Goal: Task Accomplishment & Management: Complete application form

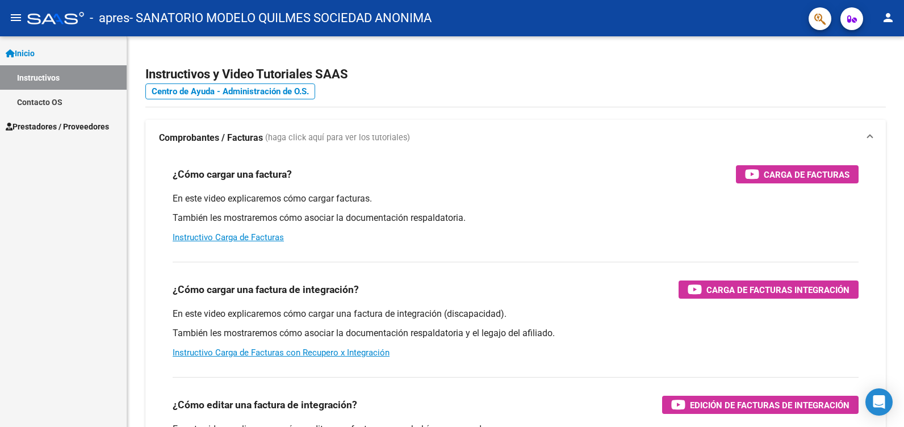
click at [50, 124] on span "Prestadores / Proveedores" at bounding box center [57, 126] width 103 height 12
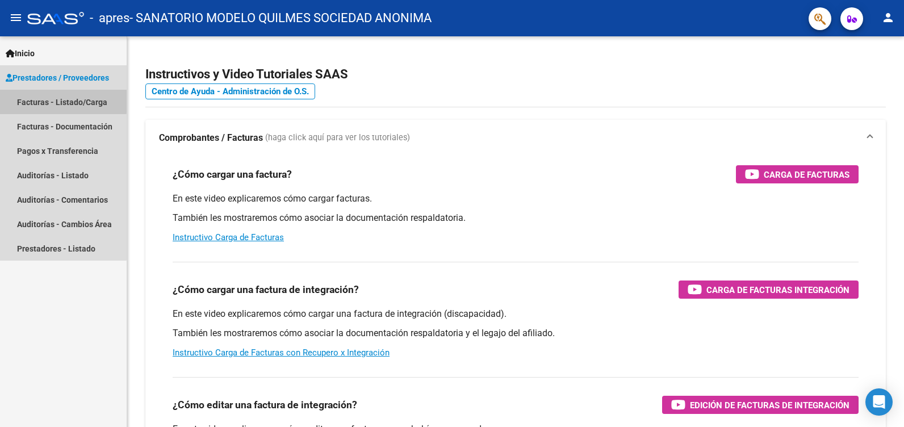
click at [56, 101] on link "Facturas - Listado/Carga" at bounding box center [63, 102] width 127 height 24
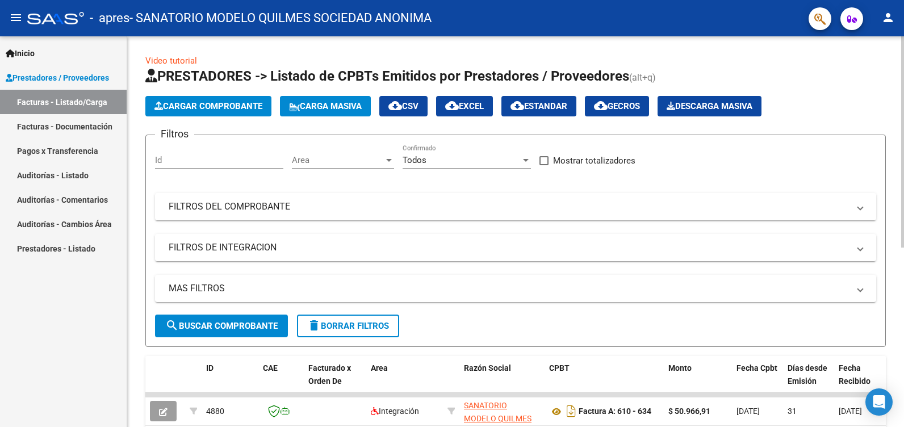
click at [217, 106] on span "Cargar Comprobante" at bounding box center [209, 106] width 108 height 10
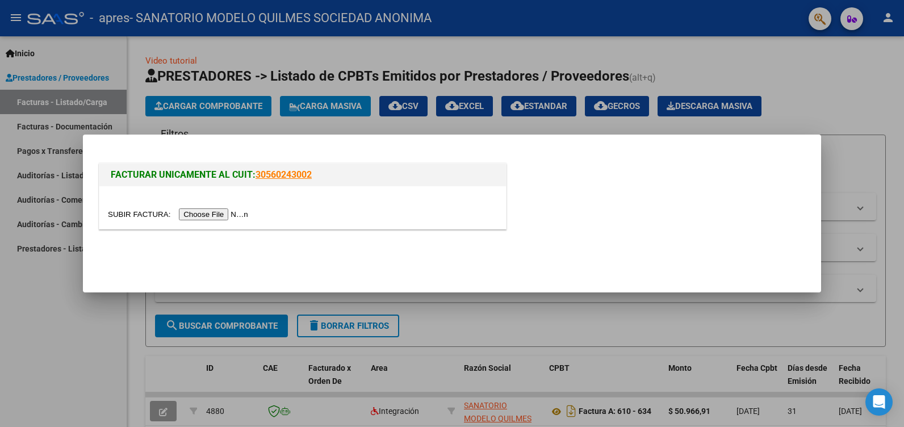
click at [219, 215] on input "file" at bounding box center [180, 214] width 144 height 12
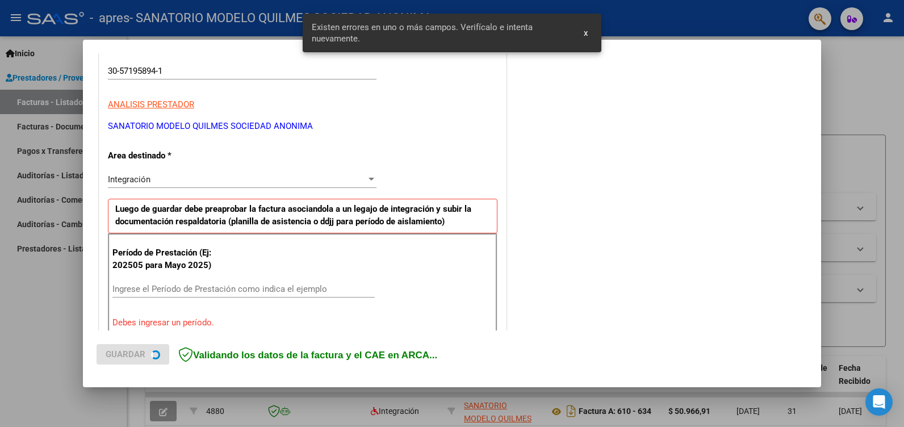
scroll to position [235, 0]
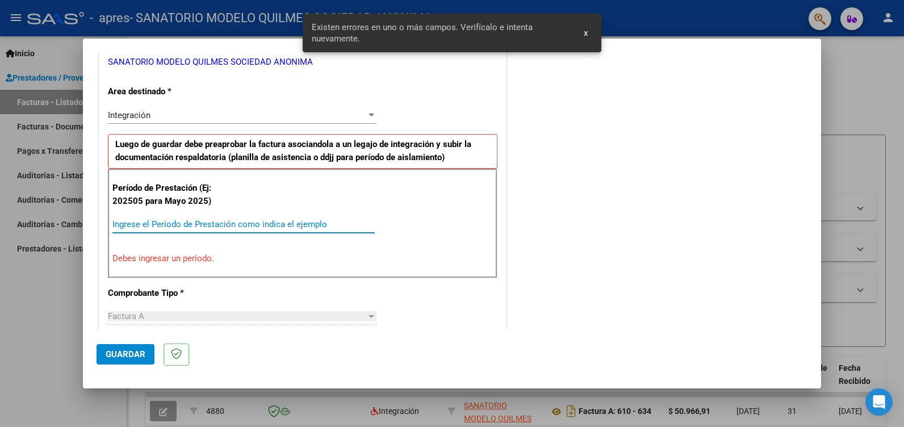
click at [177, 222] on input "Ingrese el Período de Prestación como indica el ejemplo" at bounding box center [243, 224] width 262 height 10
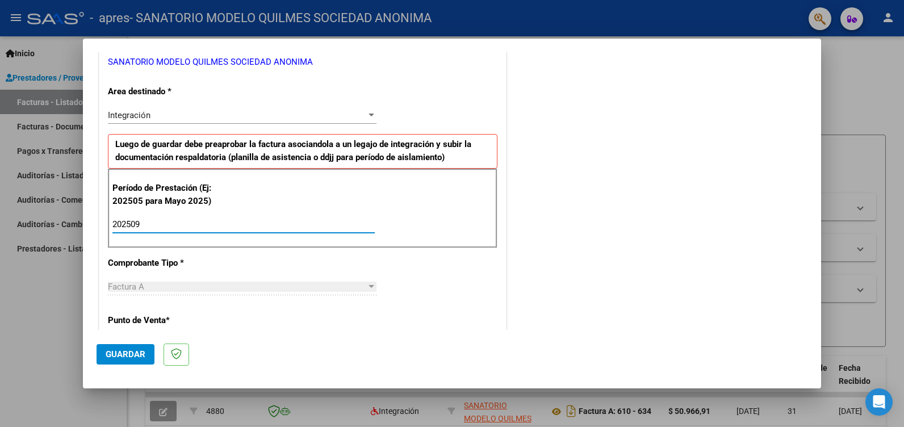
type input "202509"
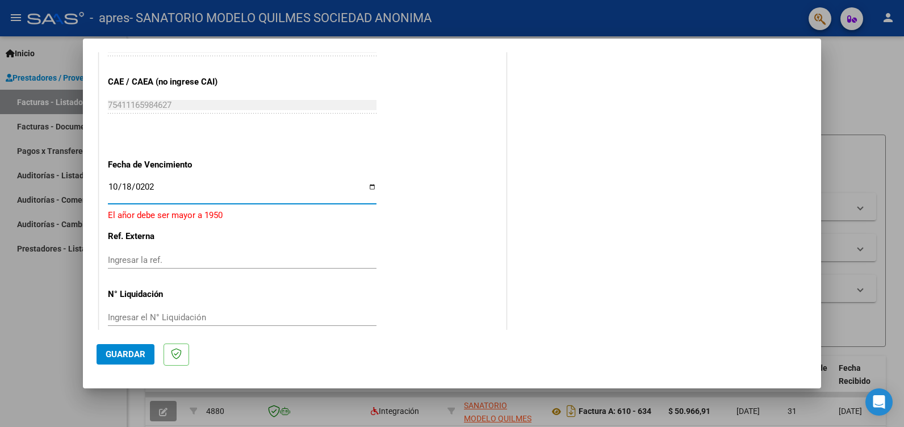
type input "[DATE]"
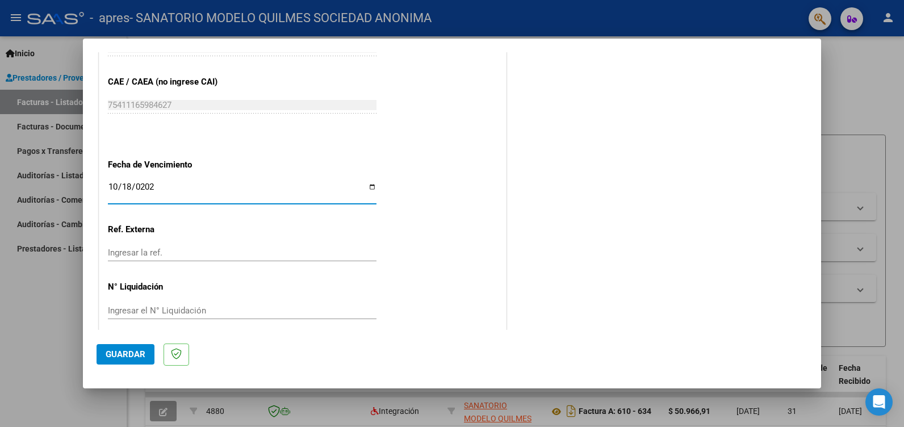
click at [121, 354] on span "Guardar" at bounding box center [126, 354] width 40 height 10
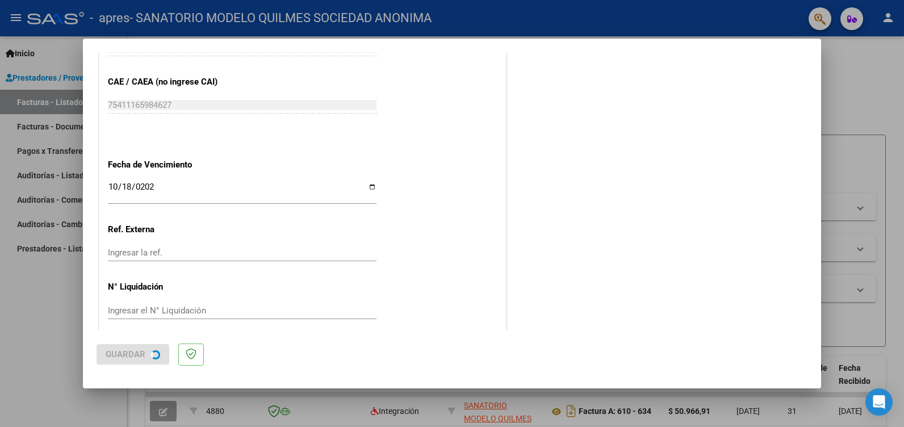
scroll to position [0, 0]
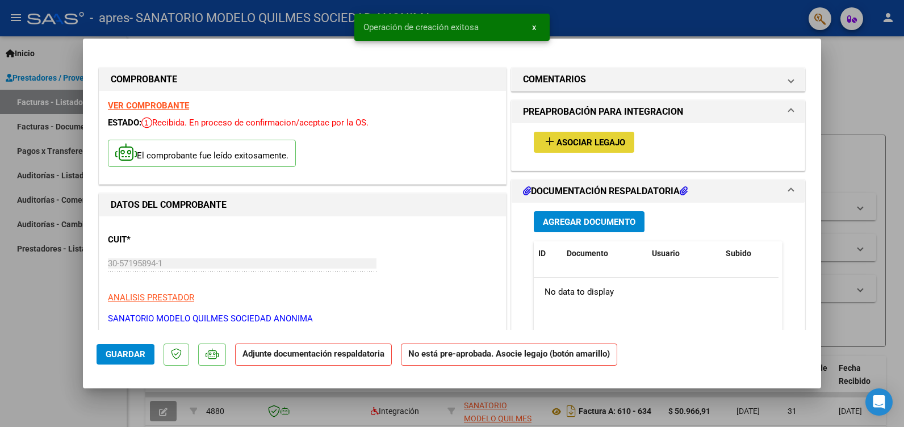
click at [559, 145] on span "Asociar Legajo" at bounding box center [591, 142] width 69 height 10
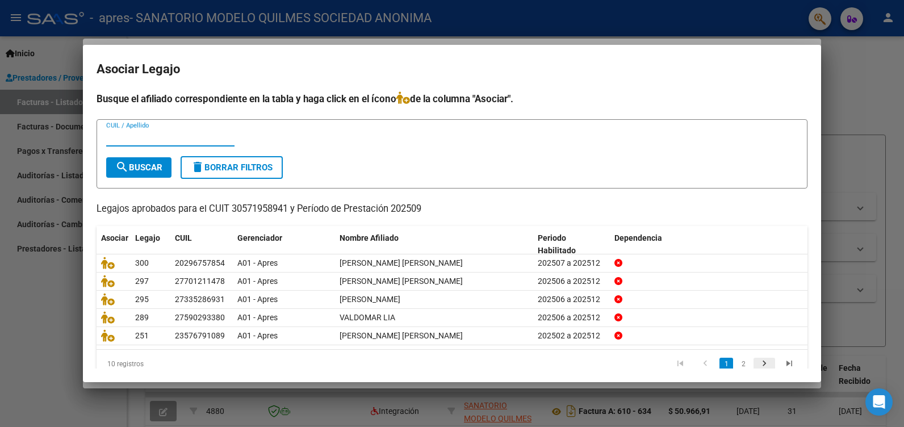
click at [757, 366] on icon "go to next page" at bounding box center [764, 365] width 15 height 14
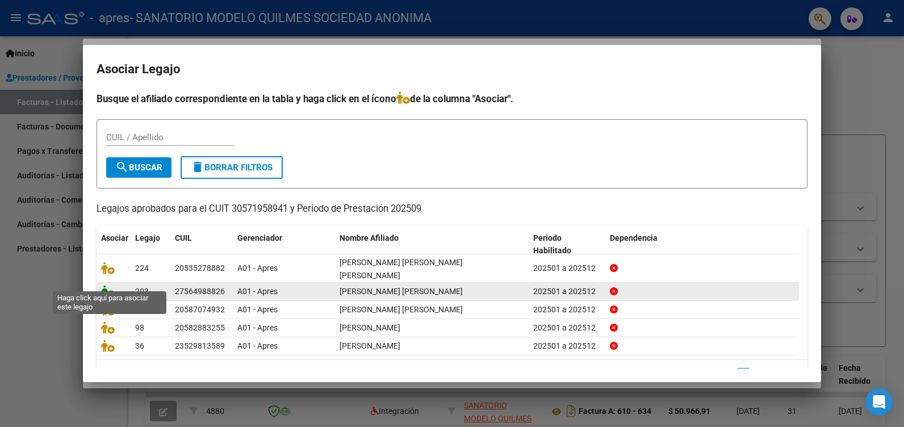
click at [112, 285] on icon at bounding box center [108, 291] width 14 height 12
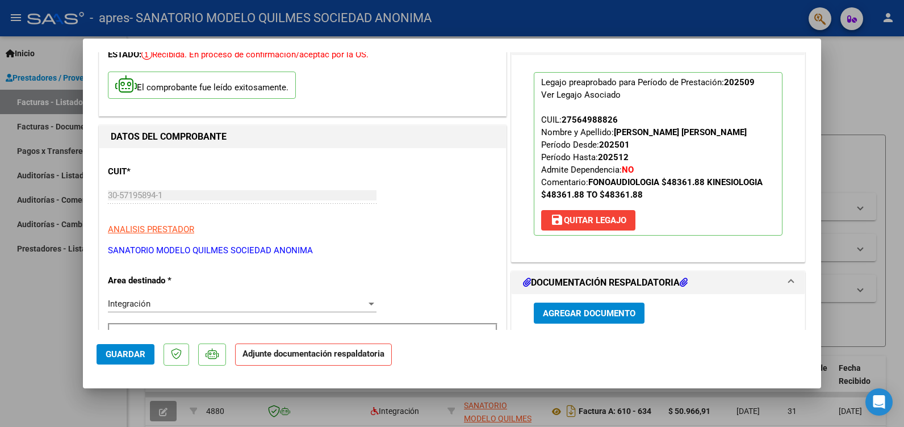
scroll to position [284, 0]
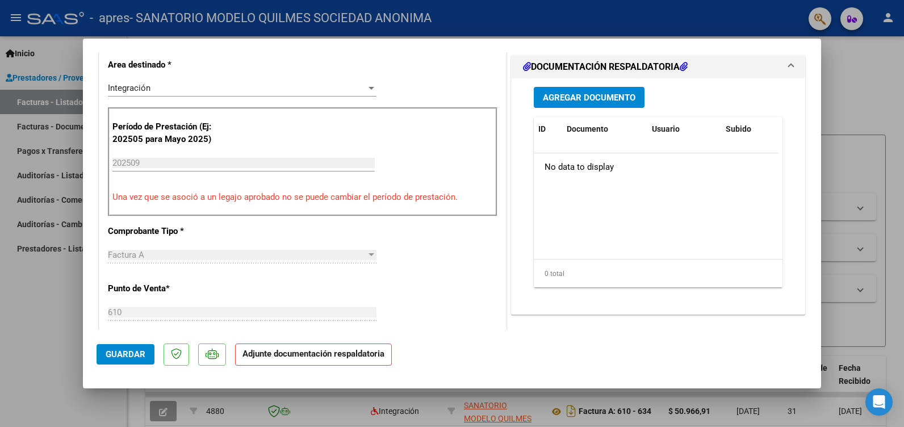
click at [596, 94] on span "Agregar Documento" at bounding box center [589, 98] width 93 height 10
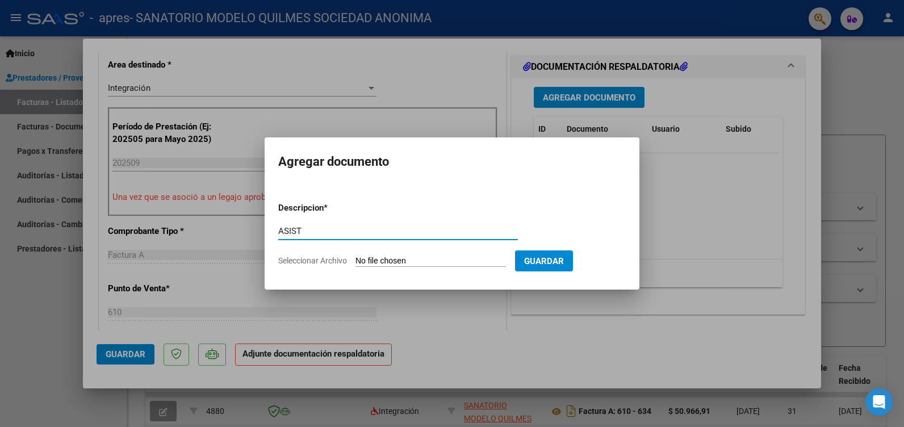
type input "ASIST"
click at [443, 261] on input "Seleccionar Archivo" at bounding box center [431, 261] width 151 height 11
type input "C:\fakepath\ASIST AGUILAR KINE.pdf"
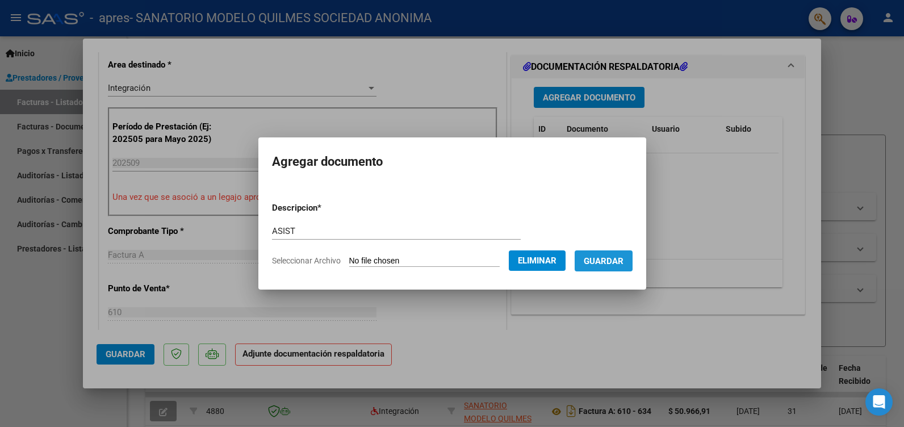
click at [624, 261] on span "Guardar" at bounding box center [604, 261] width 40 height 10
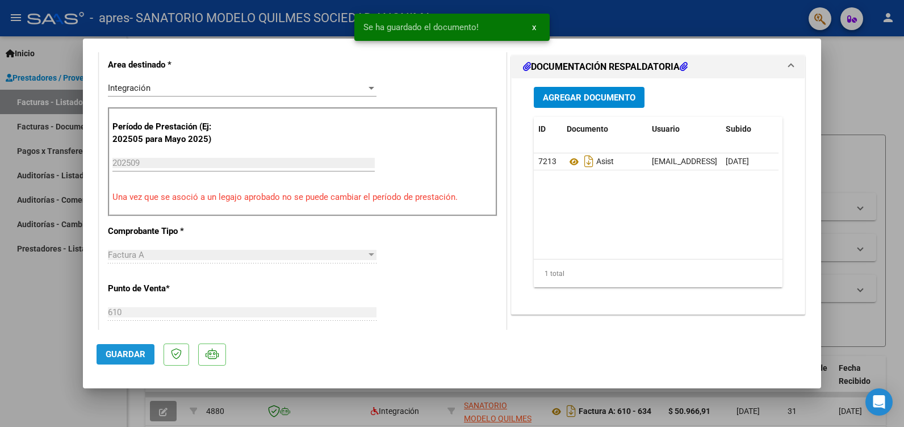
click at [137, 352] on span "Guardar" at bounding box center [126, 354] width 40 height 10
click at [28, 298] on div at bounding box center [452, 213] width 904 height 427
type input "$ 0,00"
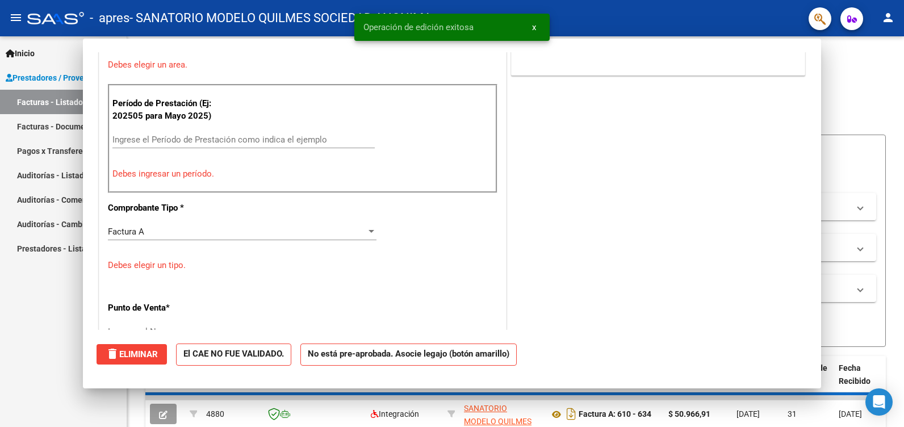
scroll to position [0, 0]
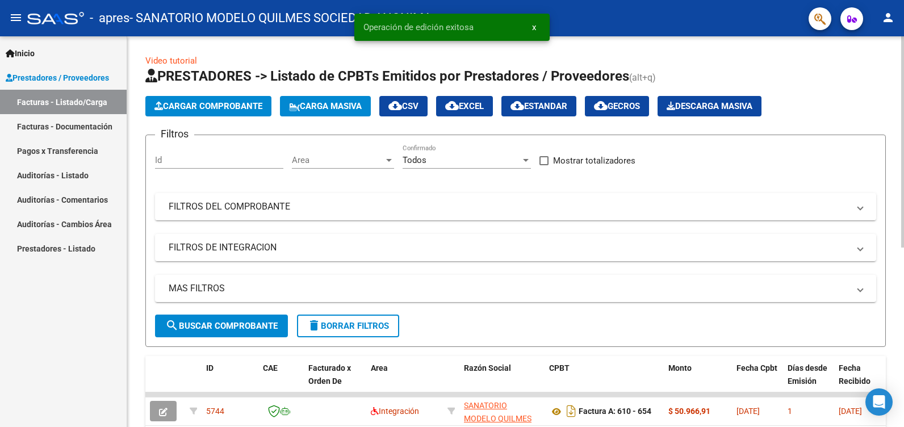
click at [217, 101] on span "Cargar Comprobante" at bounding box center [209, 106] width 108 height 10
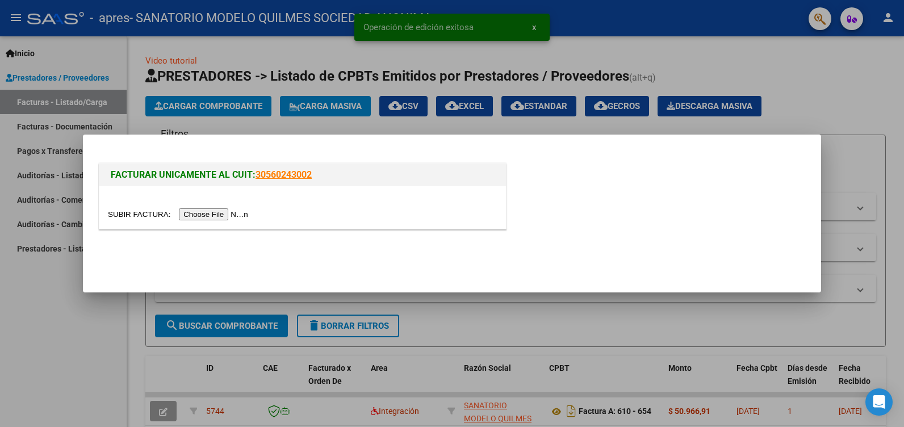
click at [214, 212] on input "file" at bounding box center [180, 214] width 144 height 12
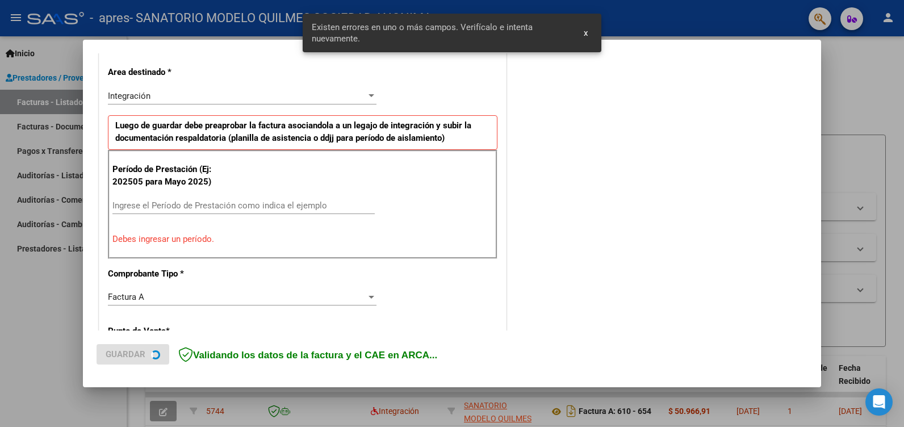
scroll to position [257, 0]
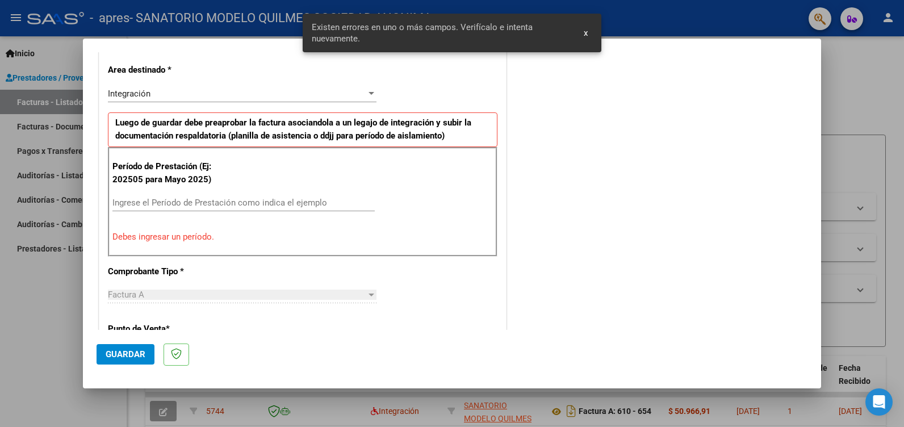
click at [178, 198] on input "Ingrese el Período de Prestación como indica el ejemplo" at bounding box center [243, 203] width 262 height 10
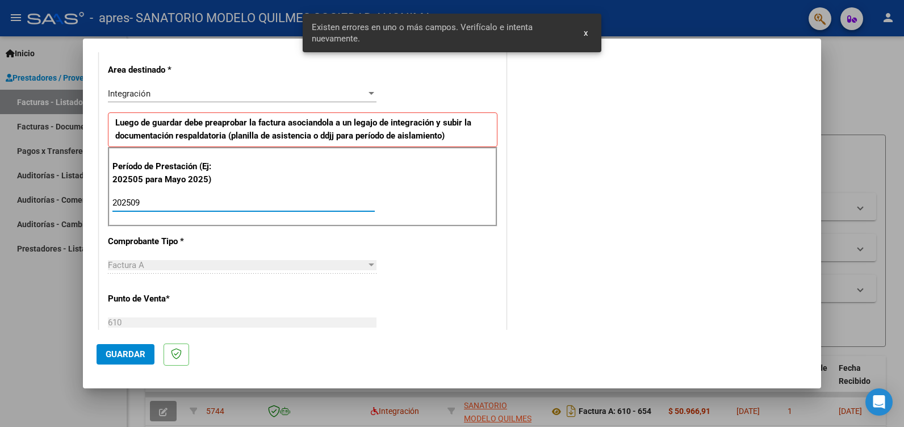
type input "202509"
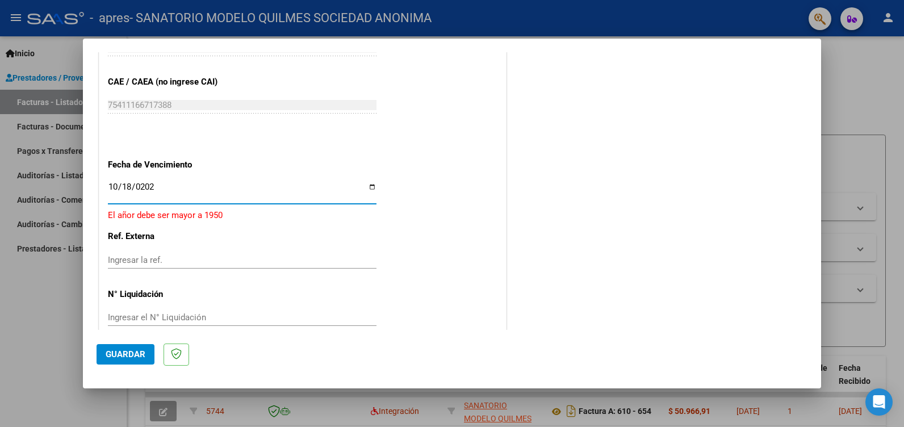
type input "[DATE]"
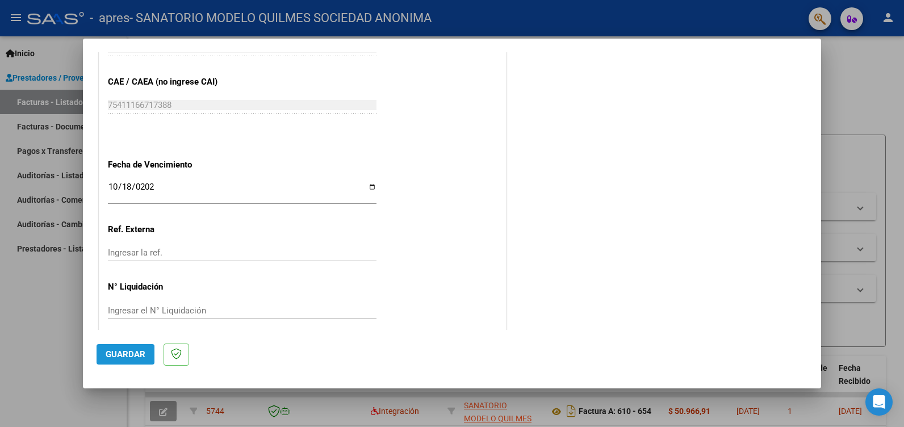
click at [136, 351] on span "Guardar" at bounding box center [126, 354] width 40 height 10
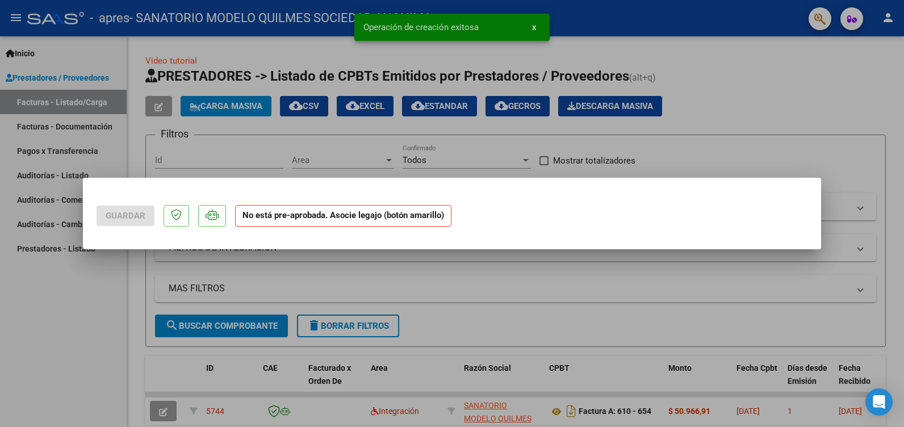
scroll to position [0, 0]
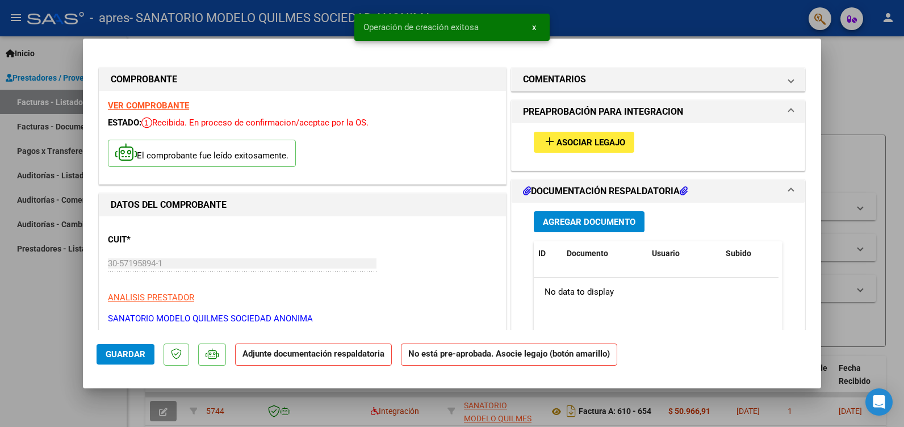
click at [602, 140] on span "Asociar Legajo" at bounding box center [591, 142] width 69 height 10
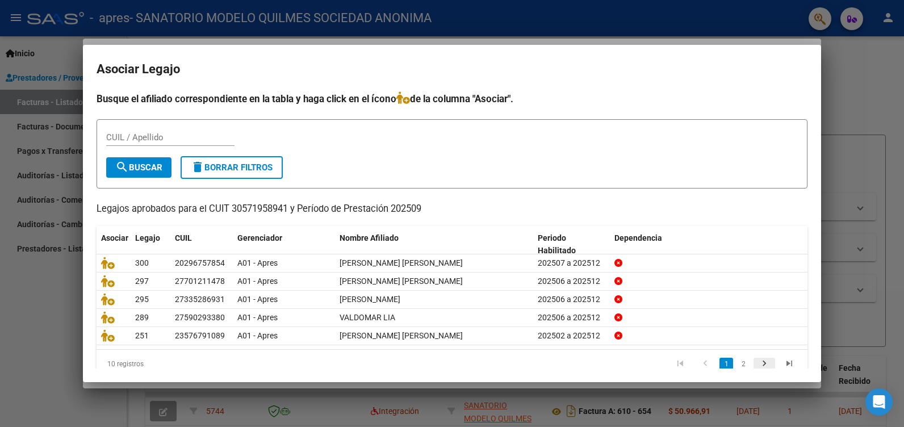
click at [757, 366] on icon "go to next page" at bounding box center [764, 365] width 15 height 14
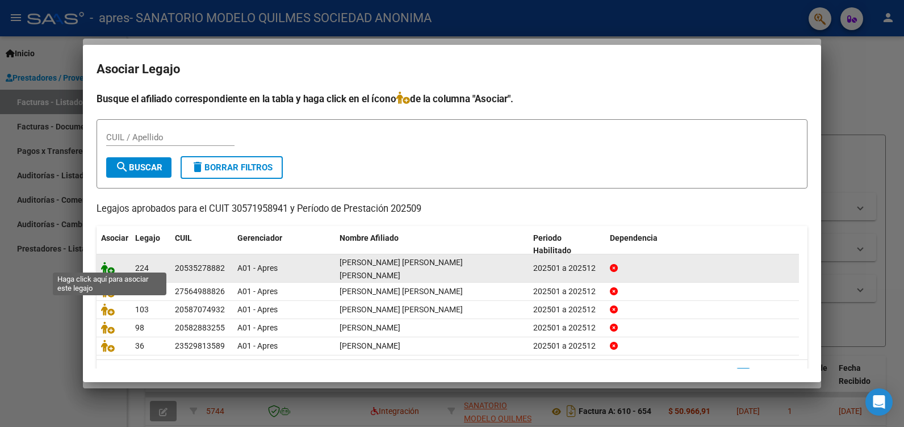
click at [103, 265] on icon at bounding box center [108, 268] width 14 height 12
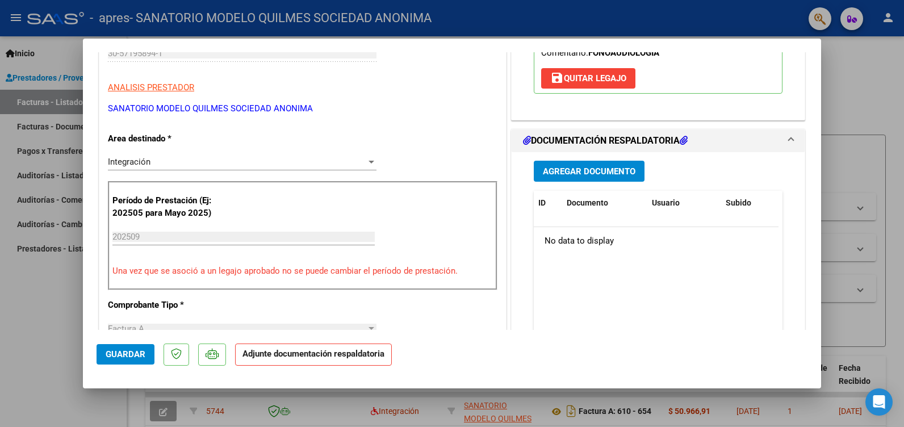
scroll to position [284, 0]
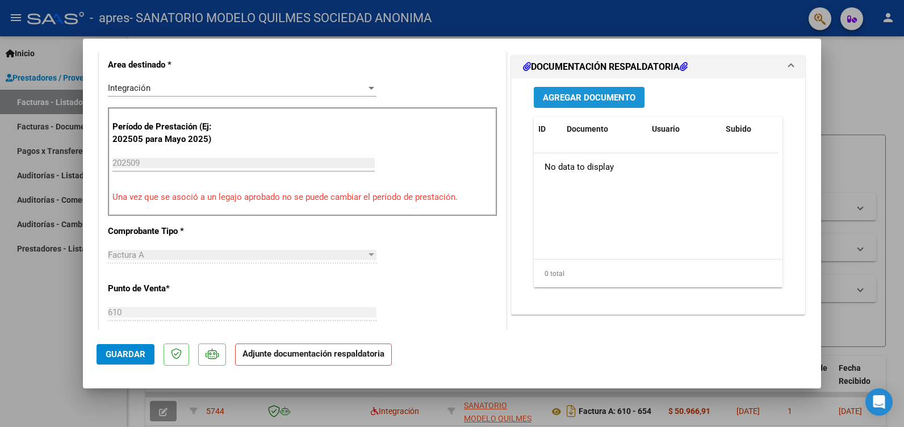
click at [590, 93] on span "Agregar Documento" at bounding box center [589, 98] width 93 height 10
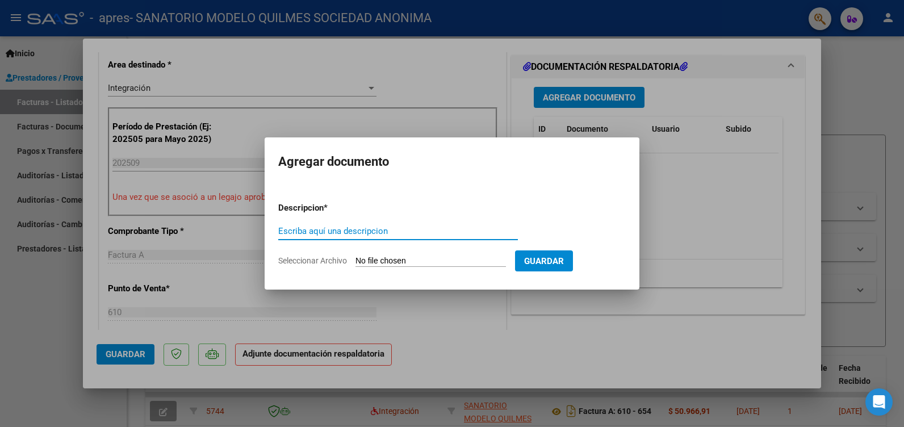
click at [333, 231] on input "Escriba aquí una descripcion" at bounding box center [398, 231] width 240 height 10
type input "ASIS"
click at [411, 261] on input "Seleccionar Archivo" at bounding box center [431, 261] width 151 height 11
type input "C:\fakepath\ASIST [PERSON_NAME] FONO.pdf"
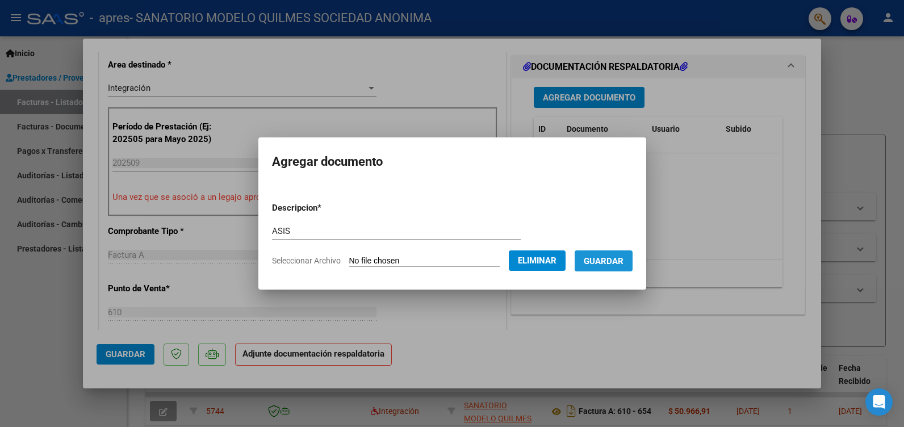
click at [624, 258] on span "Guardar" at bounding box center [604, 261] width 40 height 10
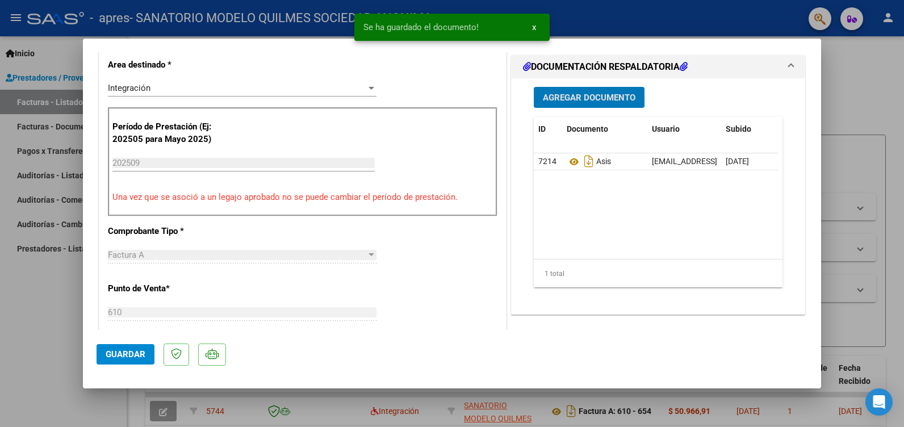
click at [116, 353] on span "Guardar" at bounding box center [126, 354] width 40 height 10
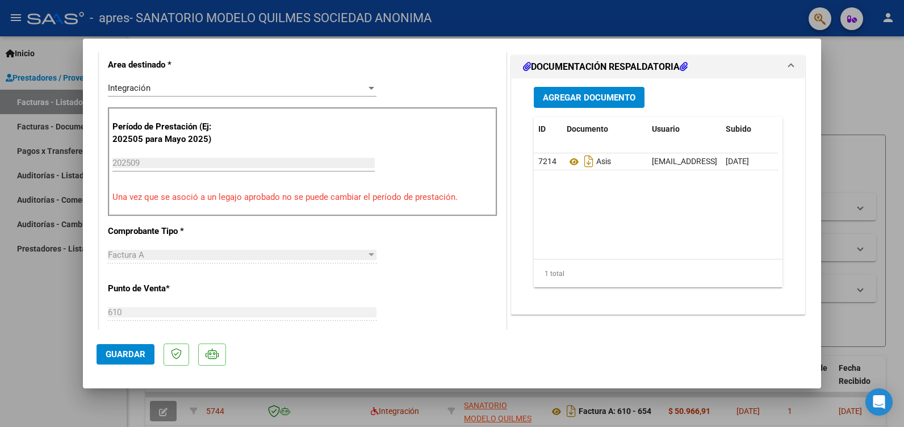
click at [35, 290] on div at bounding box center [452, 213] width 904 height 427
type input "$ 0,00"
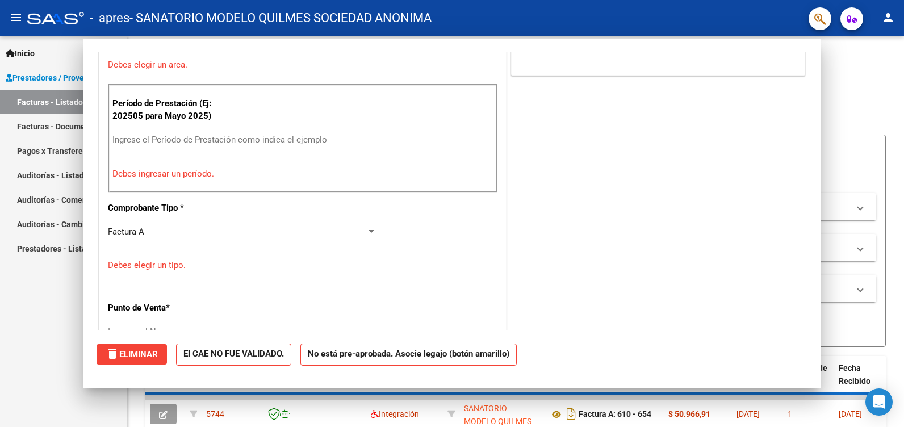
scroll to position [0, 0]
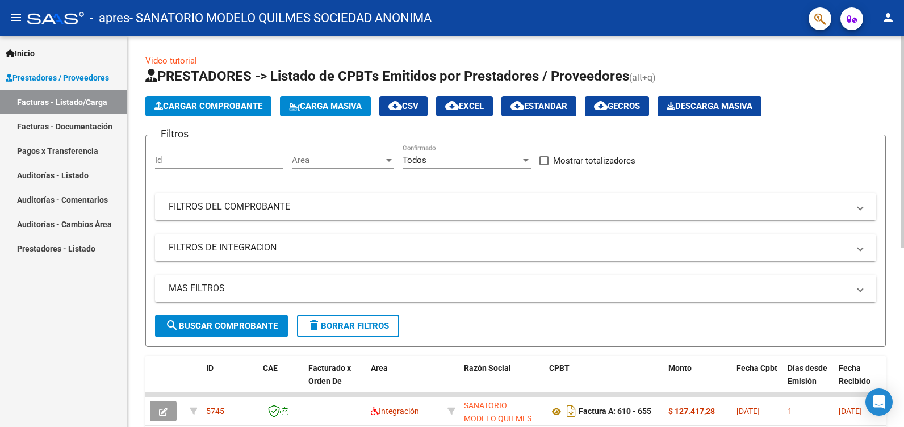
click at [190, 104] on span "Cargar Comprobante" at bounding box center [209, 106] width 108 height 10
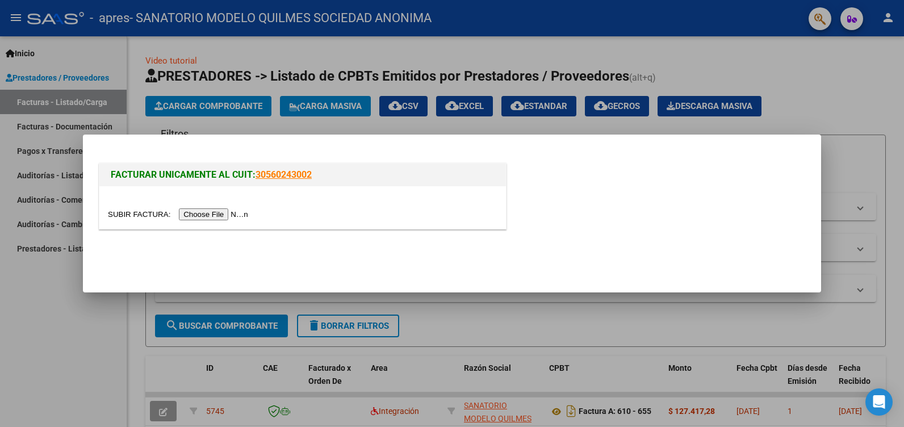
click at [202, 219] on input "file" at bounding box center [180, 214] width 144 height 12
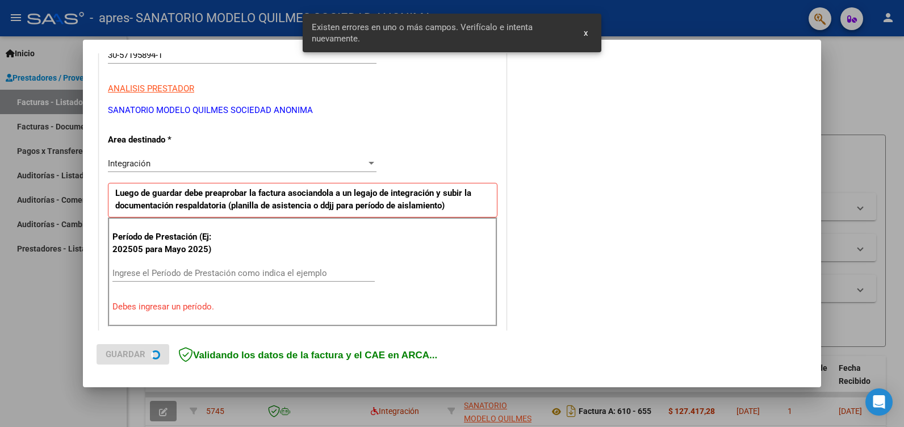
scroll to position [235, 0]
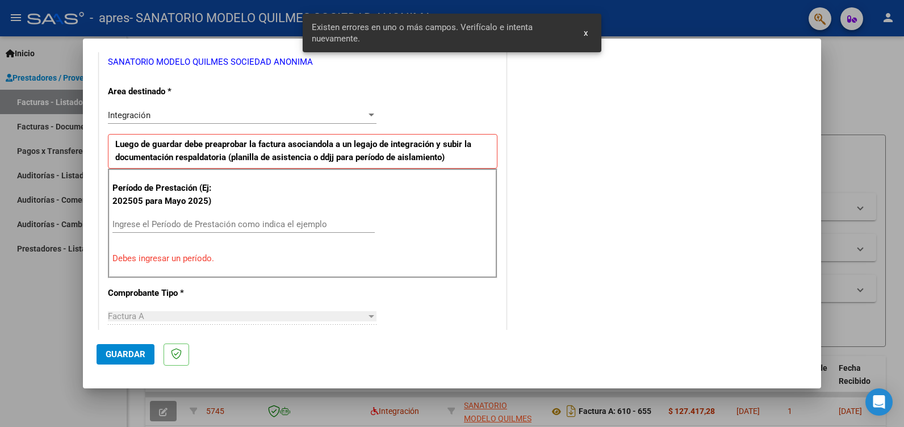
click at [141, 218] on div "Ingrese el Período de Prestación como indica el ejemplo" at bounding box center [243, 224] width 262 height 17
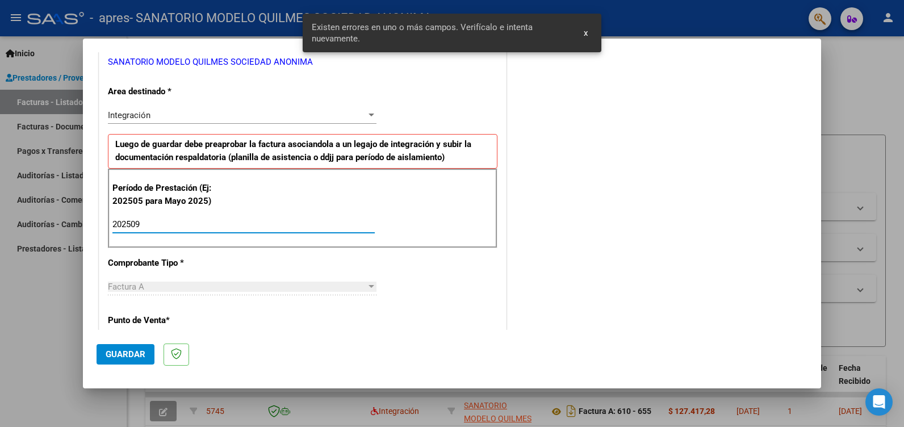
type input "202509"
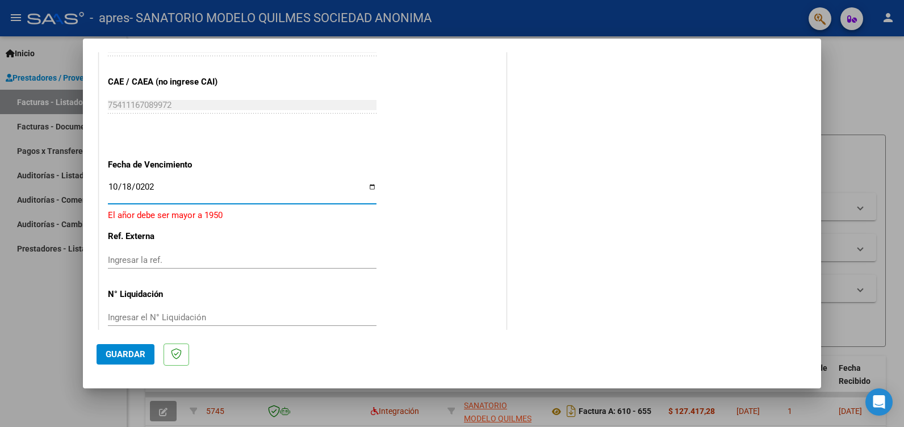
type input "[DATE]"
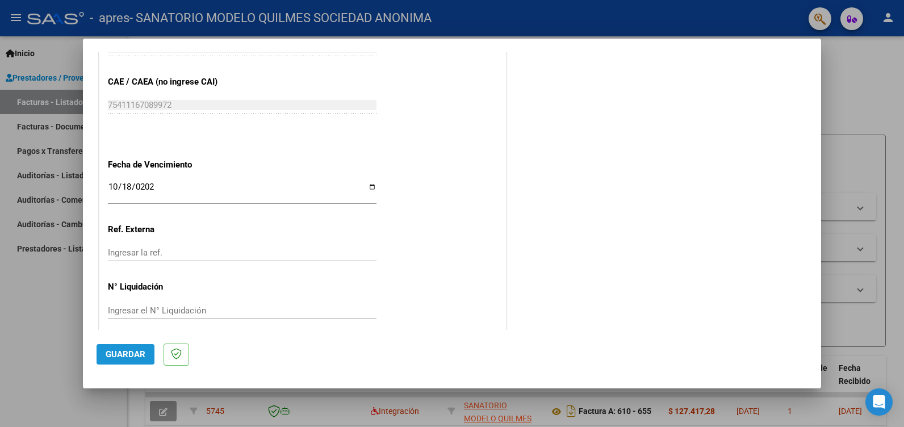
click at [125, 359] on span "Guardar" at bounding box center [126, 354] width 40 height 10
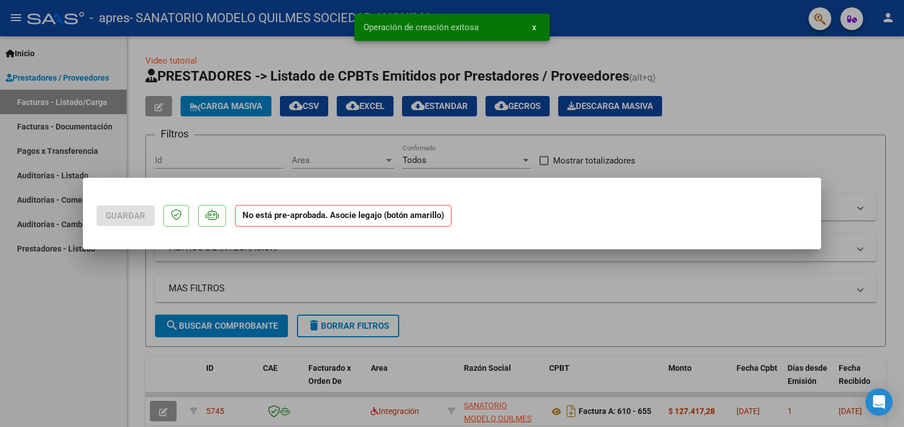
scroll to position [0, 0]
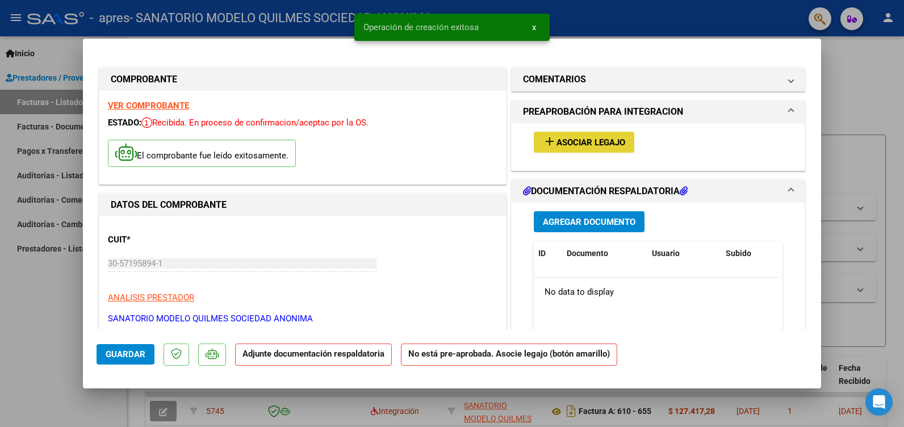
click at [560, 141] on span "Asociar Legajo" at bounding box center [591, 142] width 69 height 10
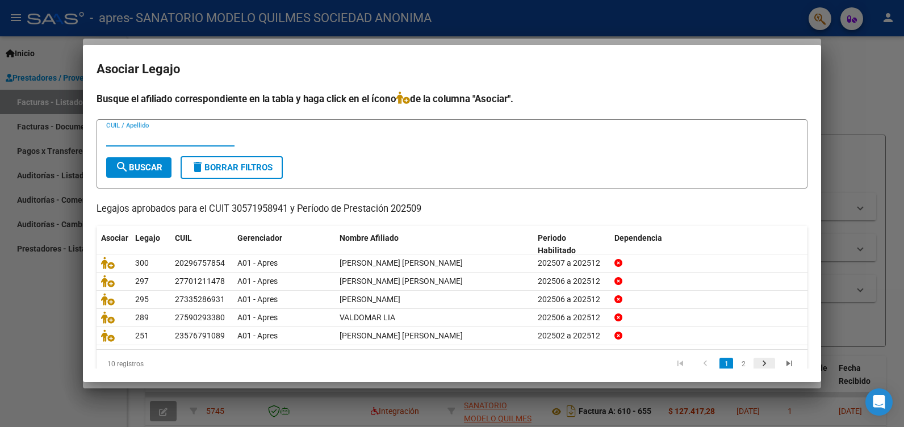
click at [758, 366] on icon "go to next page" at bounding box center [764, 365] width 15 height 14
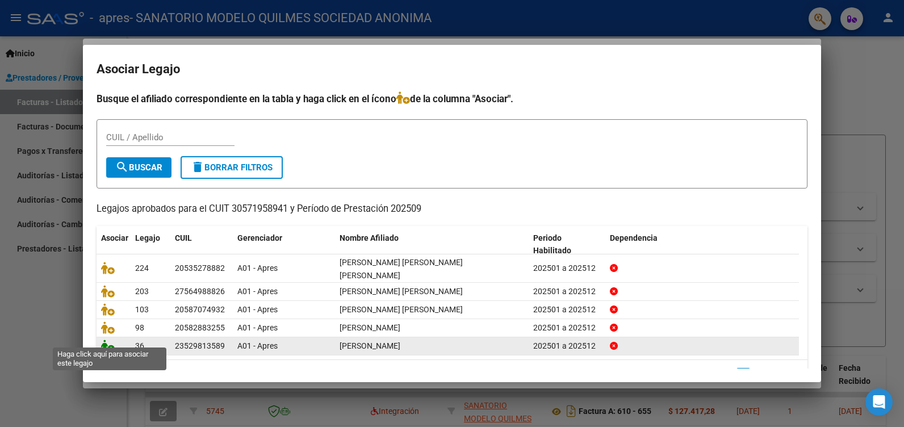
click at [103, 340] on icon at bounding box center [108, 346] width 14 height 12
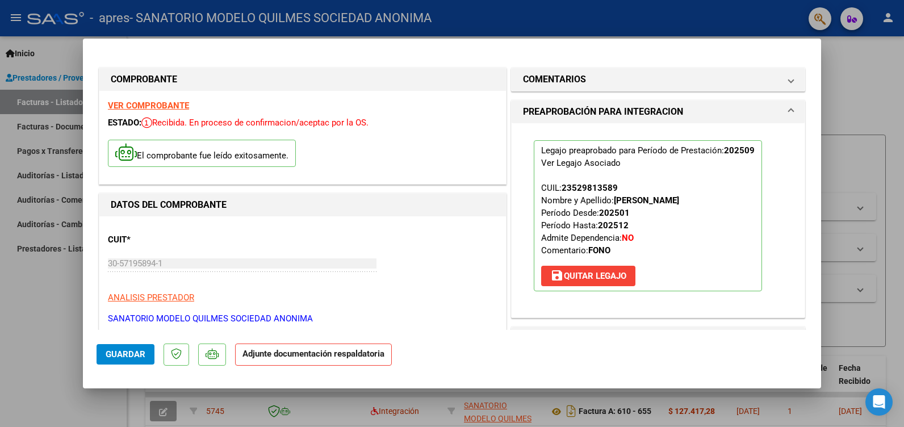
scroll to position [57, 0]
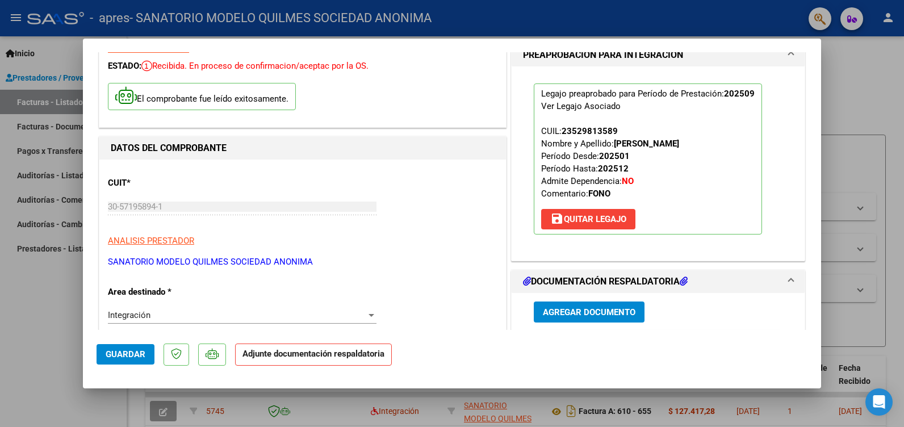
click at [591, 307] on span "Agregar Documento" at bounding box center [589, 312] width 93 height 10
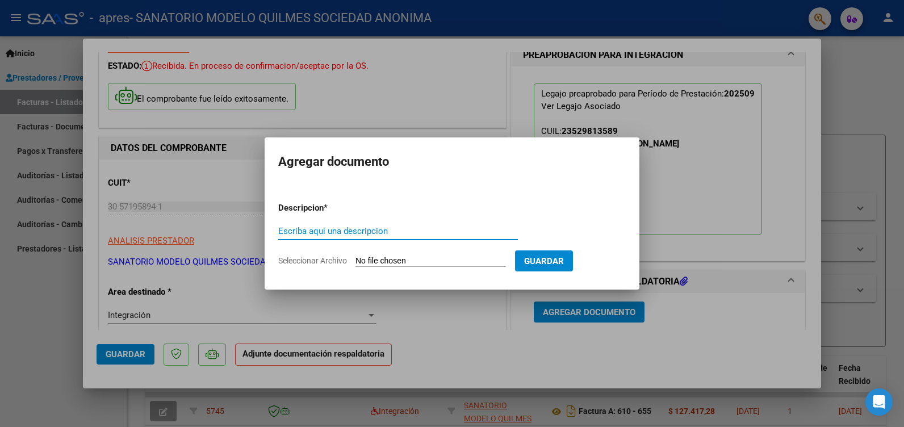
click at [422, 256] on app-file-uploader "Seleccionar Archivo" at bounding box center [396, 261] width 237 height 10
click at [306, 232] on input "Escriba aquí una descripcion" at bounding box center [398, 231] width 240 height 10
type input "ASIST"
click at [420, 261] on input "Seleccionar Archivo" at bounding box center [431, 261] width 151 height 11
type input "C:\fakepath\ASIST [PERSON_NAME] FONO.pdf"
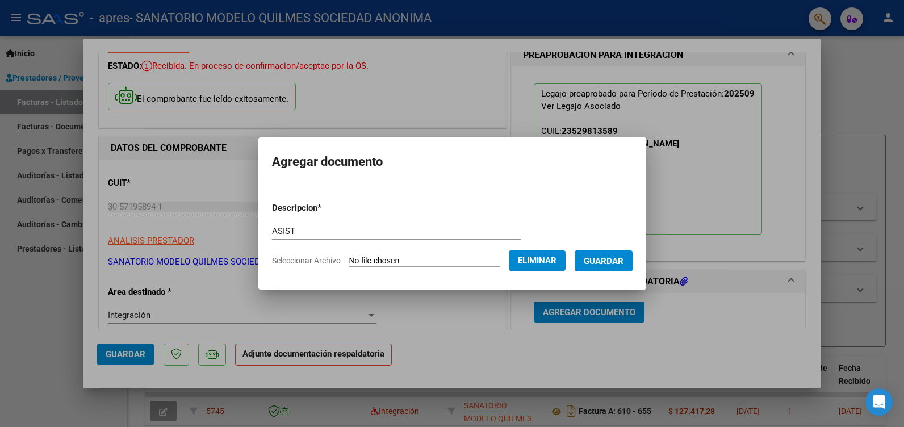
click at [629, 254] on button "Guardar" at bounding box center [604, 261] width 58 height 21
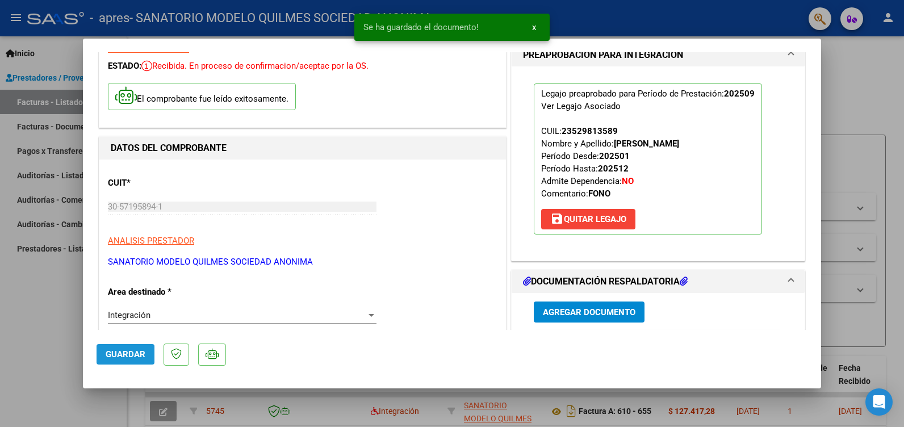
click at [107, 345] on button "Guardar" at bounding box center [126, 354] width 58 height 20
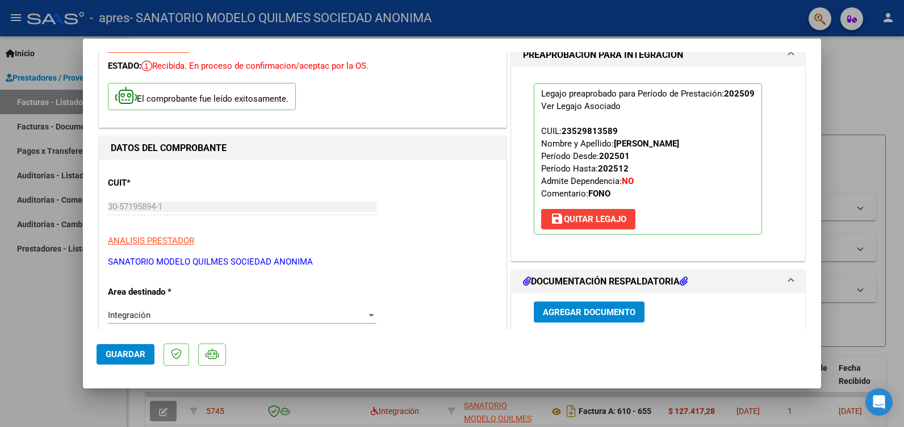
click at [40, 313] on div at bounding box center [452, 213] width 904 height 427
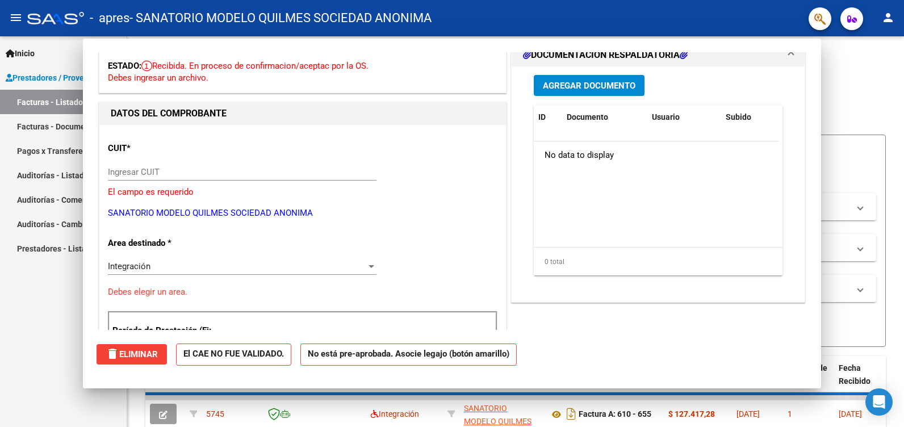
type input "$ 0,00"
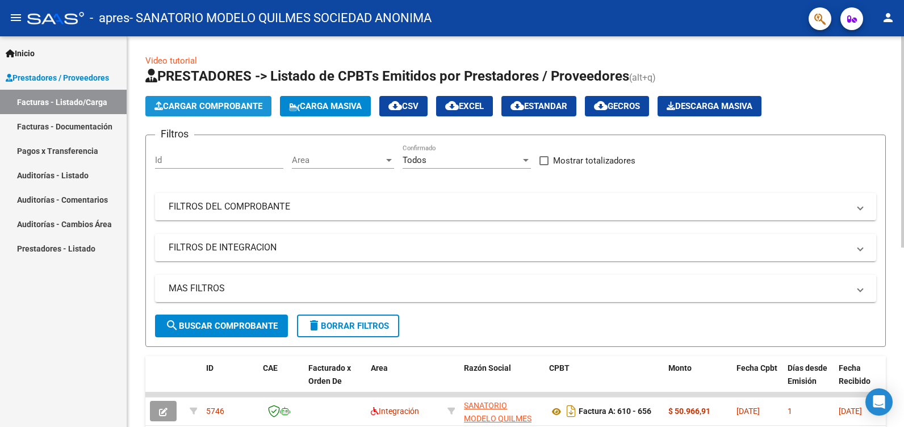
click at [236, 104] on span "Cargar Comprobante" at bounding box center [209, 106] width 108 height 10
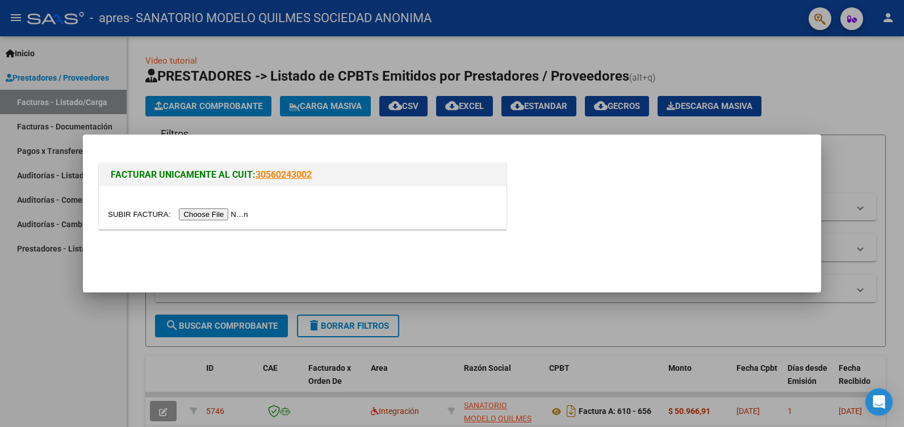
click at [219, 214] on input "file" at bounding box center [180, 214] width 144 height 12
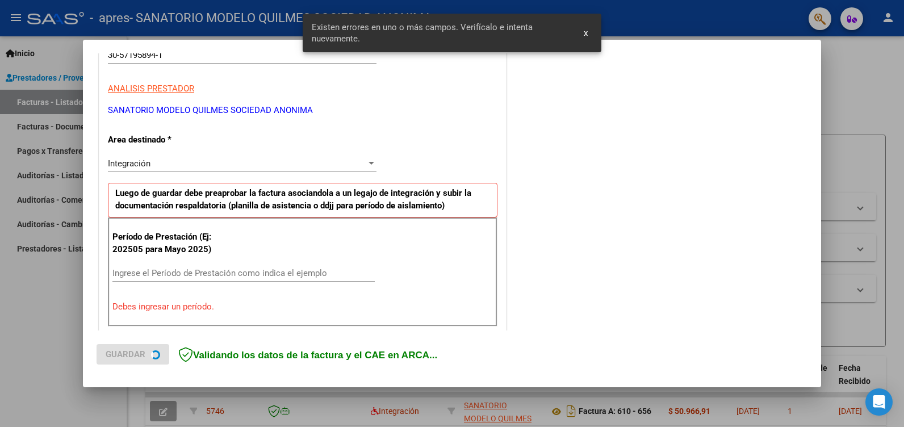
scroll to position [235, 0]
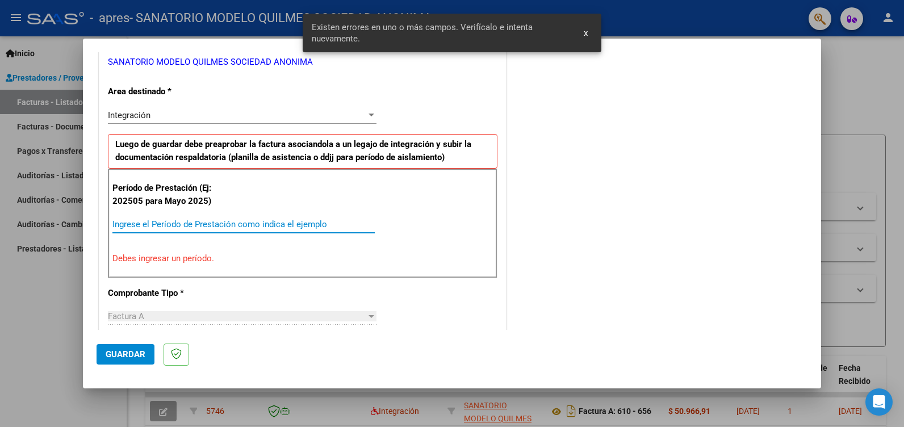
click at [147, 227] on input "Ingrese el Período de Prestación como indica el ejemplo" at bounding box center [243, 224] width 262 height 10
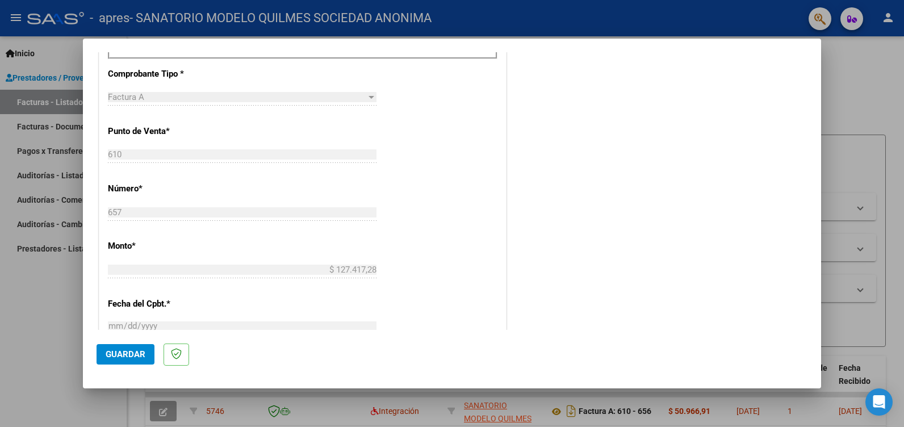
scroll to position [284, 0]
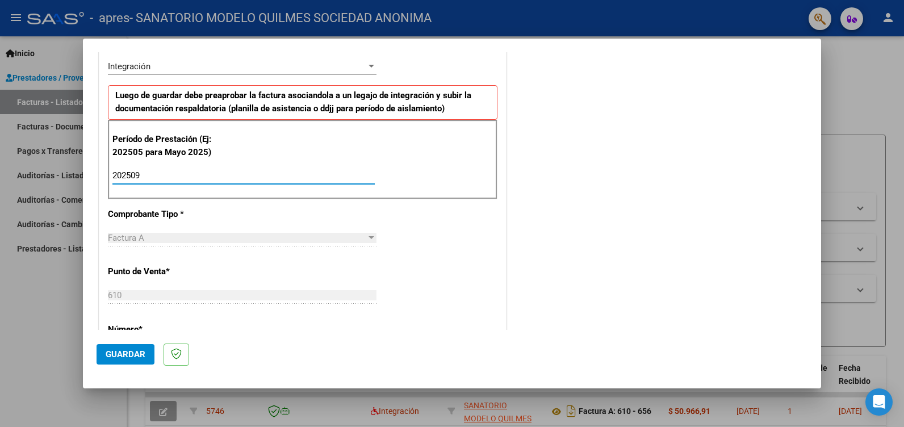
type input "202509"
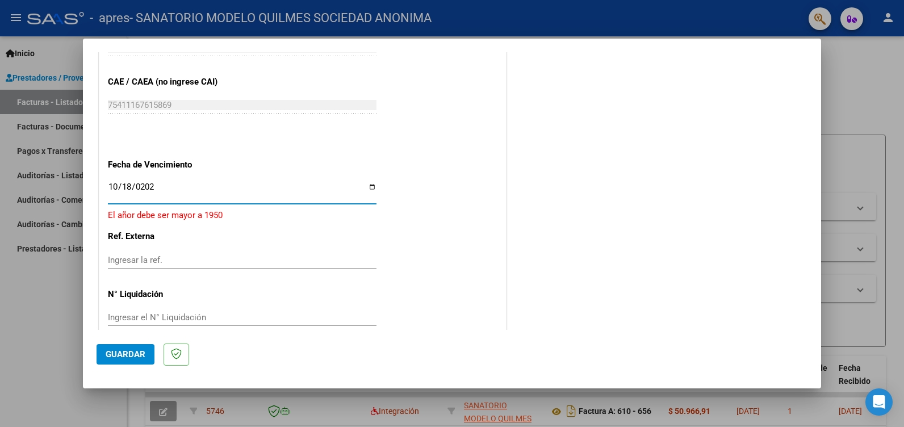
type input "[DATE]"
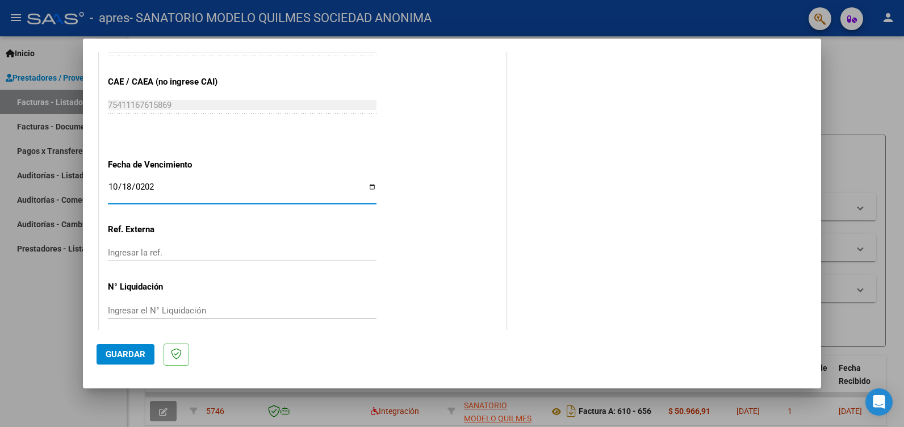
click at [109, 356] on span "Guardar" at bounding box center [126, 354] width 40 height 10
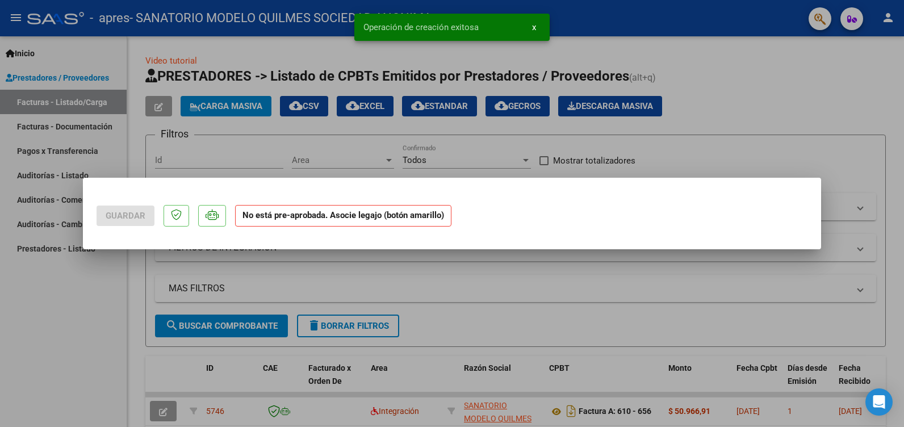
scroll to position [0, 0]
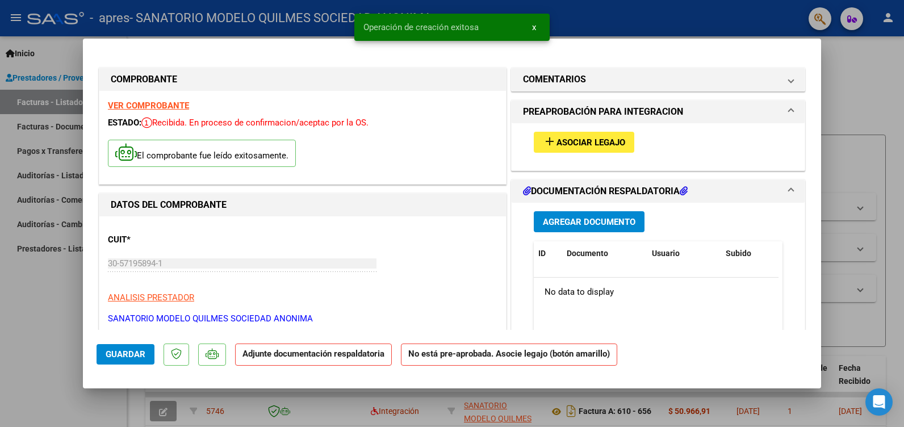
click at [590, 141] on span "Asociar Legajo" at bounding box center [591, 142] width 69 height 10
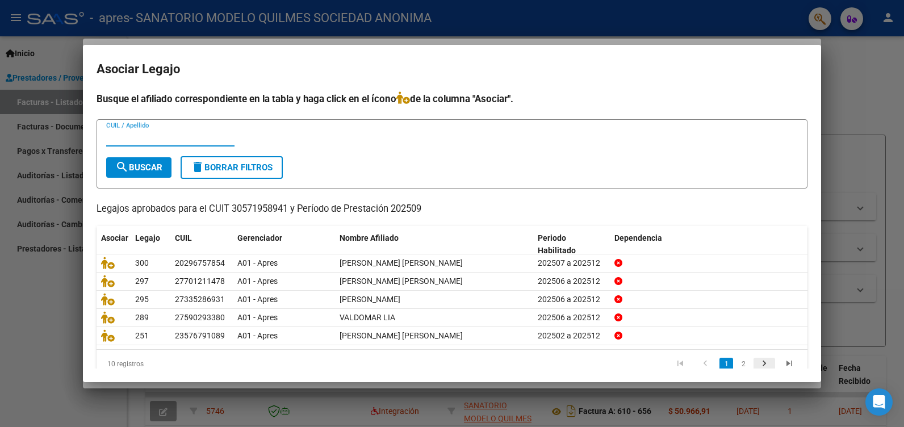
click at [759, 365] on icon "go to next page" at bounding box center [764, 365] width 15 height 14
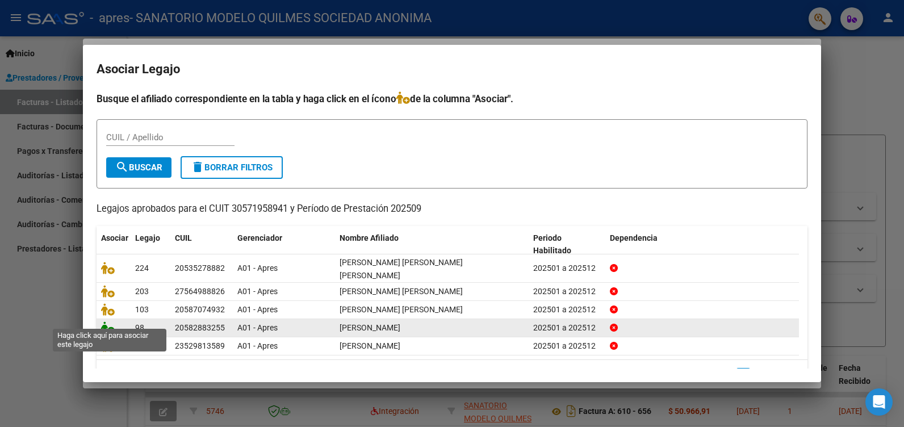
click at [102, 322] on icon at bounding box center [108, 328] width 14 height 12
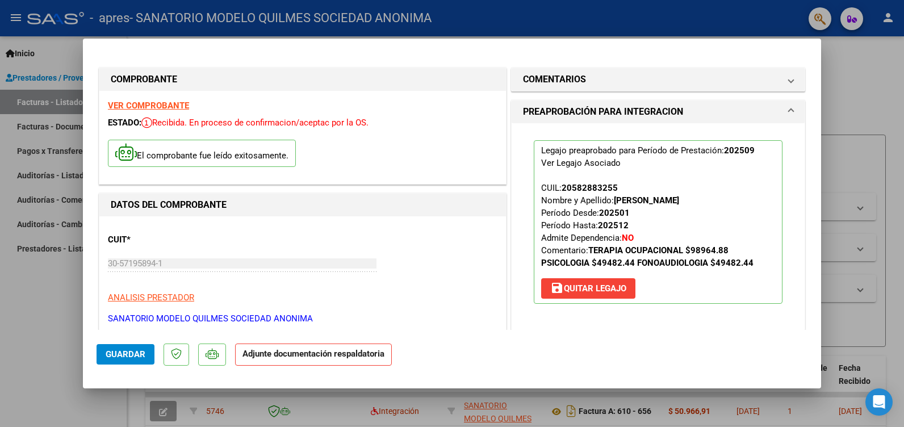
scroll to position [170, 0]
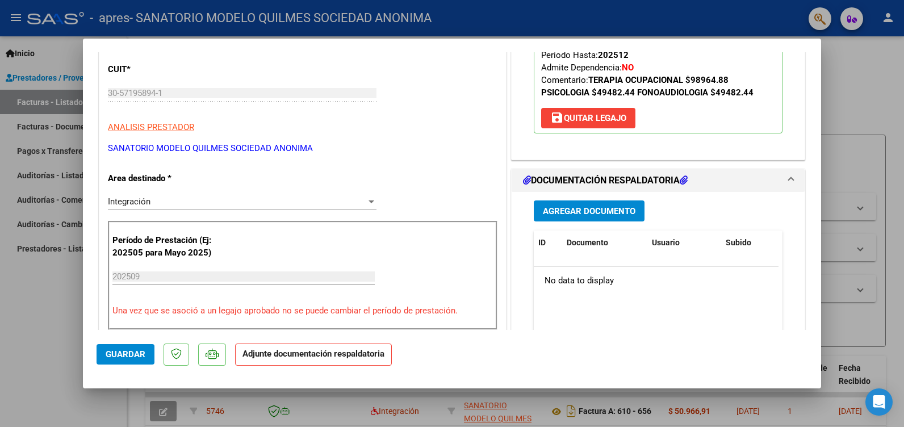
click at [569, 214] on span "Agregar Documento" at bounding box center [589, 211] width 93 height 10
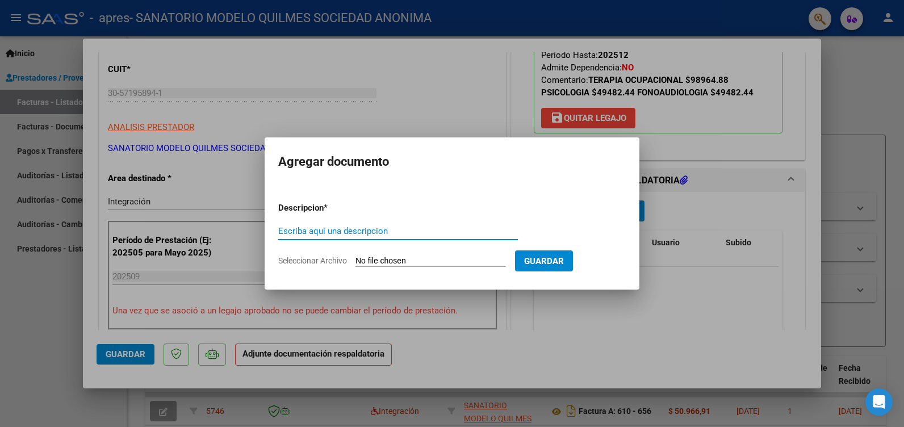
click at [328, 232] on input "Escriba aquí una descripcion" at bounding box center [398, 231] width 240 height 10
type input "ASIST"
click at [421, 253] on form "Descripcion * ASIST Escriba aquí una descripcion Seleccionar Archivo Guardar" at bounding box center [452, 234] width 348 height 83
click at [448, 261] on input "Seleccionar Archivo" at bounding box center [431, 261] width 151 height 11
type input "C:\fakepath\ASIST [PERSON_NAME] TO.pdf"
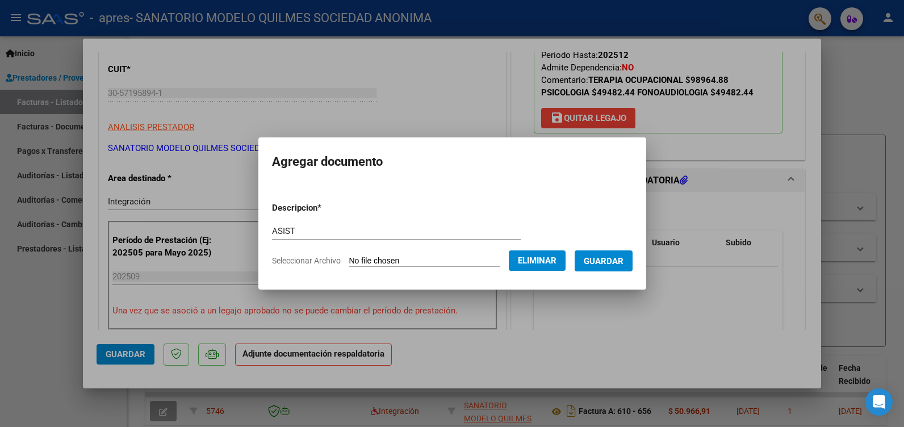
click at [619, 260] on span "Guardar" at bounding box center [604, 261] width 40 height 10
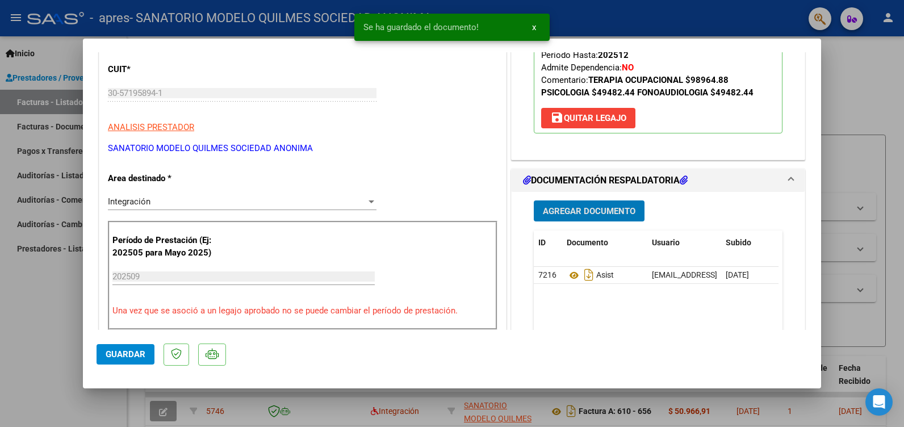
click at [124, 357] on span "Guardar" at bounding box center [126, 354] width 40 height 10
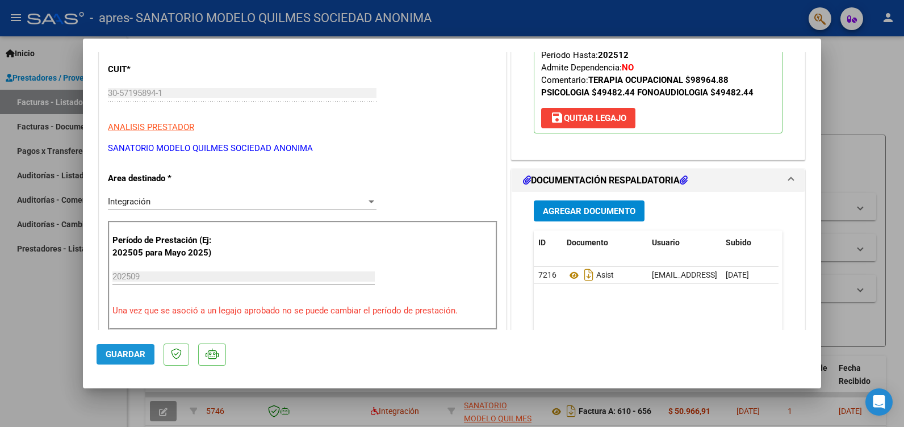
click at [125, 349] on button "Guardar" at bounding box center [126, 354] width 58 height 20
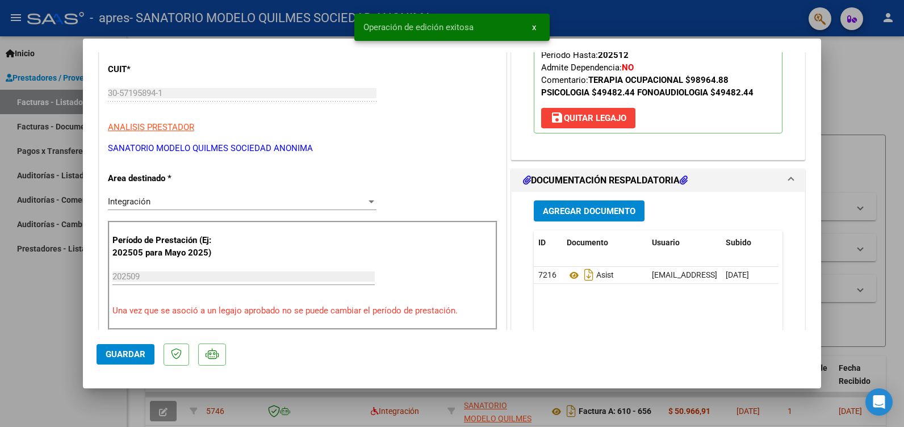
click at [49, 298] on div at bounding box center [452, 213] width 904 height 427
type input "$ 0,00"
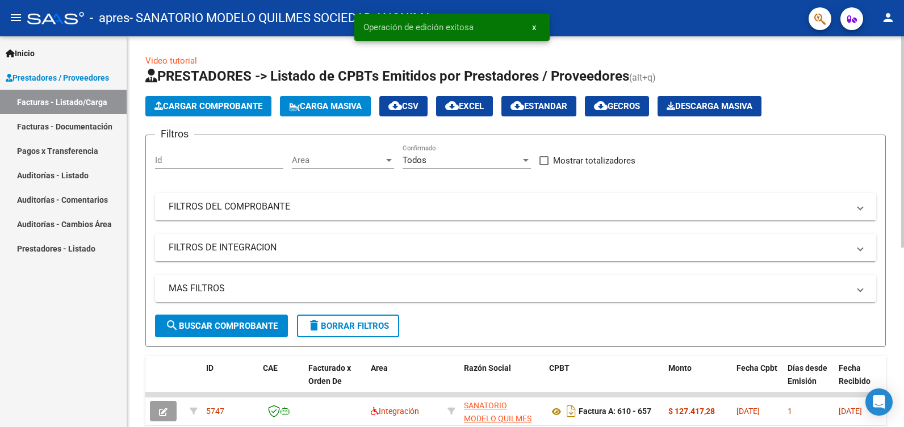
click at [224, 105] on span "Cargar Comprobante" at bounding box center [209, 106] width 108 height 10
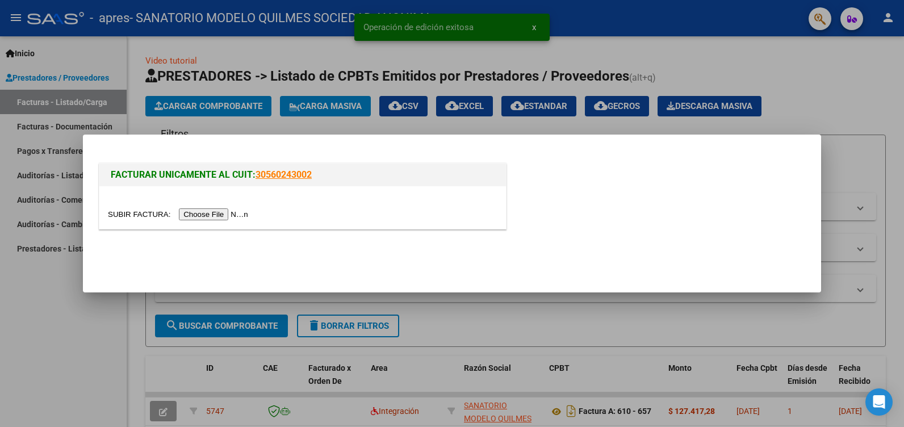
click at [227, 214] on input "file" at bounding box center [180, 214] width 144 height 12
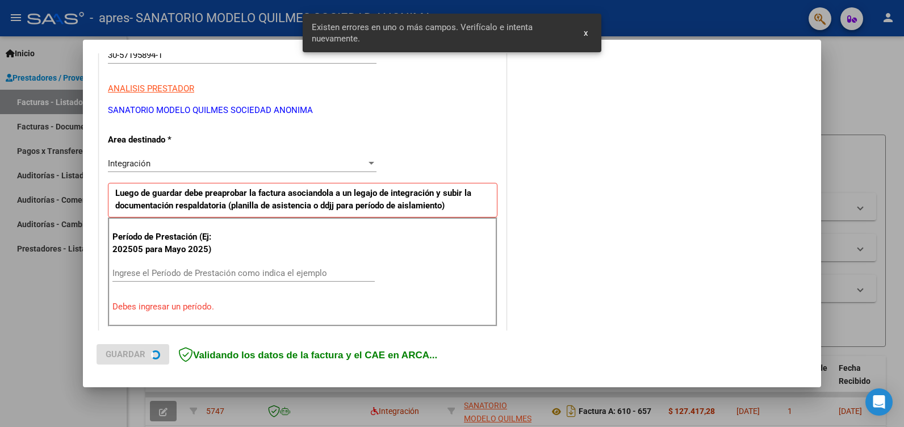
scroll to position [235, 0]
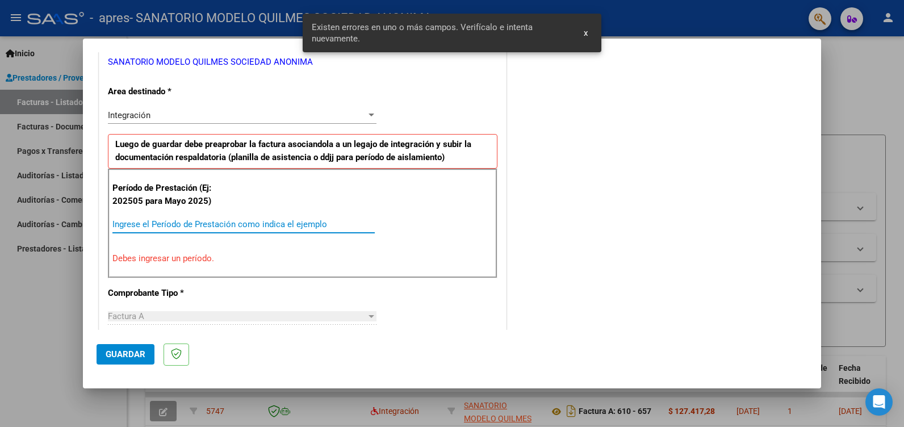
click at [183, 220] on input "Ingrese el Período de Prestación como indica el ejemplo" at bounding box center [243, 224] width 262 height 10
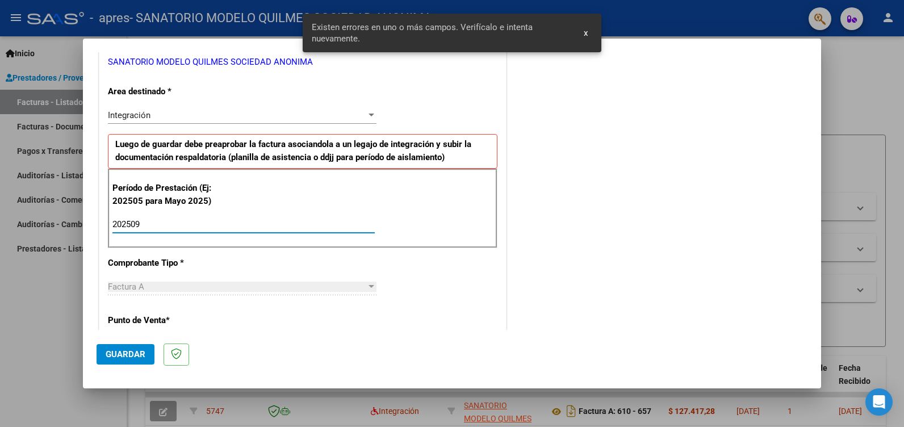
type input "202509"
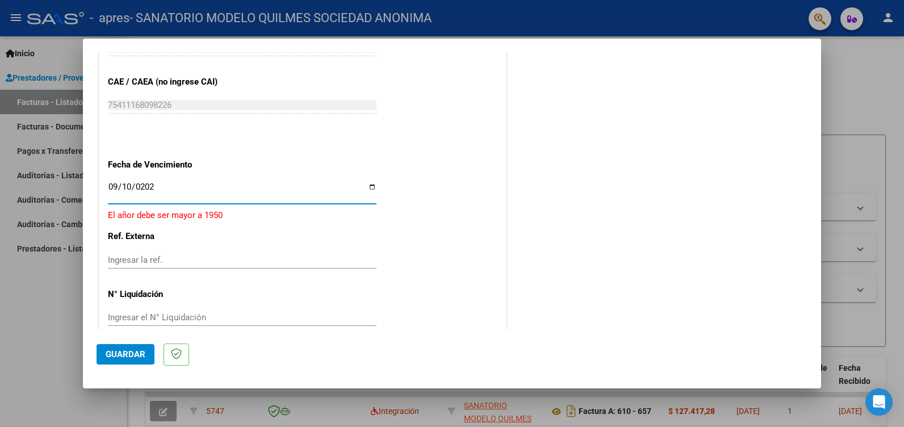
type input "[DATE]"
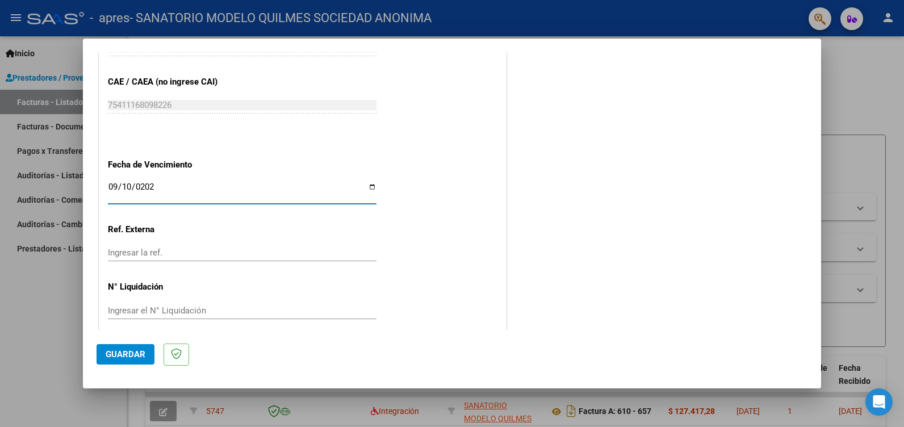
click at [124, 360] on button "Guardar" at bounding box center [126, 354] width 58 height 20
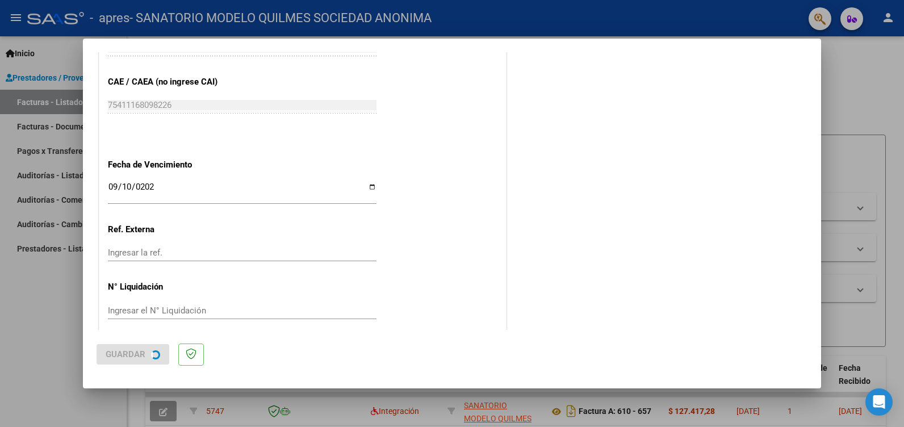
scroll to position [0, 0]
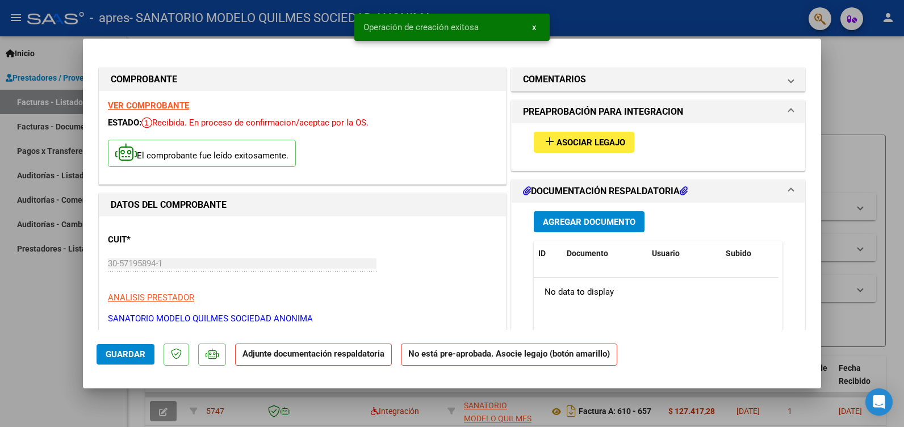
click at [584, 140] on span "Asociar Legajo" at bounding box center [591, 142] width 69 height 10
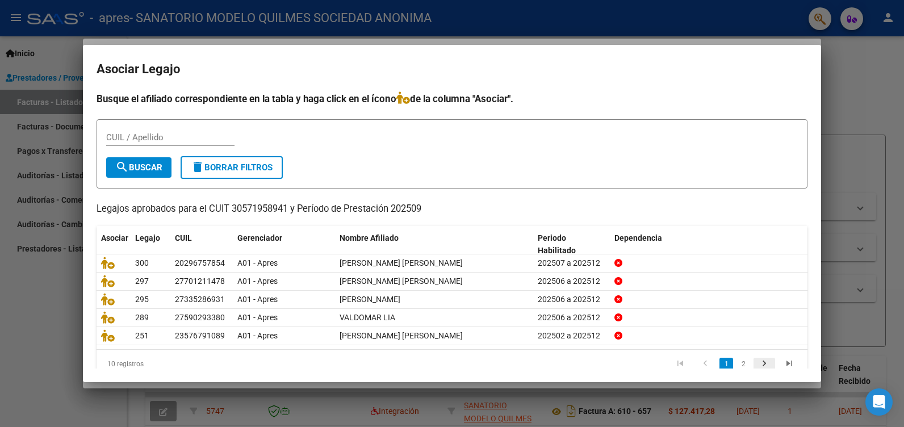
click at [757, 365] on icon "go to next page" at bounding box center [764, 365] width 15 height 14
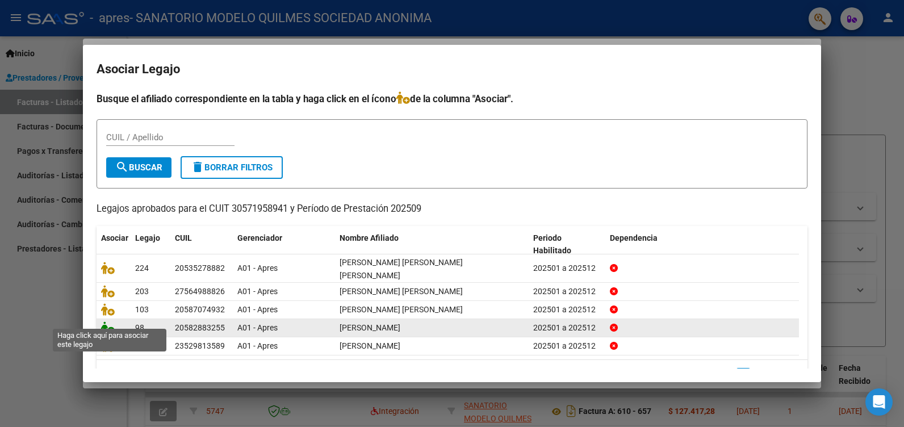
click at [104, 322] on icon at bounding box center [108, 328] width 14 height 12
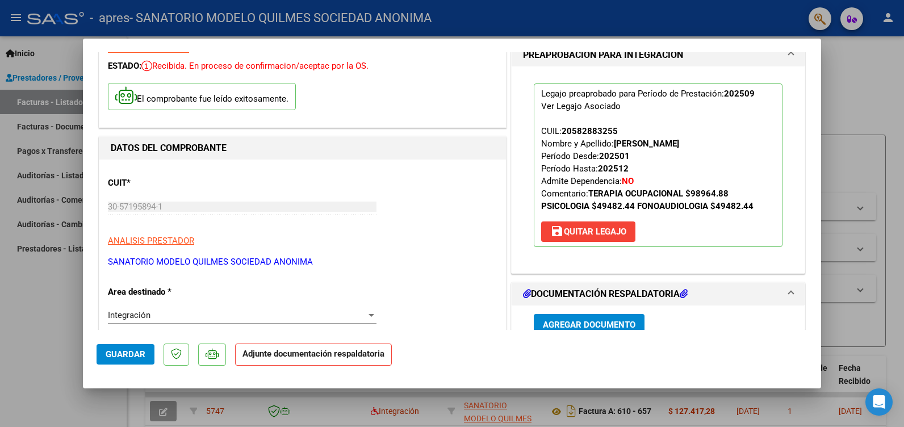
scroll to position [227, 0]
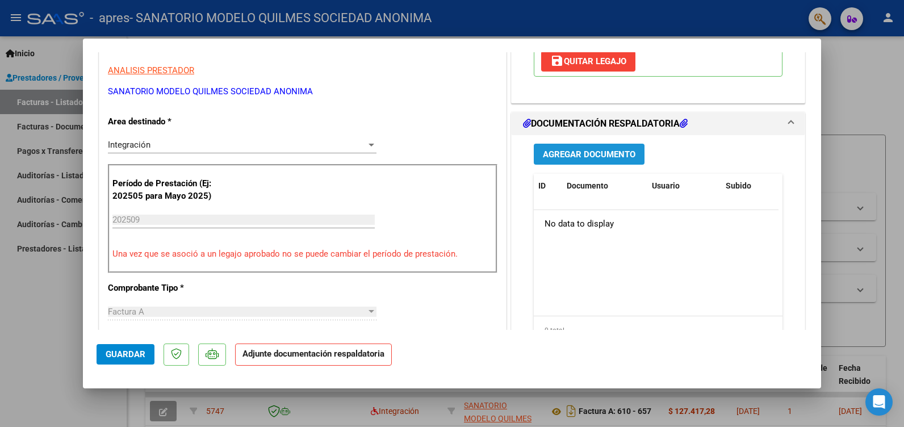
click at [591, 149] on span "Agregar Documento" at bounding box center [589, 154] width 93 height 10
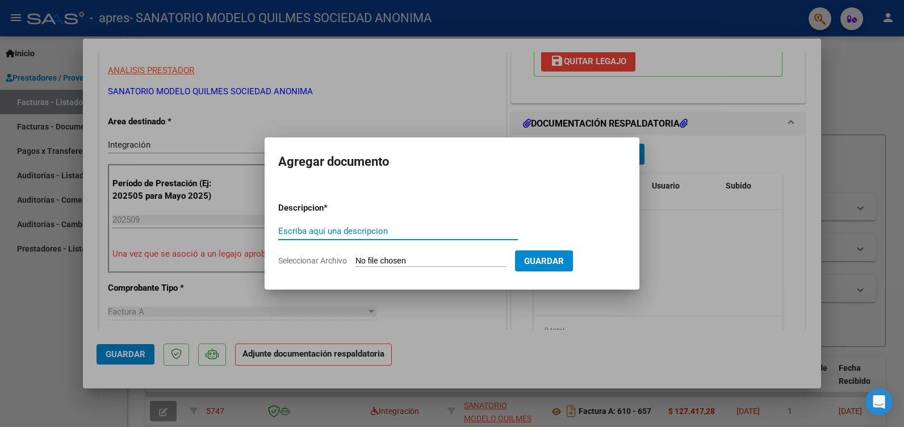
click at [337, 227] on input "Escriba aquí una descripcion" at bounding box center [398, 231] width 240 height 10
type input "ASIST"
click at [407, 260] on input "Seleccionar Archivo" at bounding box center [431, 261] width 151 height 11
type input "C:\fakepath\ASIST ABALAY FONO.pdf"
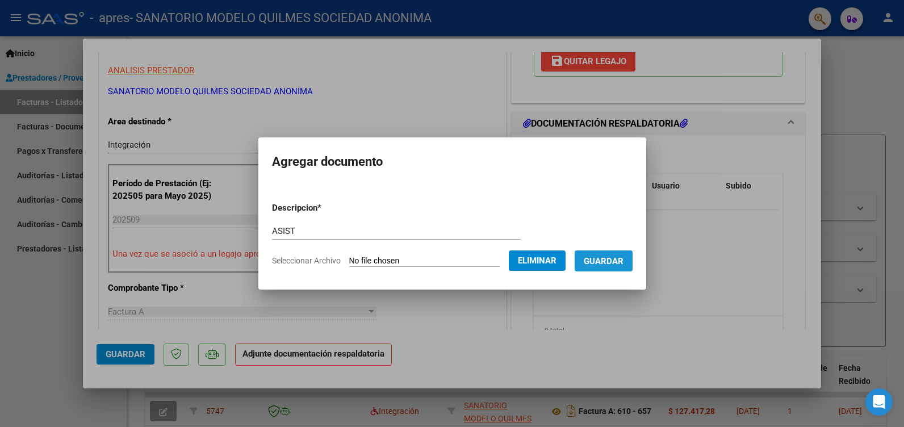
click at [619, 266] on span "Guardar" at bounding box center [604, 261] width 40 height 10
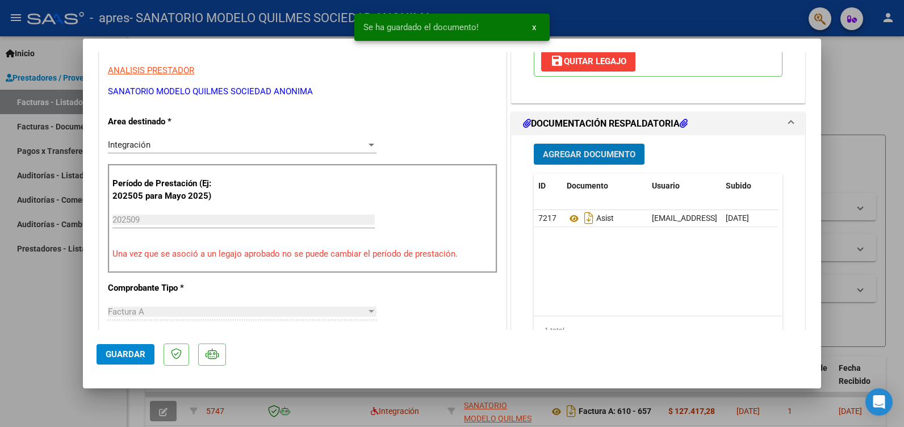
click at [136, 355] on span "Guardar" at bounding box center [126, 354] width 40 height 10
click at [42, 323] on div at bounding box center [452, 213] width 904 height 427
type input "$ 0,00"
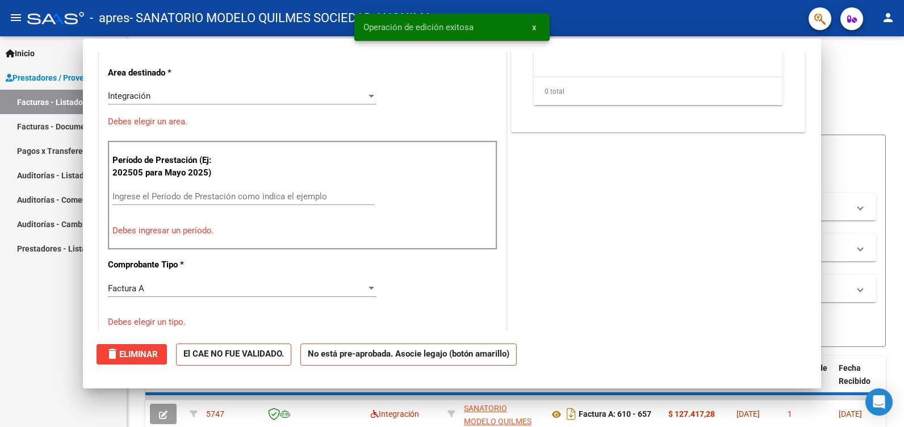
scroll to position [0, 0]
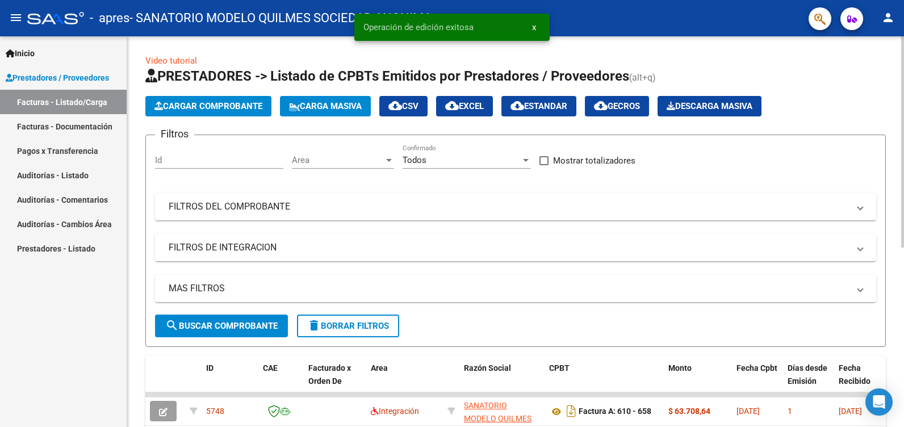
click at [232, 103] on span "Cargar Comprobante" at bounding box center [209, 106] width 108 height 10
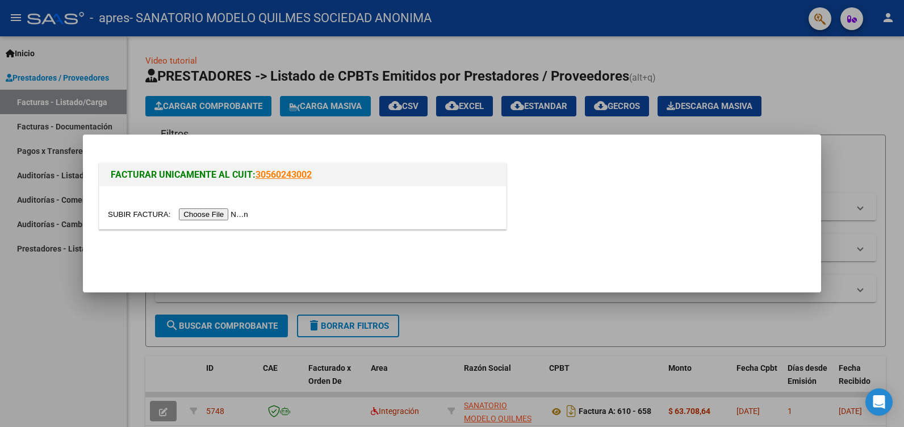
click at [205, 218] on input "file" at bounding box center [180, 214] width 144 height 12
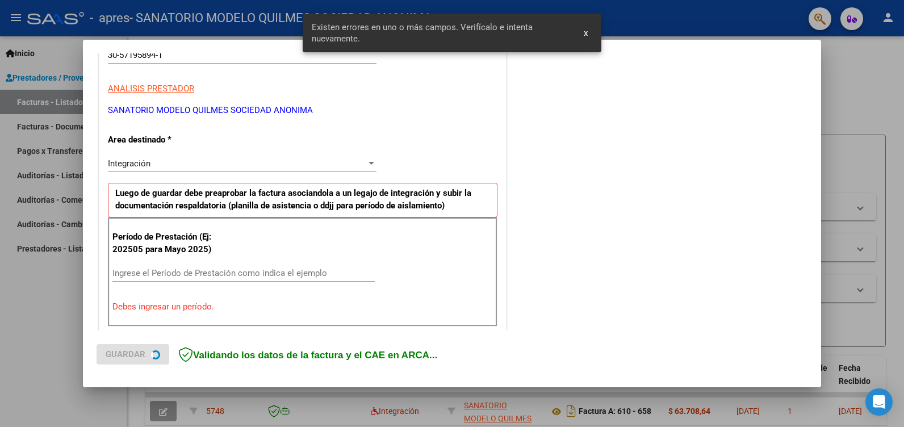
scroll to position [235, 0]
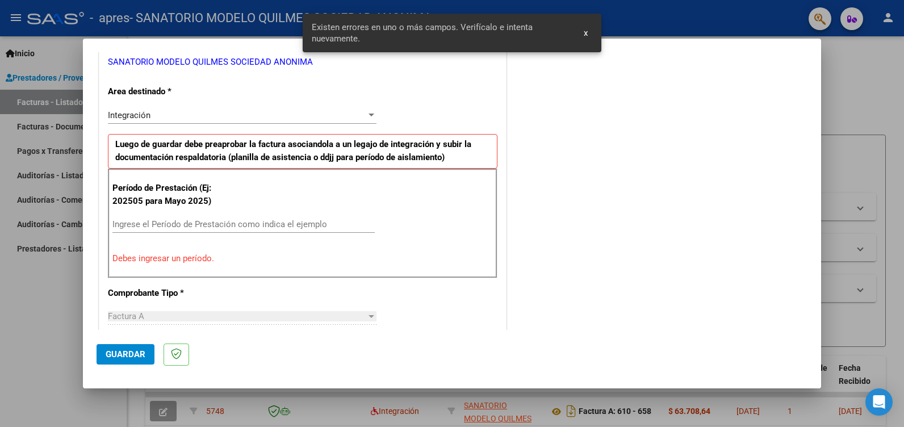
click at [151, 222] on input "Ingrese el Período de Prestación como indica el ejemplo" at bounding box center [243, 224] width 262 height 10
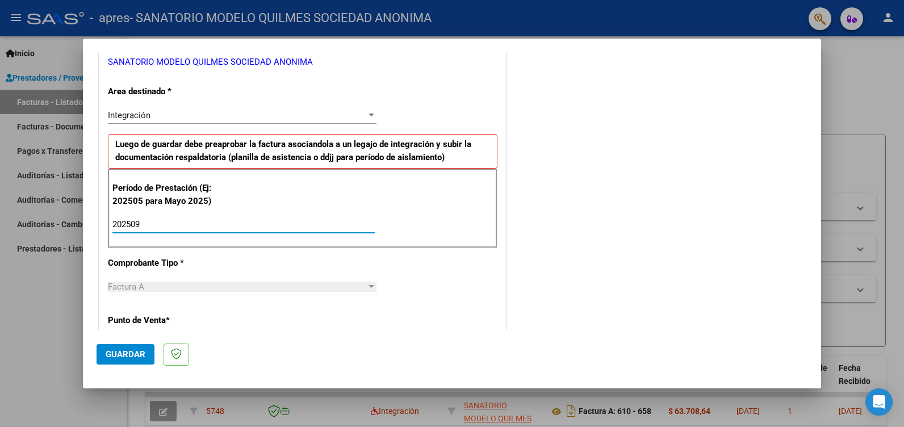
type input "202509"
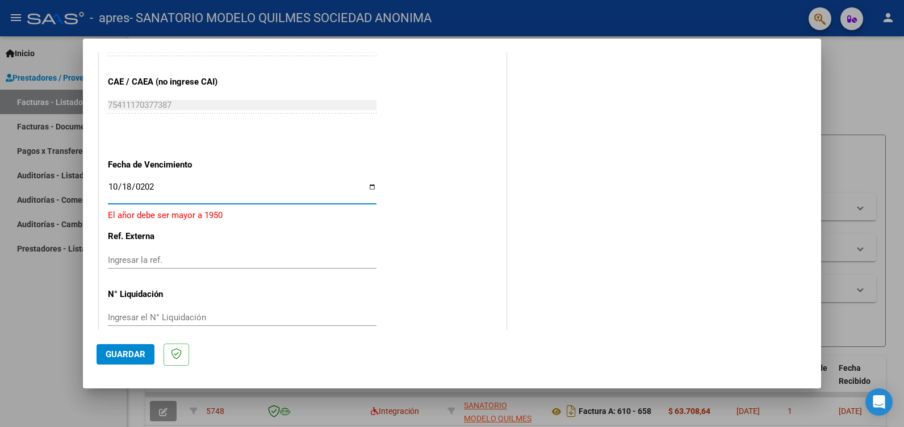
type input "[DATE]"
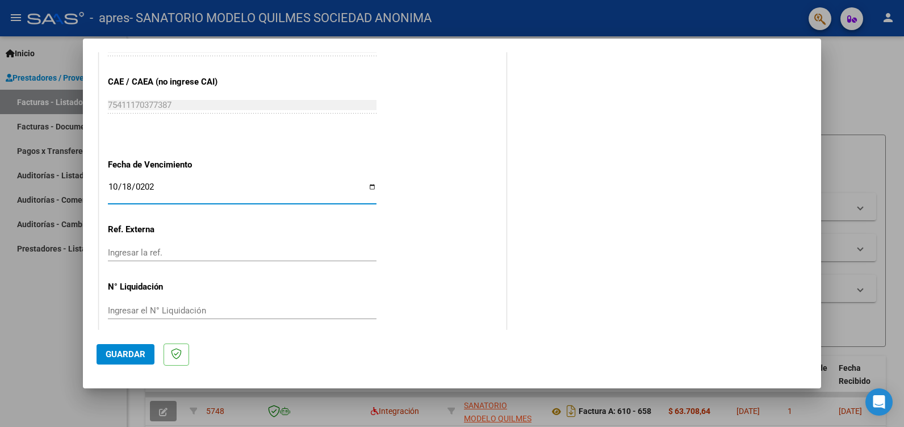
click at [114, 349] on button "Guardar" at bounding box center [126, 354] width 58 height 20
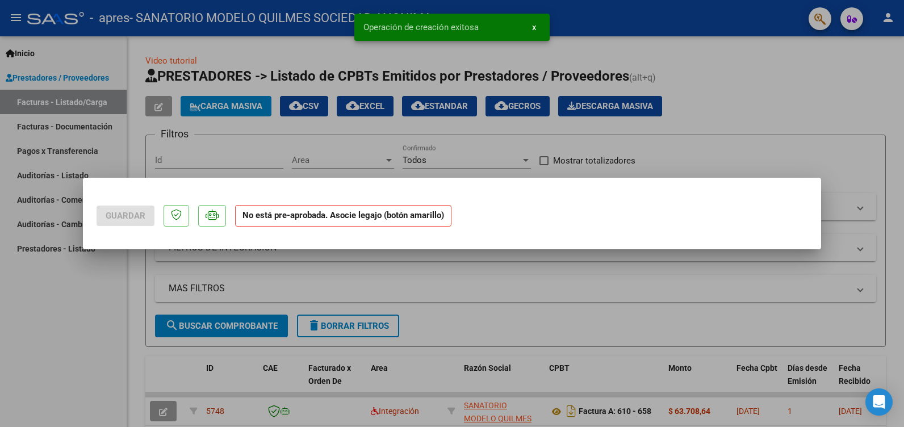
scroll to position [0, 0]
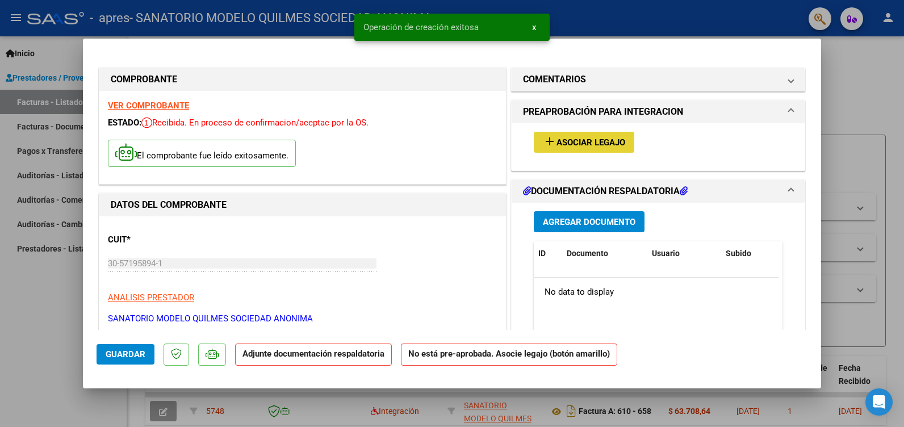
click at [578, 140] on span "Asociar Legajo" at bounding box center [591, 142] width 69 height 10
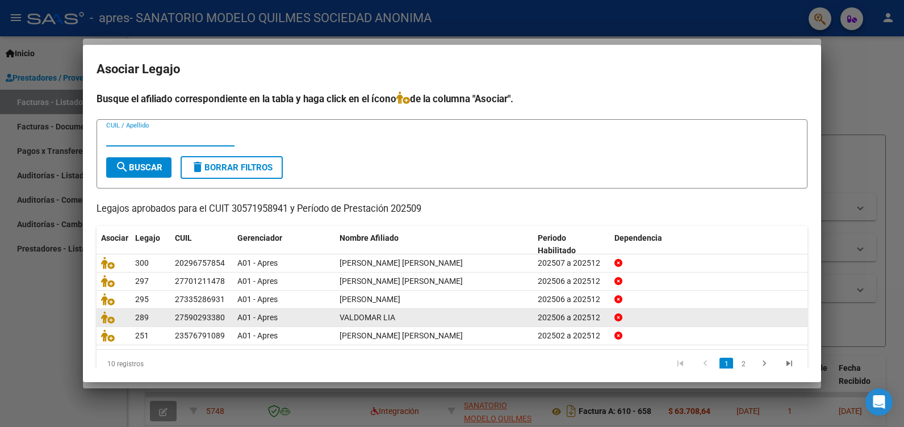
click at [758, 366] on icon "go to next page" at bounding box center [764, 365] width 15 height 14
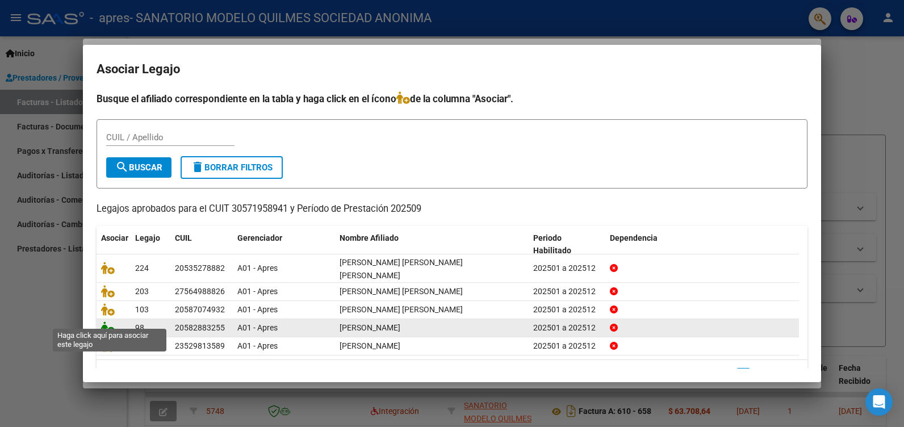
click at [114, 322] on icon at bounding box center [108, 328] width 14 height 12
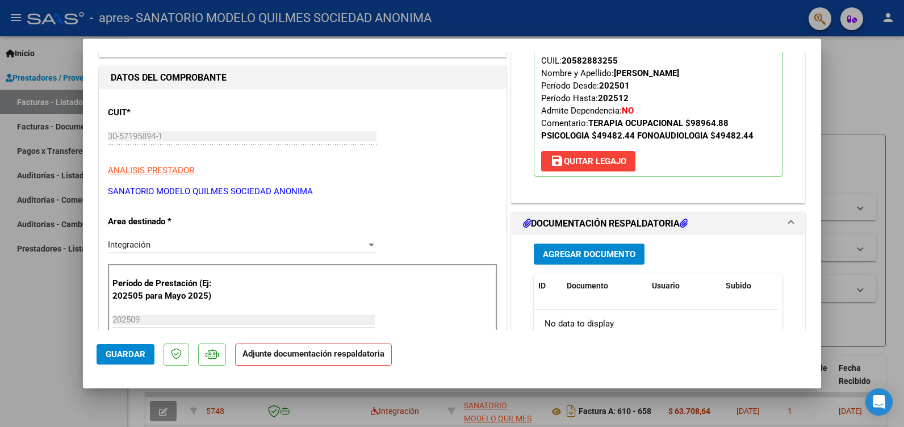
scroll to position [284, 0]
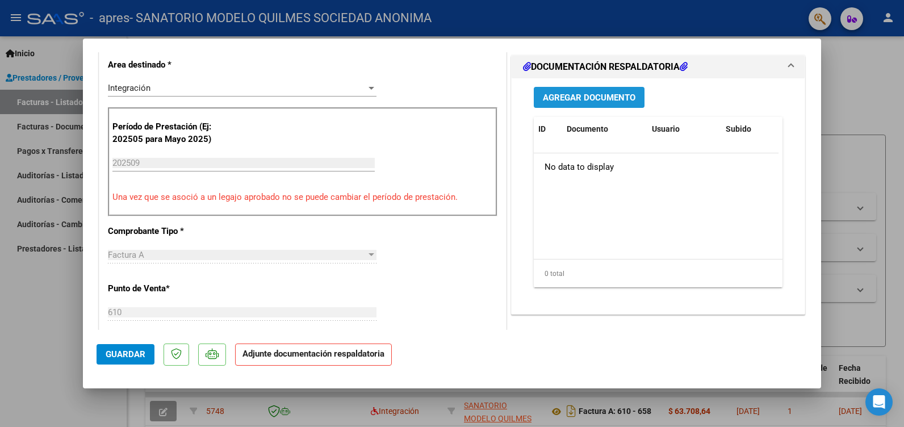
click at [583, 98] on span "Agregar Documento" at bounding box center [589, 98] width 93 height 10
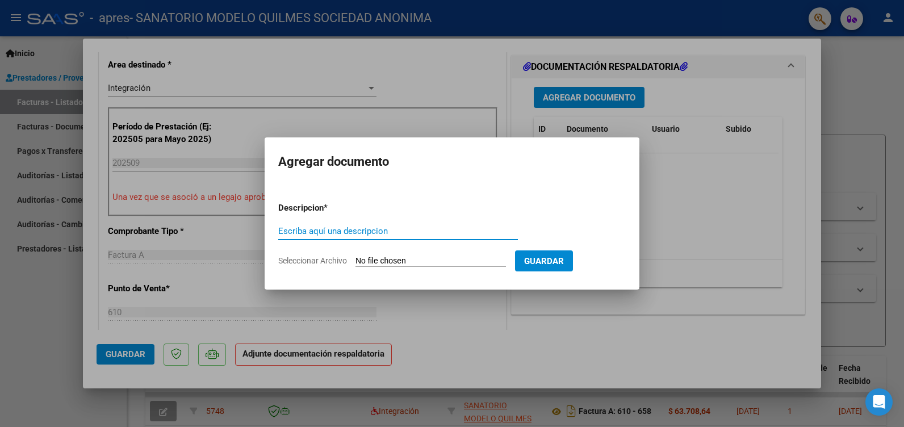
click at [317, 228] on input "Escriba aquí una descripcion" at bounding box center [398, 231] width 240 height 10
type input "ASIST"
click at [416, 256] on input "Seleccionar Archivo" at bounding box center [431, 261] width 151 height 11
type input "C:\fakepath\ASIST ABALAY PSICOLOGIA.pdf"
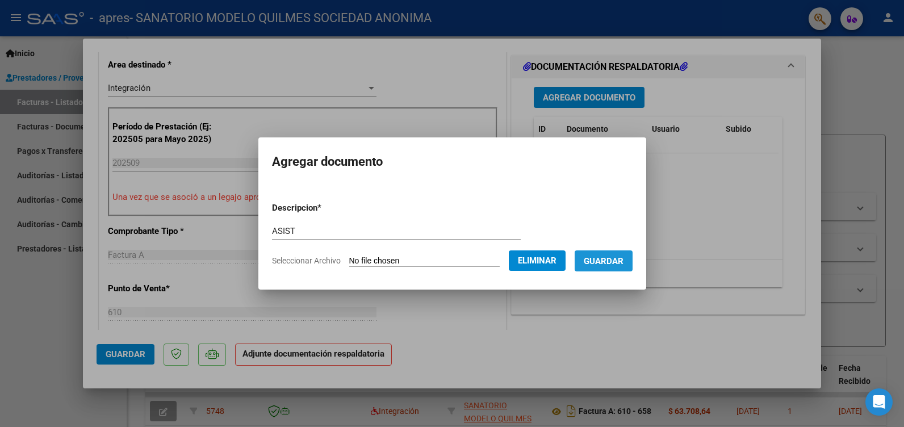
click at [621, 264] on span "Guardar" at bounding box center [604, 261] width 40 height 10
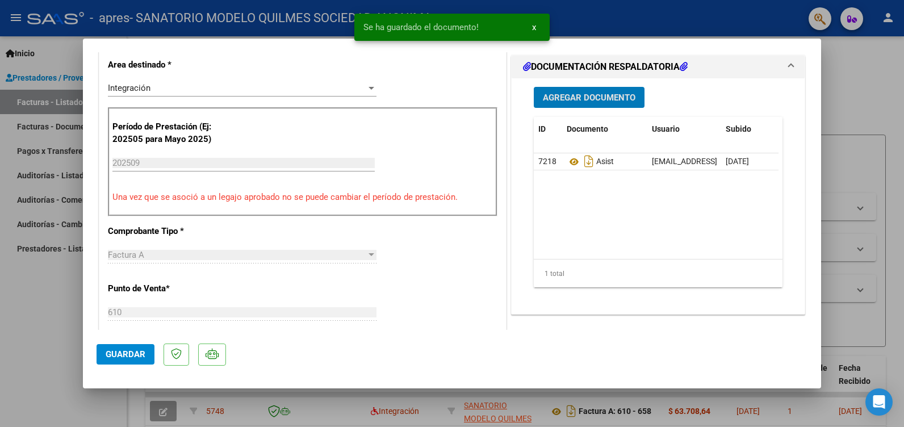
click at [112, 365] on button "Guardar" at bounding box center [126, 354] width 58 height 20
click at [24, 285] on div at bounding box center [452, 213] width 904 height 427
type input "$ 0,00"
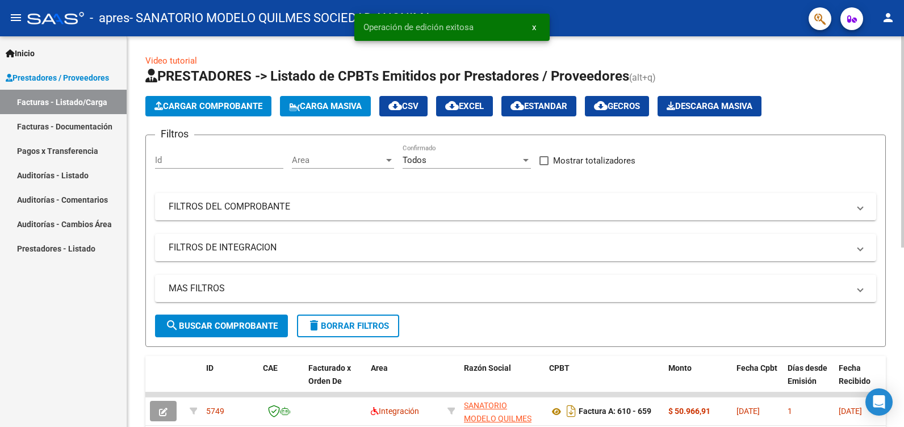
click at [218, 102] on span "Cargar Comprobante" at bounding box center [209, 106] width 108 height 10
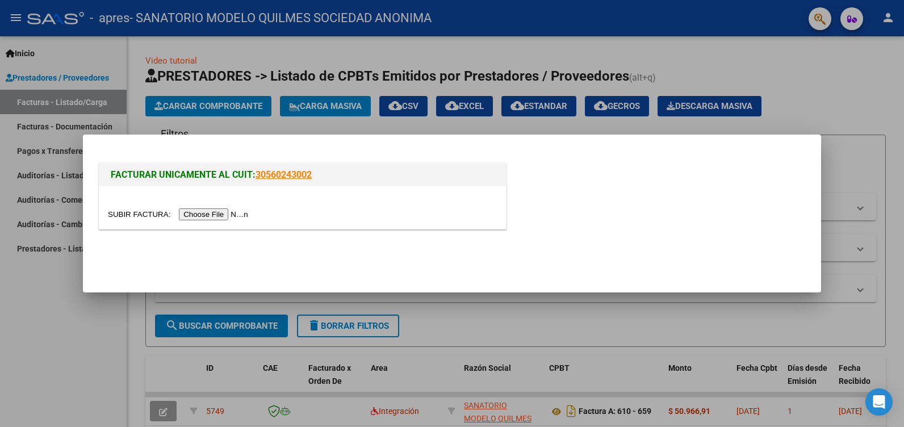
click at [209, 214] on input "file" at bounding box center [180, 214] width 144 height 12
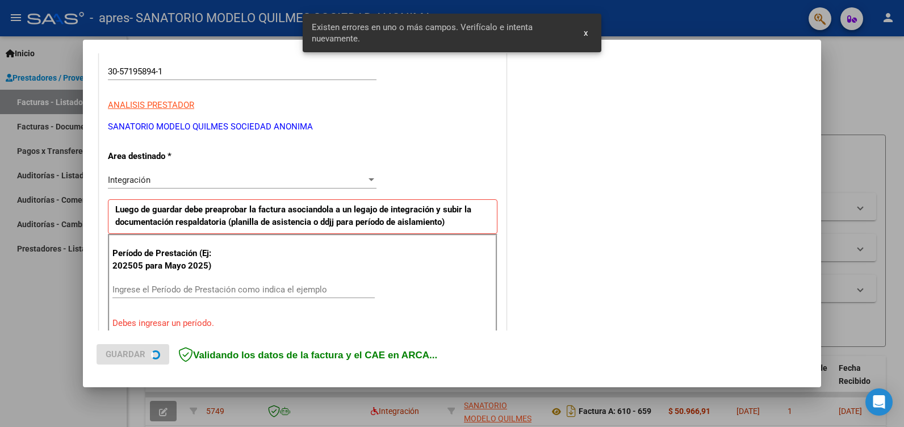
scroll to position [235, 0]
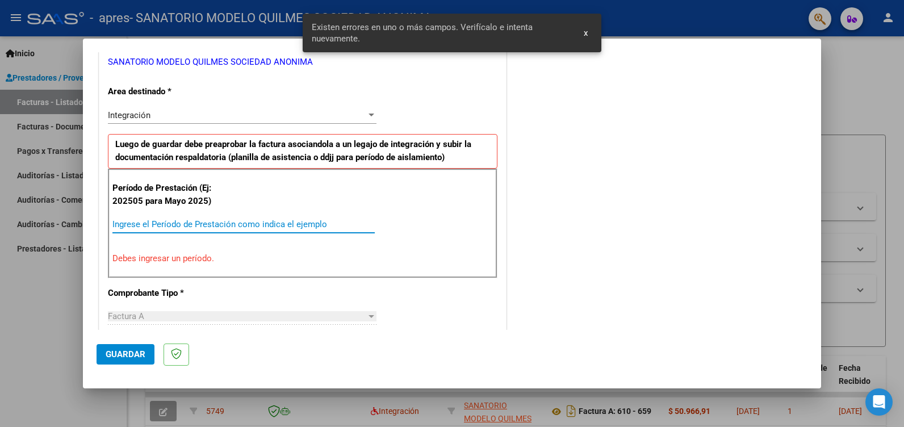
click at [150, 220] on input "Ingrese el Período de Prestación como indica el ejemplo" at bounding box center [243, 224] width 262 height 10
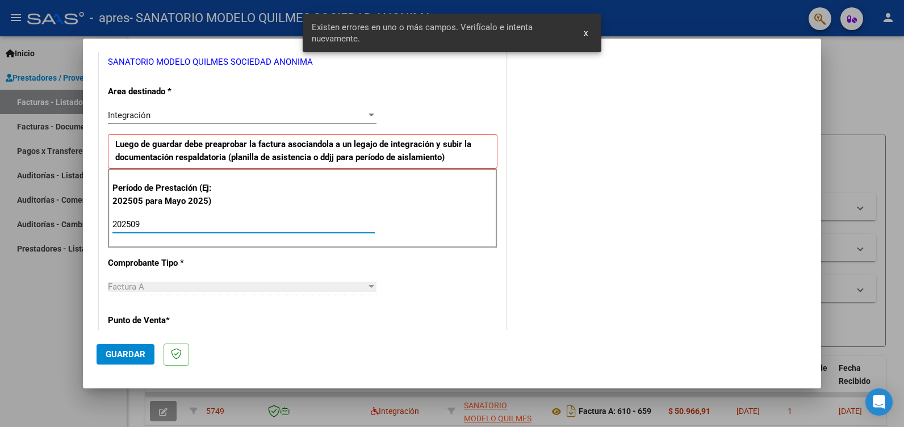
type input "202509"
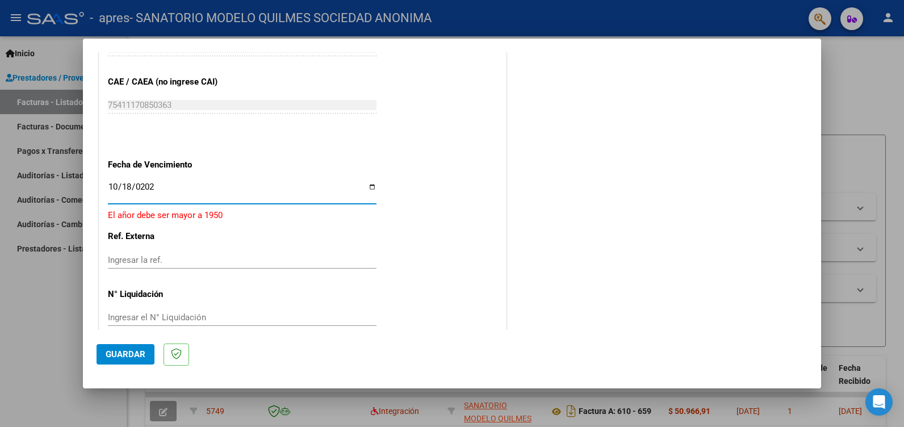
type input "[DATE]"
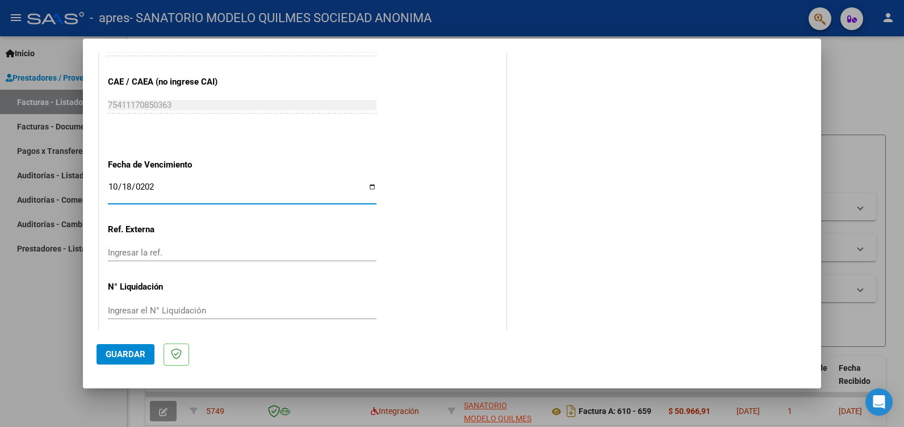
click at [130, 358] on span "Guardar" at bounding box center [126, 354] width 40 height 10
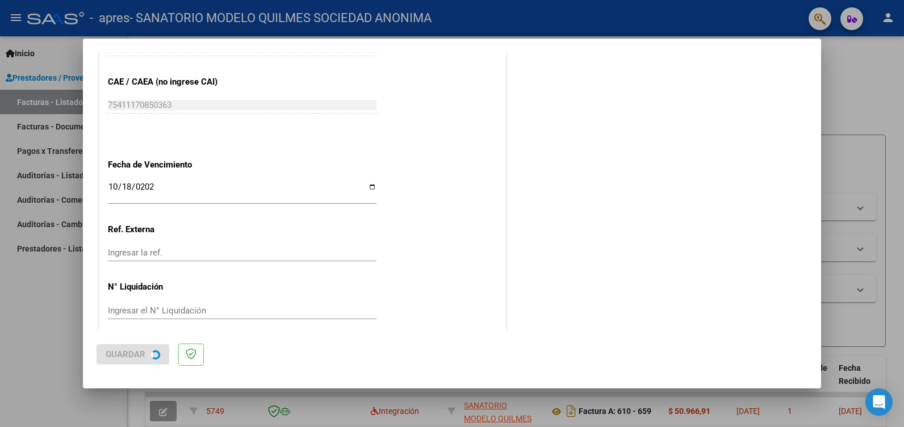
scroll to position [0, 0]
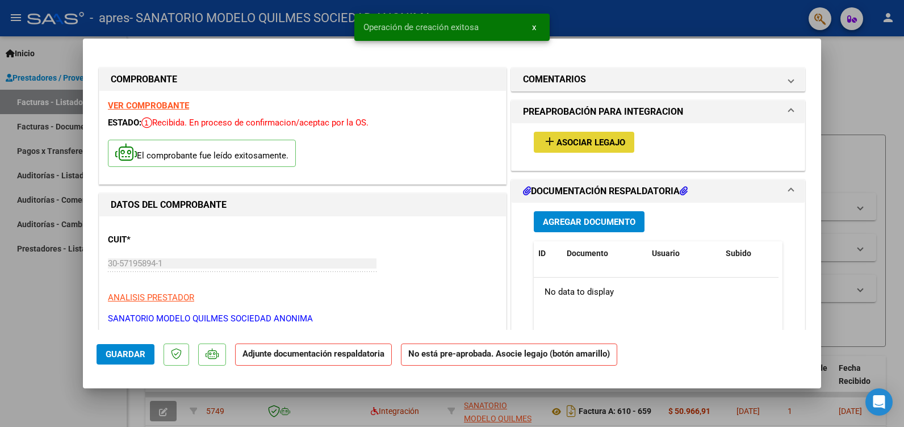
click at [592, 139] on span "Asociar Legajo" at bounding box center [591, 142] width 69 height 10
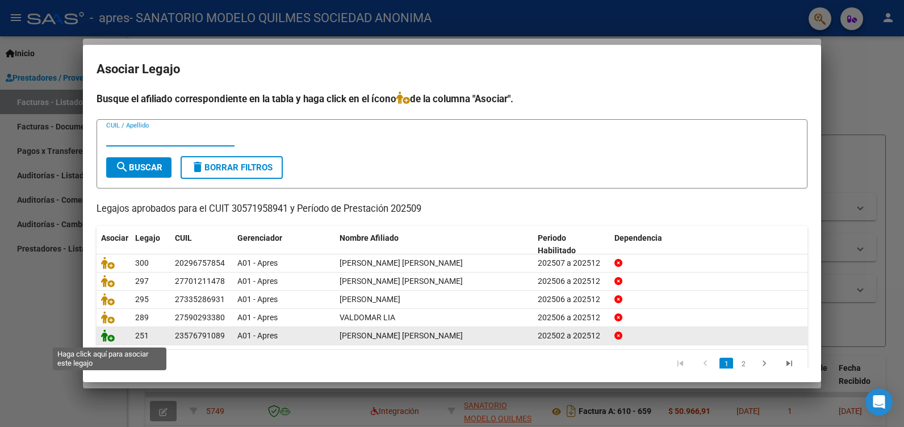
click at [106, 338] on icon at bounding box center [108, 335] width 14 height 12
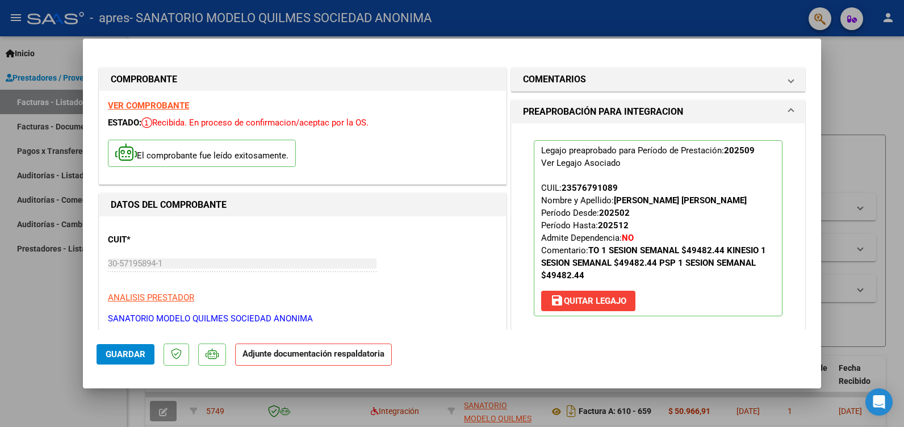
scroll to position [170, 0]
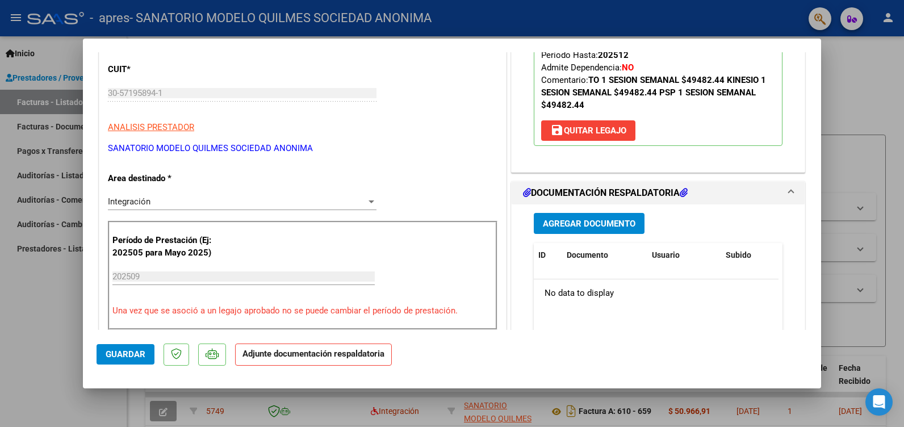
click at [589, 229] on span "Agregar Documento" at bounding box center [589, 224] width 93 height 10
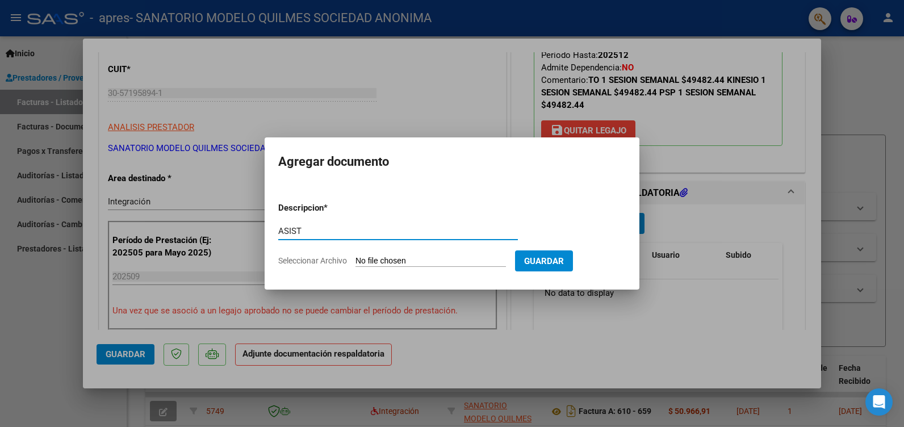
type input "ASIST"
click at [395, 264] on input "Seleccionar Archivo" at bounding box center [431, 261] width 151 height 11
type input "C:\fakepath\ASIST CHAMORRO TO.pdf"
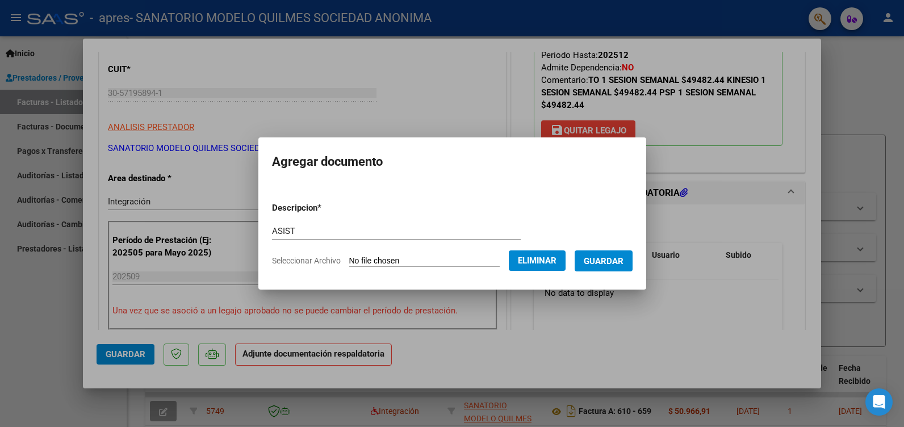
click at [624, 266] on span "Guardar" at bounding box center [604, 261] width 40 height 10
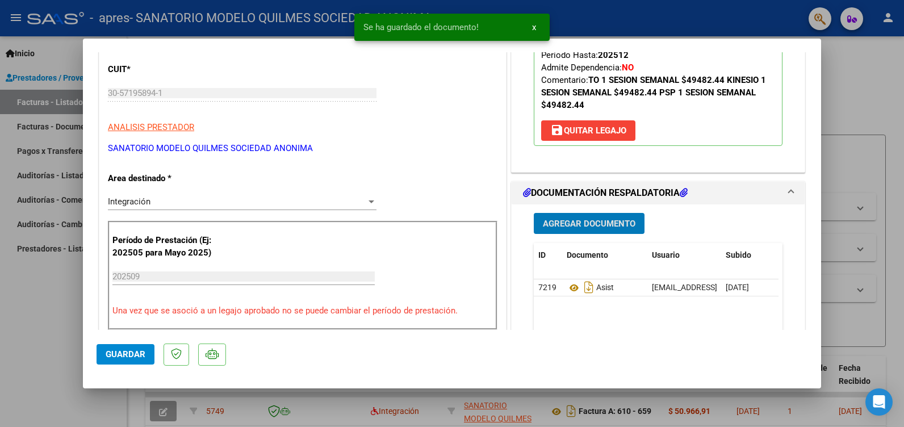
click at [136, 351] on span "Guardar" at bounding box center [126, 354] width 40 height 10
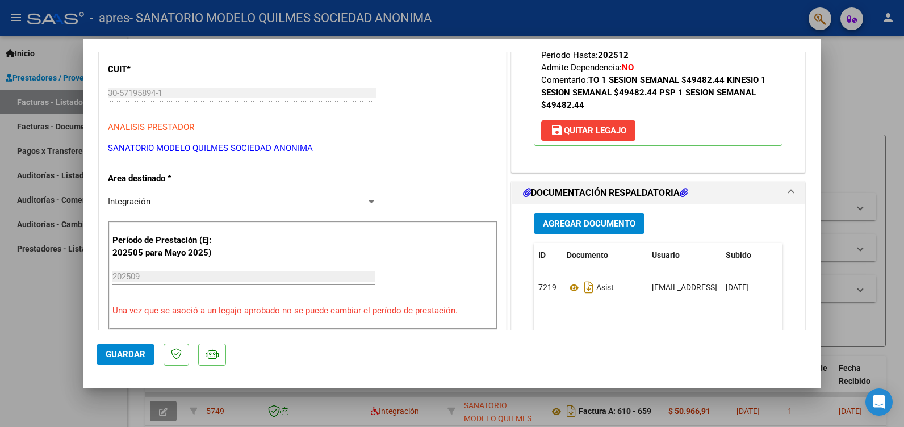
click at [74, 287] on div at bounding box center [452, 213] width 904 height 427
type input "$ 0,00"
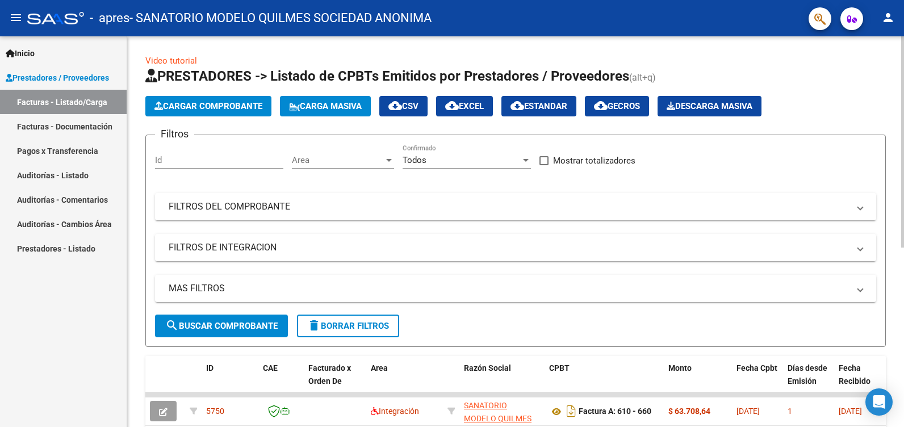
click at [223, 102] on span "Cargar Comprobante" at bounding box center [209, 106] width 108 height 10
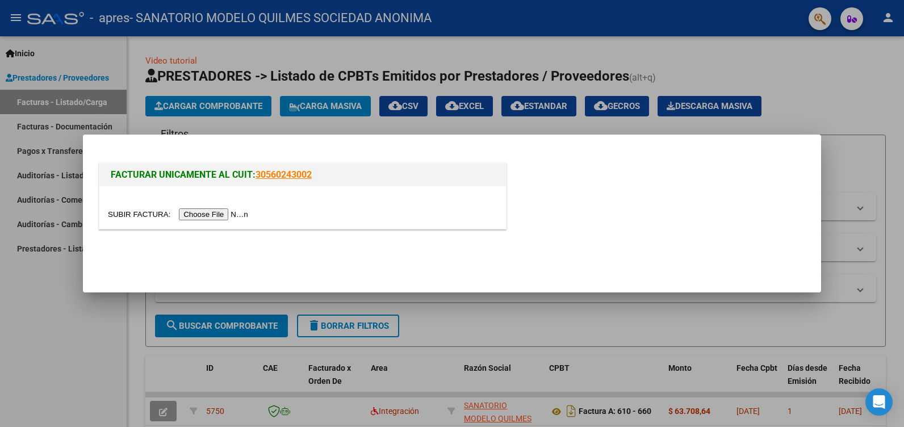
click at [207, 211] on input "file" at bounding box center [180, 214] width 144 height 12
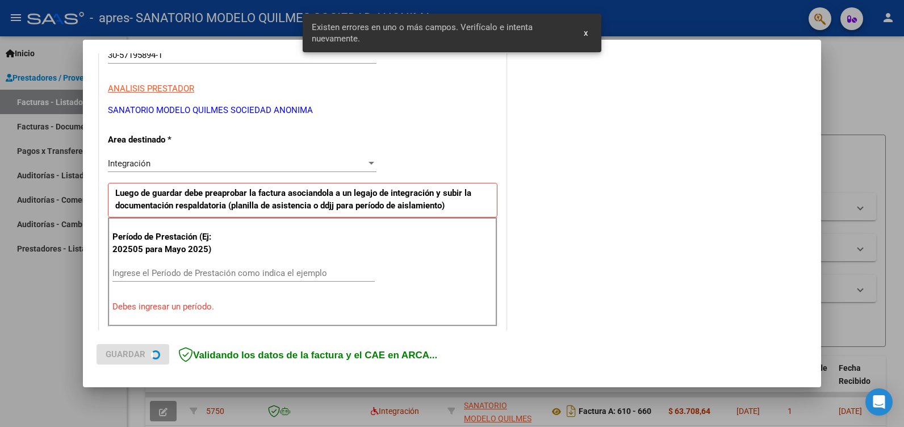
scroll to position [235, 0]
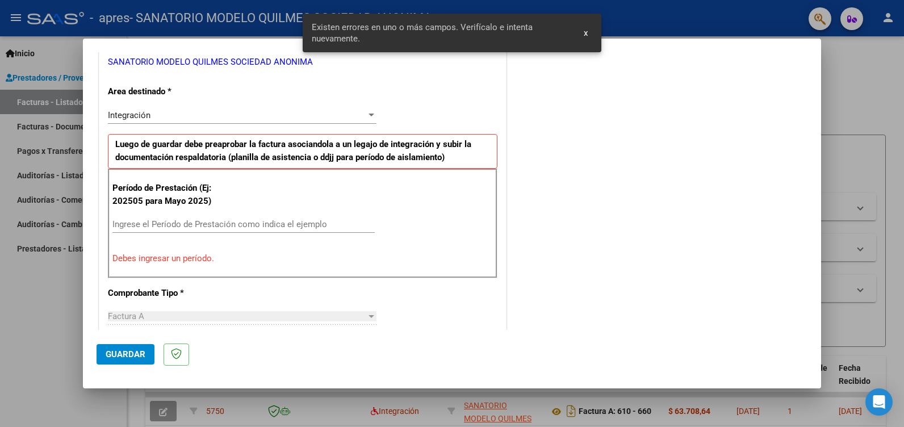
click at [143, 218] on div "Ingrese el Período de Prestación como indica el ejemplo" at bounding box center [243, 224] width 262 height 17
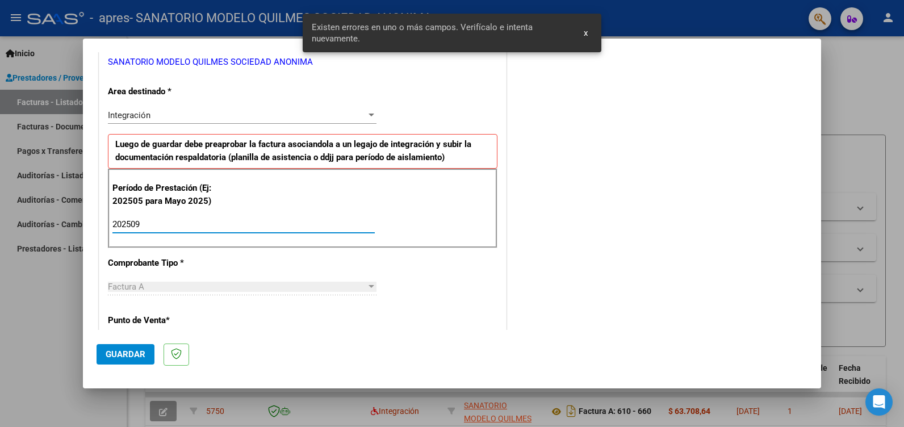
type input "202509"
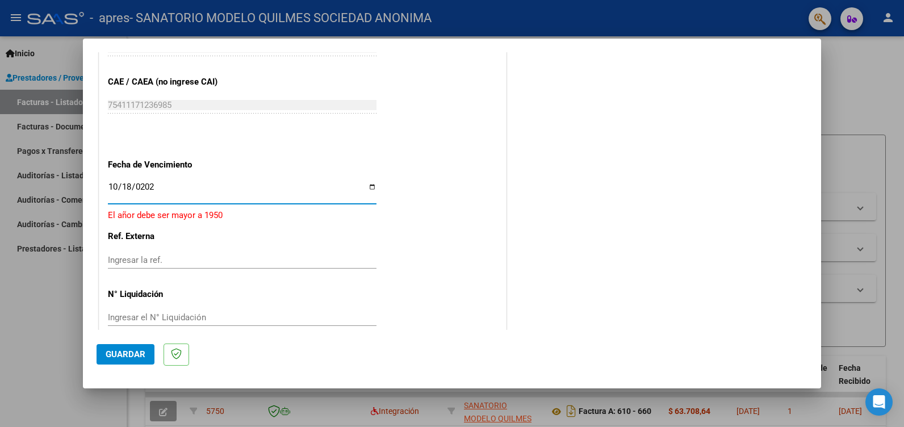
type input "[DATE]"
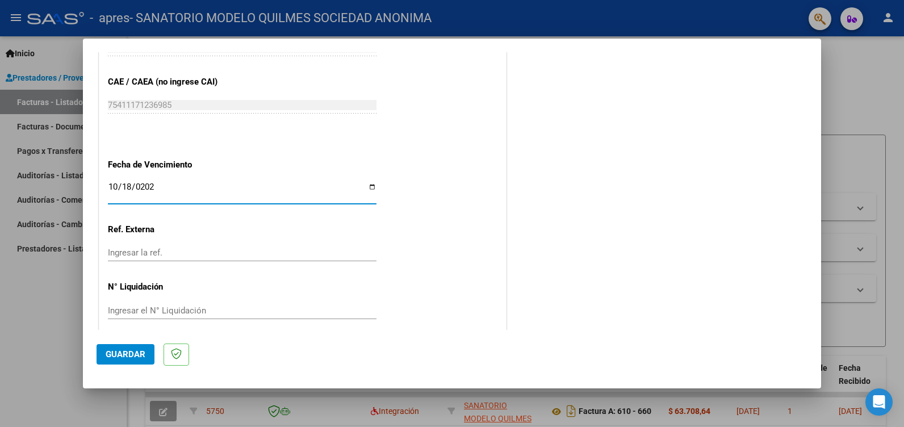
click at [123, 353] on span "Guardar" at bounding box center [126, 354] width 40 height 10
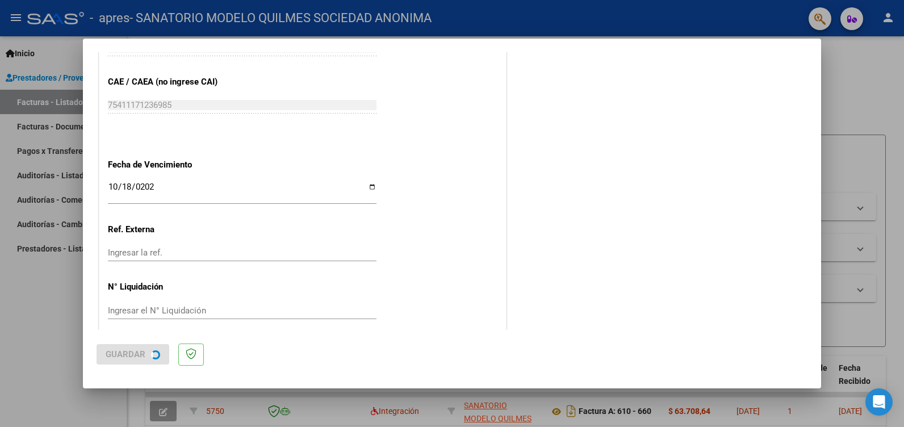
scroll to position [0, 0]
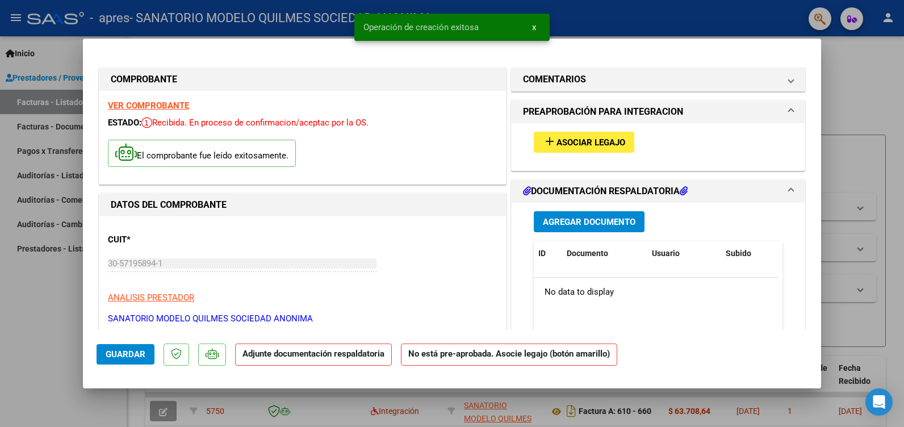
click at [567, 140] on span "Asociar Legajo" at bounding box center [591, 142] width 69 height 10
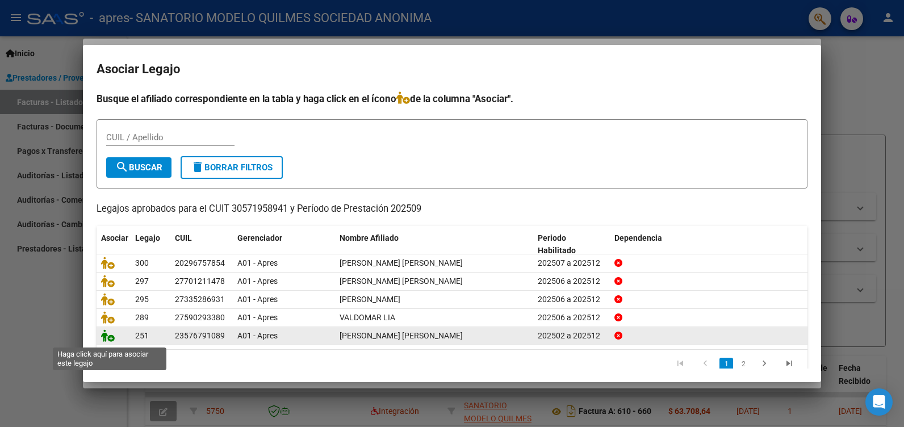
click at [111, 340] on icon at bounding box center [108, 335] width 14 height 12
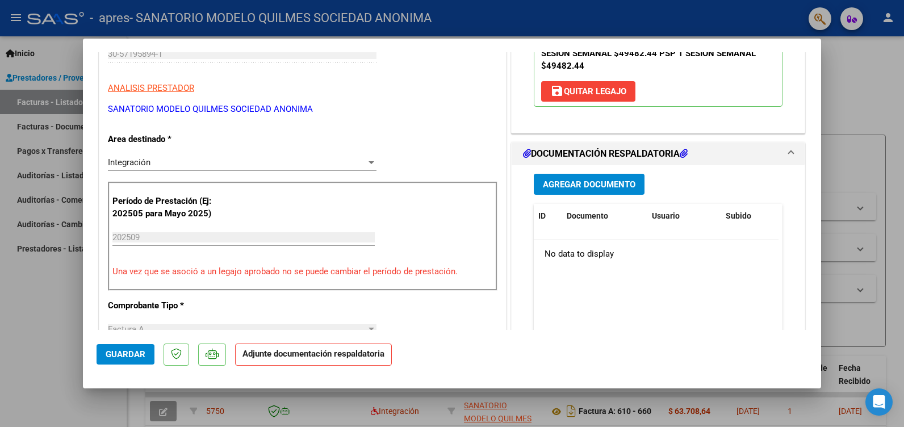
scroll to position [284, 0]
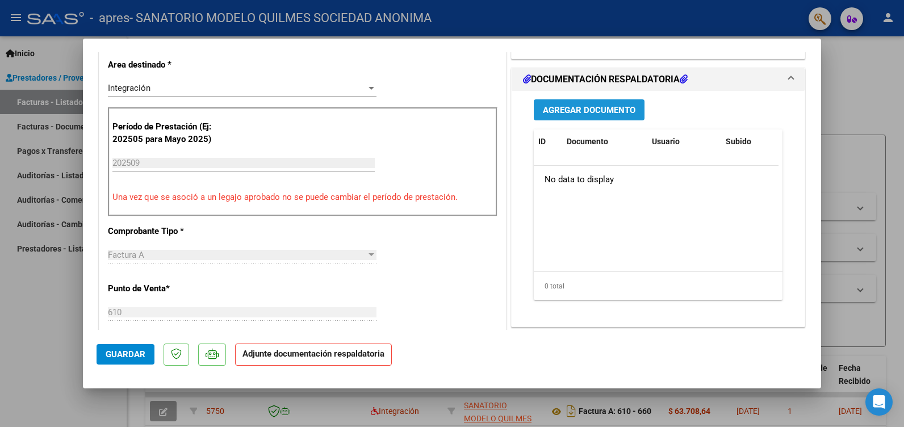
click at [590, 115] on span "Agregar Documento" at bounding box center [589, 110] width 93 height 10
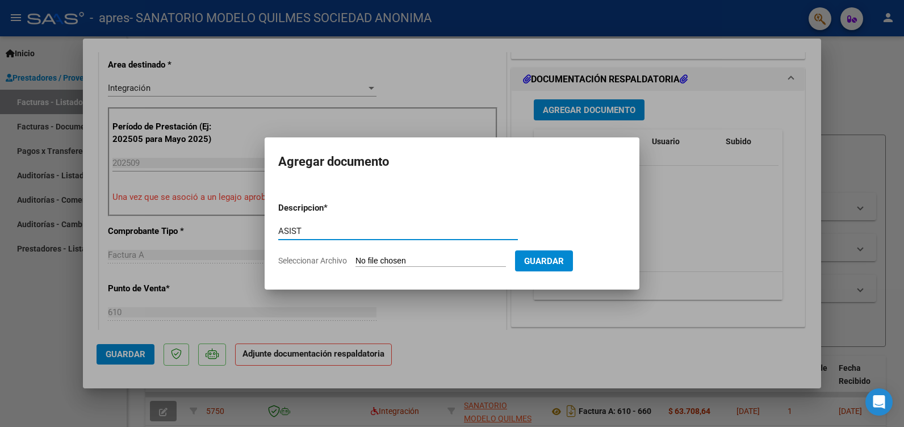
type input "ASIST"
click at [416, 260] on input "Seleccionar Archivo" at bounding box center [431, 261] width 151 height 11
type input "C:\fakepath\ASIST CHAMORRO KINE.pdf"
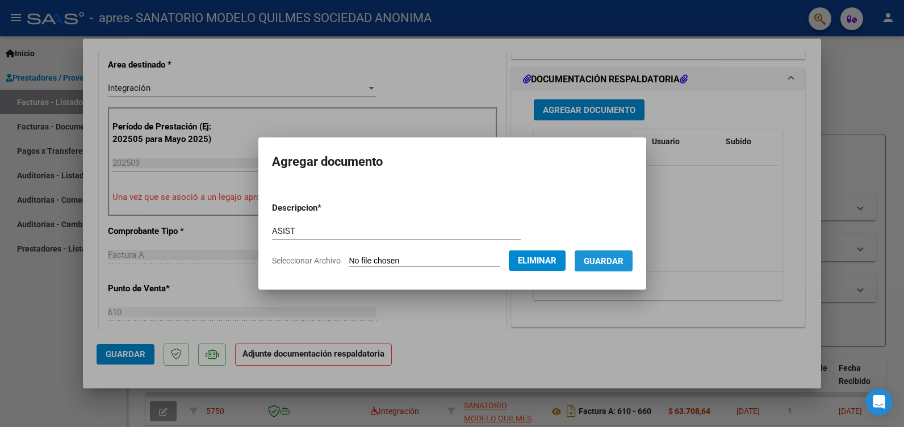
click at [624, 266] on span "Guardar" at bounding box center [604, 261] width 40 height 10
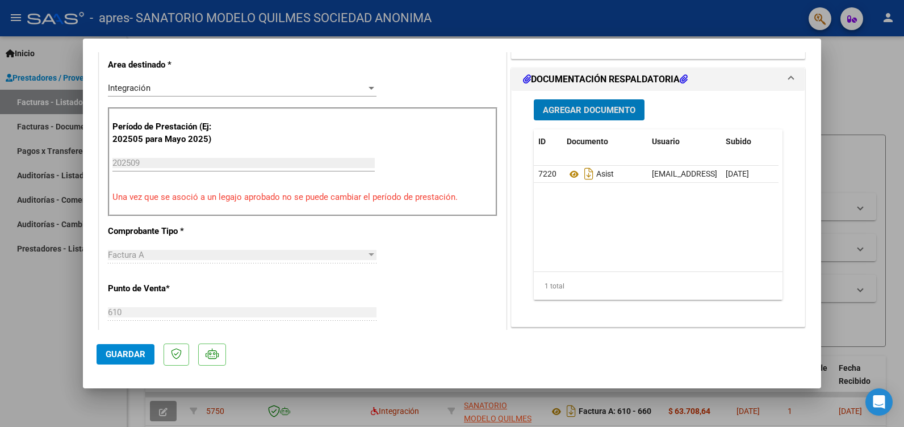
click at [135, 354] on span "Guardar" at bounding box center [126, 354] width 40 height 10
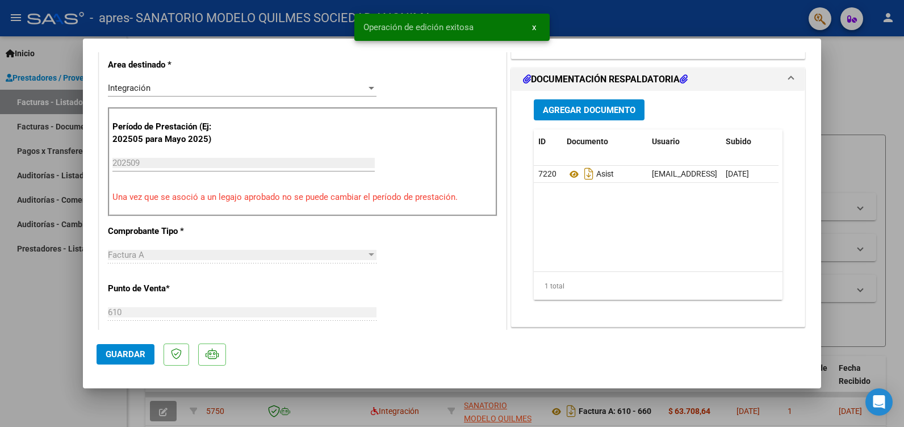
click at [40, 308] on div at bounding box center [452, 213] width 904 height 427
type input "$ 0,00"
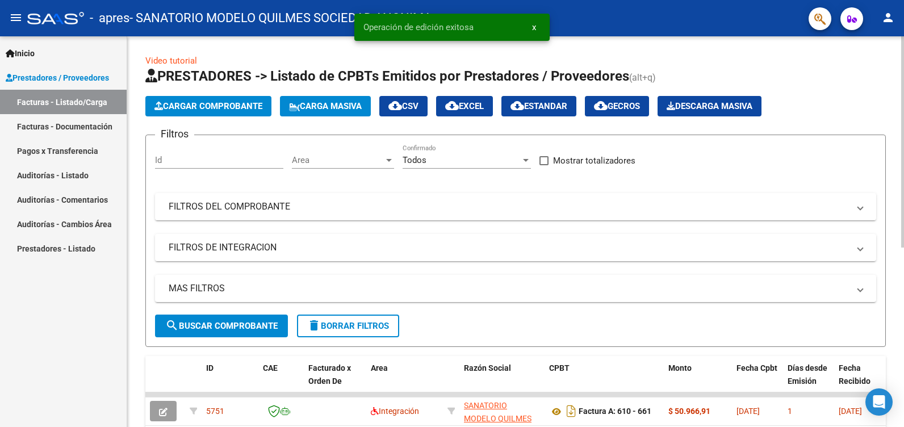
click at [234, 99] on button "Cargar Comprobante" at bounding box center [208, 106] width 126 height 20
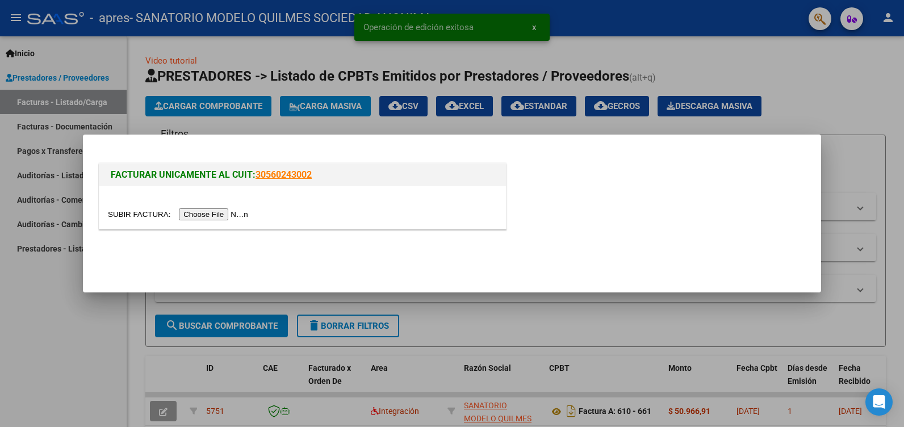
click at [199, 218] on input "file" at bounding box center [180, 214] width 144 height 12
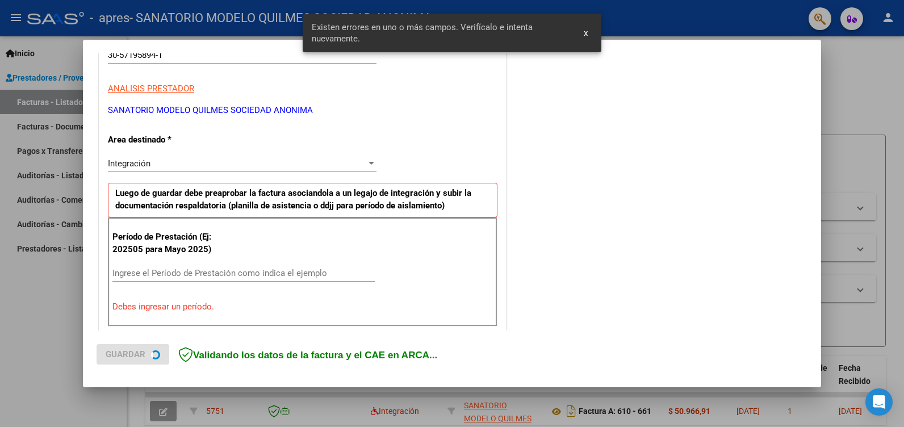
scroll to position [235, 0]
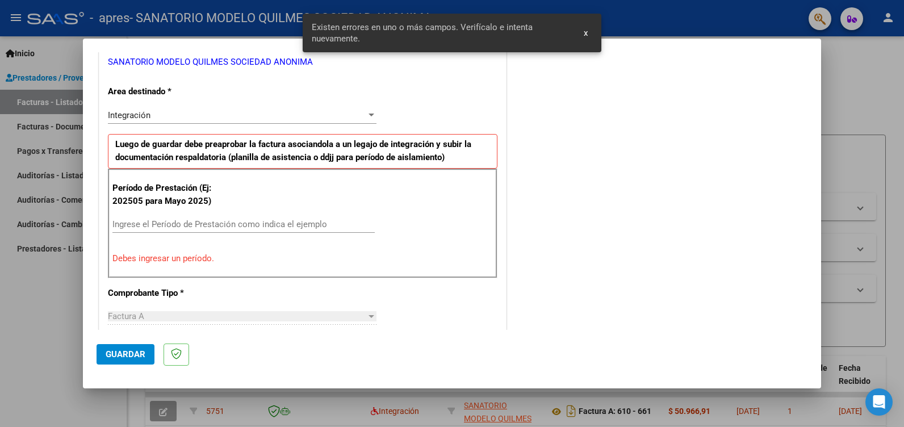
click at [145, 222] on input "Ingrese el Período de Prestación como indica el ejemplo" at bounding box center [243, 224] width 262 height 10
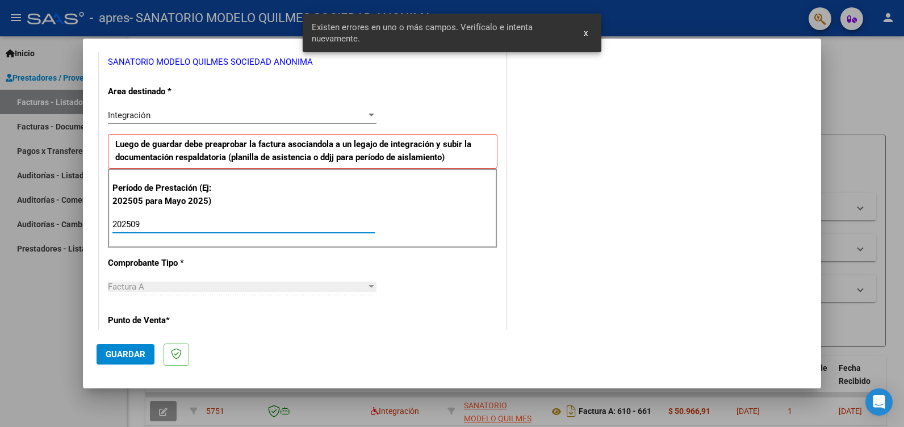
type input "202509"
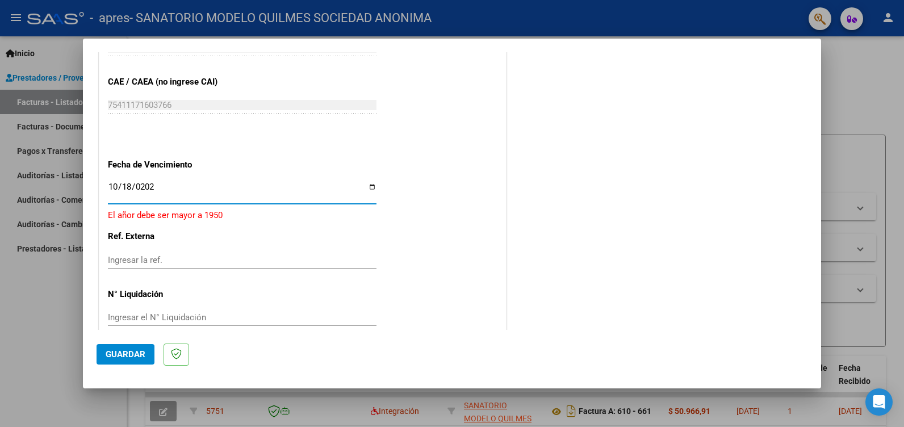
type input "[DATE]"
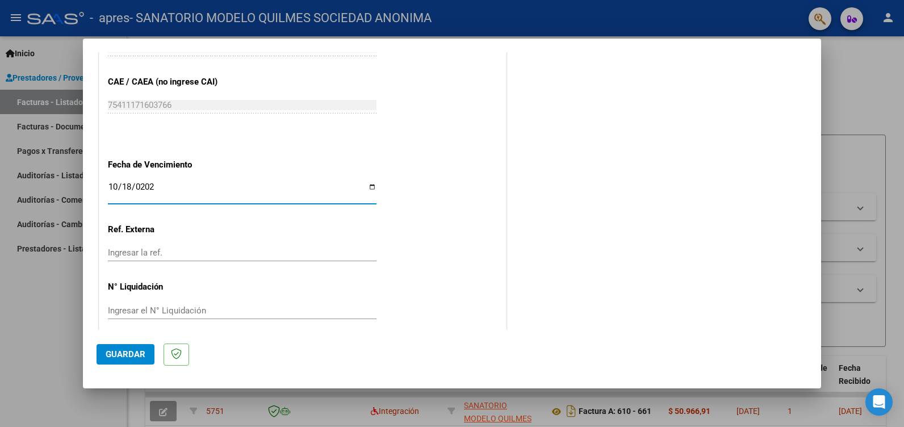
click at [120, 357] on span "Guardar" at bounding box center [126, 354] width 40 height 10
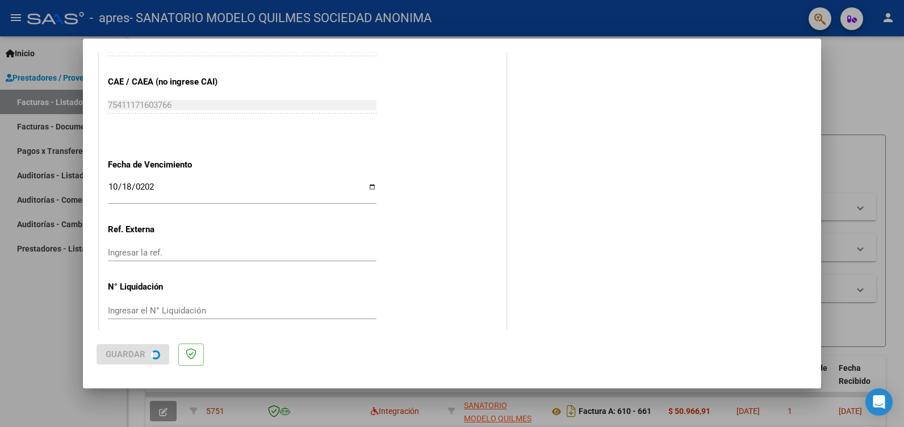
scroll to position [0, 0]
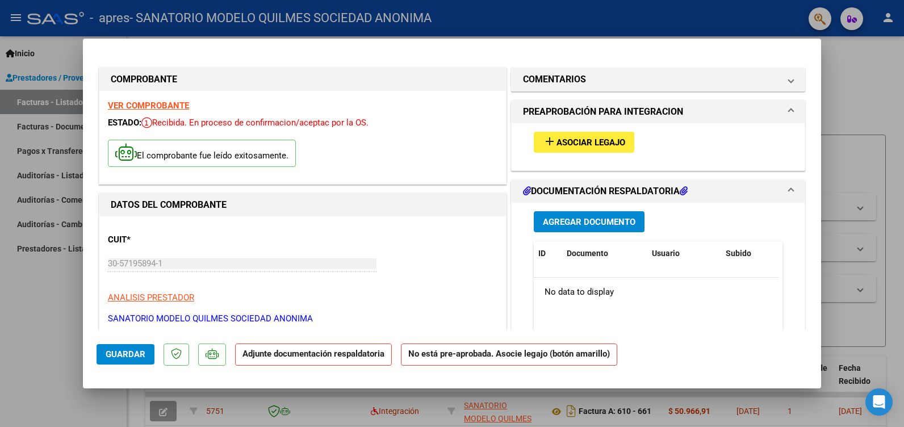
click at [602, 141] on span "Asociar Legajo" at bounding box center [591, 142] width 69 height 10
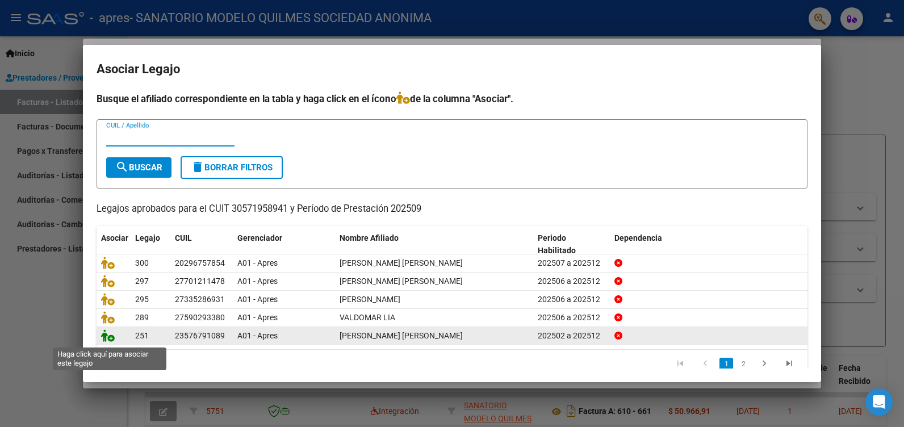
click at [111, 341] on icon at bounding box center [108, 335] width 14 height 12
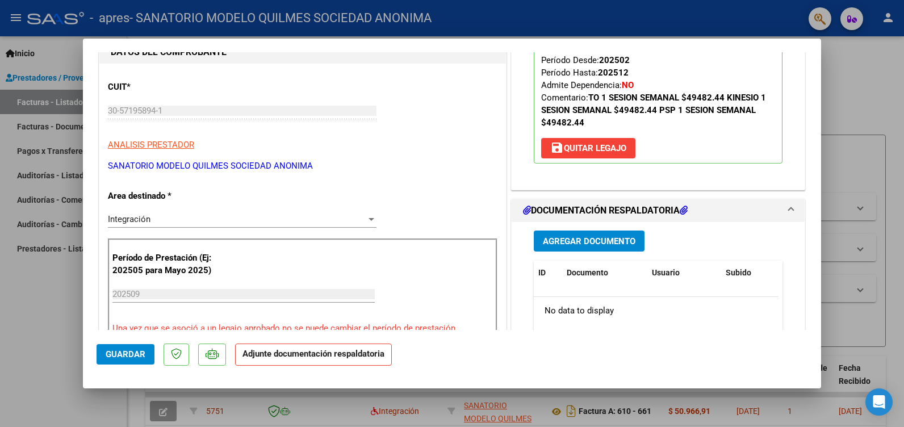
scroll to position [170, 0]
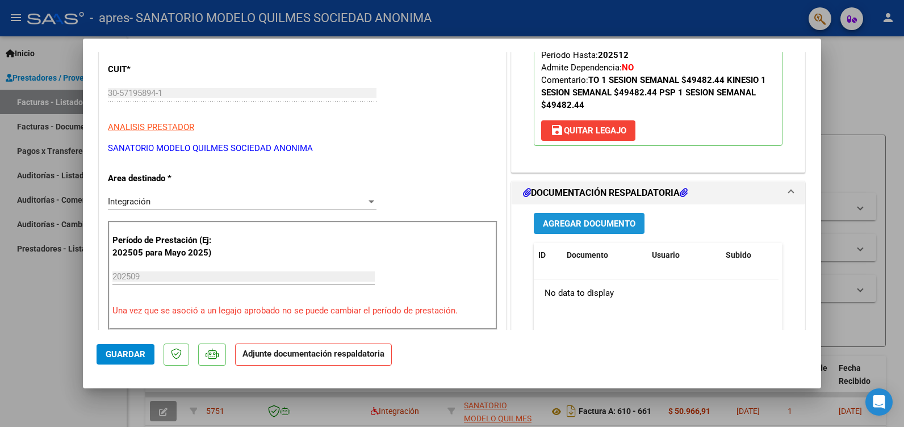
click at [614, 229] on span "Agregar Documento" at bounding box center [589, 224] width 93 height 10
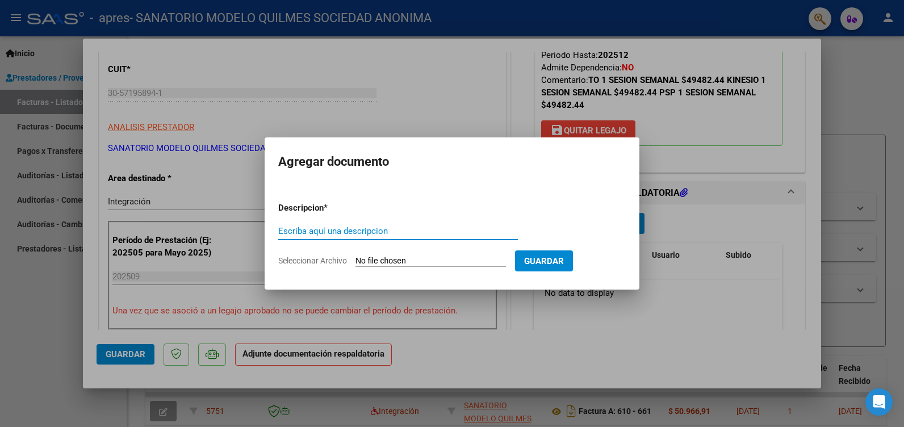
click at [307, 230] on input "Escriba aquí una descripcion" at bounding box center [398, 231] width 240 height 10
type input "ASIST"
click at [447, 257] on input "Seleccionar Archivo" at bounding box center [431, 261] width 151 height 11
type input "C:\fakepath\ASIST CHAMORRO PSICOP.pdf"
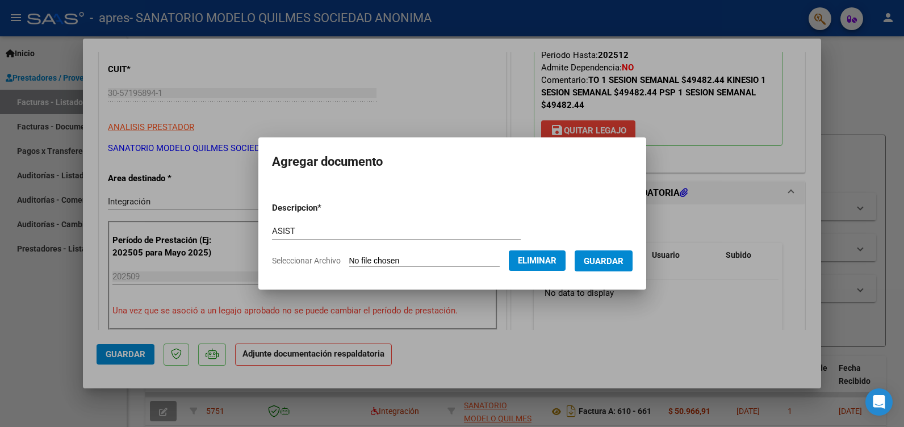
click at [624, 265] on span "Guardar" at bounding box center [604, 261] width 40 height 10
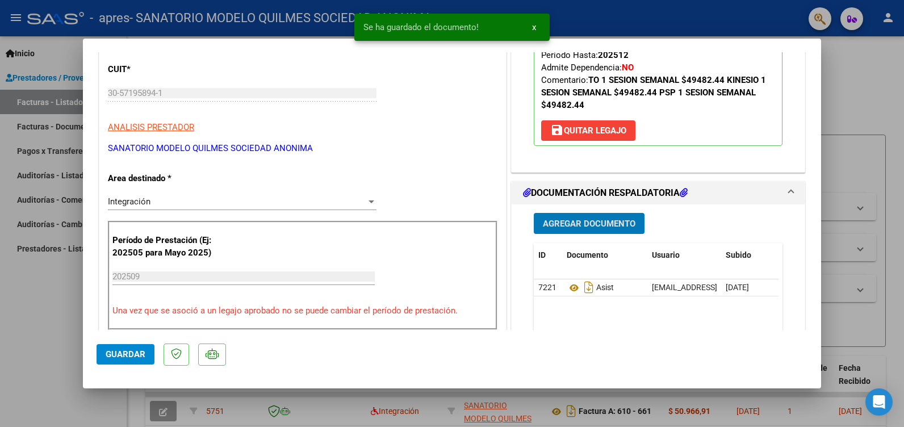
click at [129, 354] on span "Guardar" at bounding box center [126, 354] width 40 height 10
click at [32, 332] on div at bounding box center [452, 213] width 904 height 427
type input "$ 0,00"
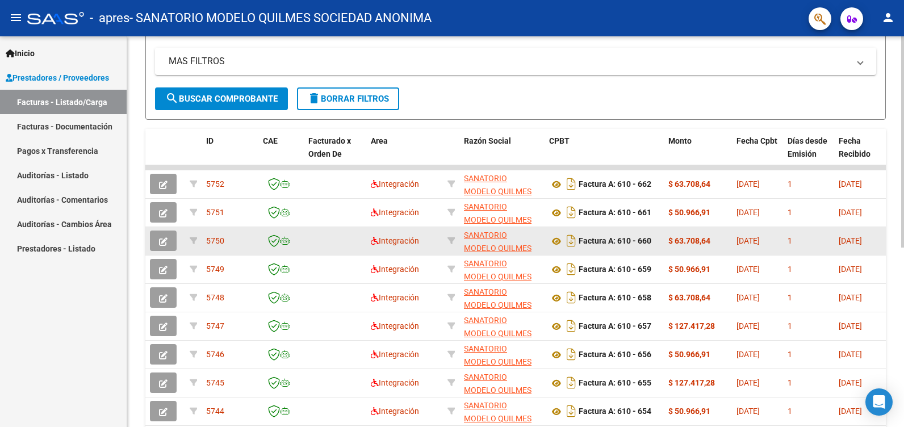
scroll to position [0, 0]
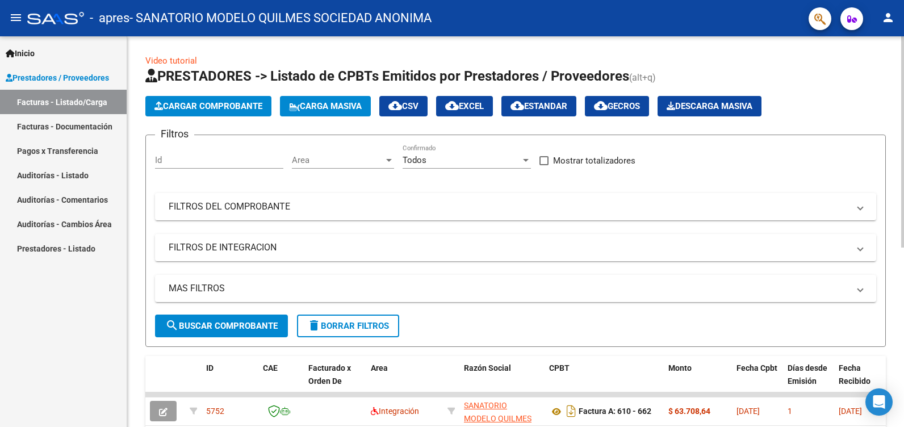
click at [345, 104] on span "Carga Masiva" at bounding box center [325, 106] width 73 height 10
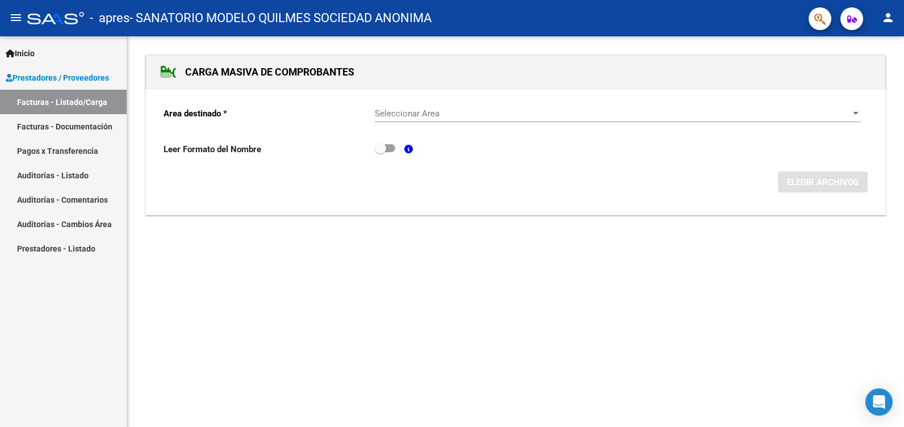
click at [426, 112] on span "Seleccionar Area" at bounding box center [613, 114] width 476 height 10
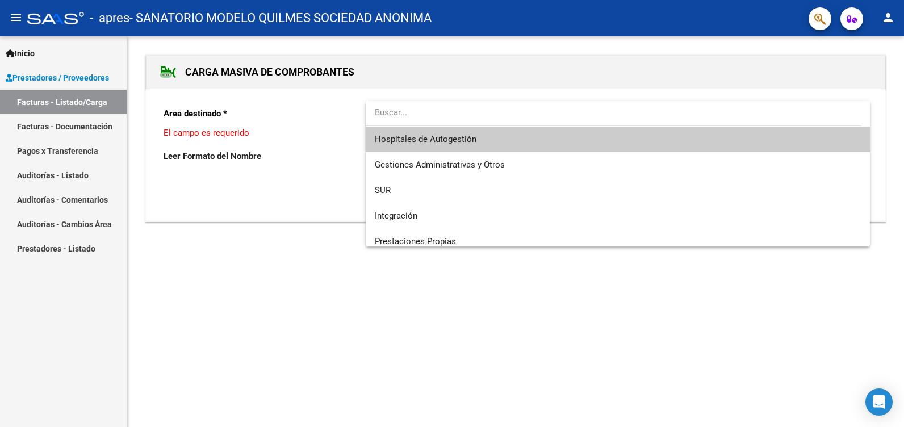
click at [60, 101] on div at bounding box center [452, 213] width 904 height 427
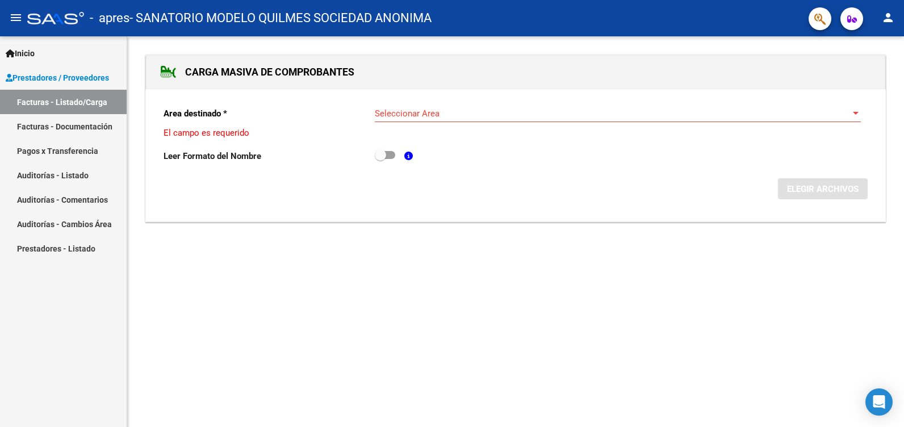
click at [41, 75] on span "Prestadores / Proveedores" at bounding box center [57, 78] width 103 height 12
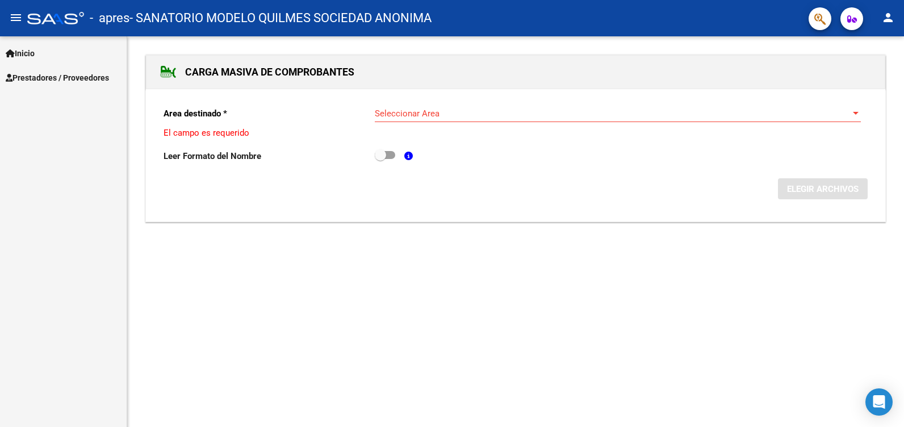
click at [40, 75] on span "Prestadores / Proveedores" at bounding box center [57, 78] width 103 height 12
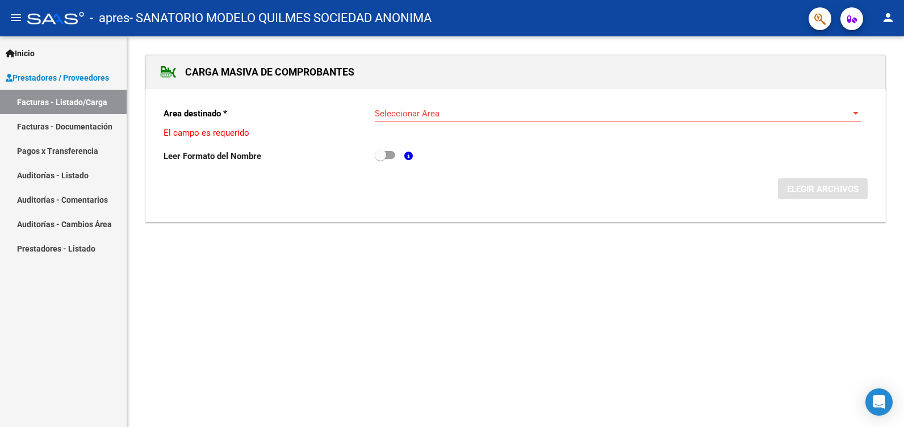
click at [30, 50] on span "Inicio" at bounding box center [20, 53] width 29 height 12
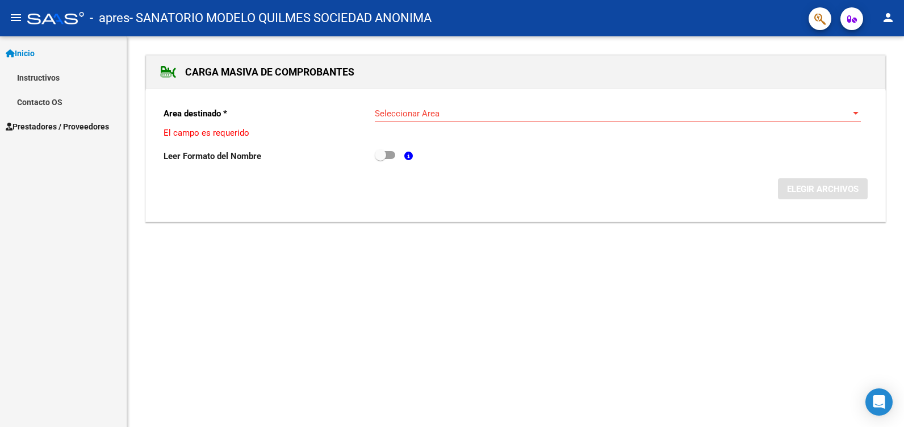
click at [71, 130] on span "Prestadores / Proveedores" at bounding box center [57, 126] width 103 height 12
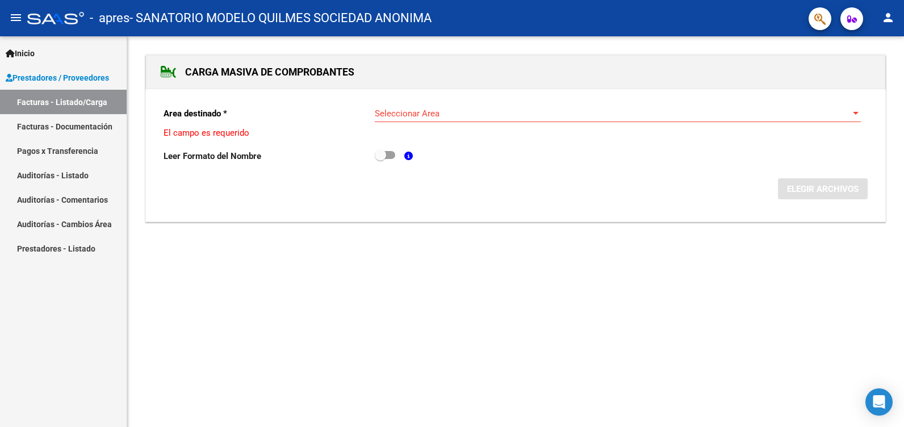
click at [168, 76] on icon at bounding box center [168, 71] width 16 height 13
click at [73, 120] on link "Facturas - Documentación" at bounding box center [63, 126] width 127 height 24
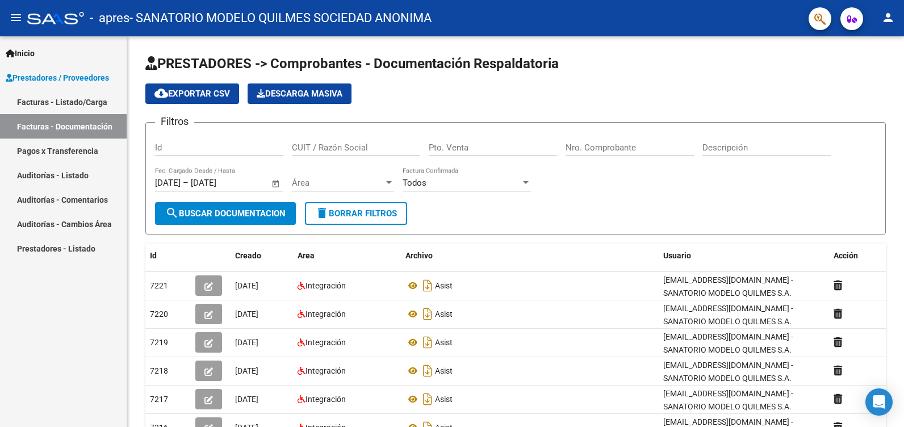
click at [60, 95] on link "Facturas - Listado/Carga" at bounding box center [63, 102] width 127 height 24
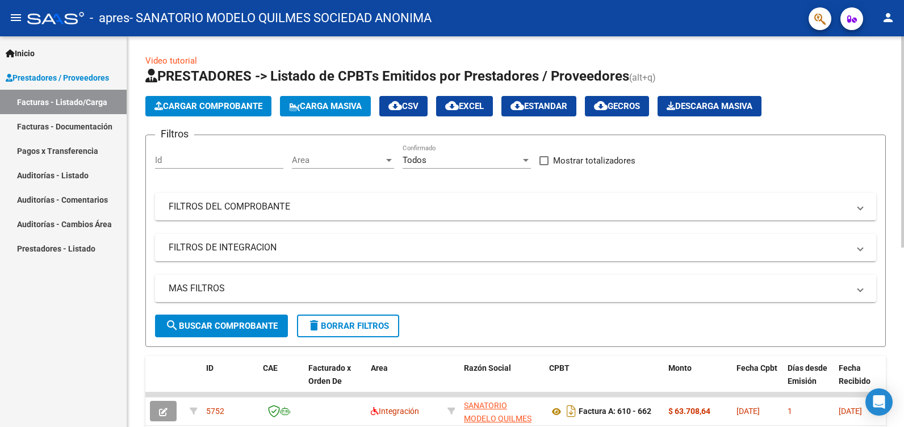
click at [219, 102] on span "Cargar Comprobante" at bounding box center [209, 106] width 108 height 10
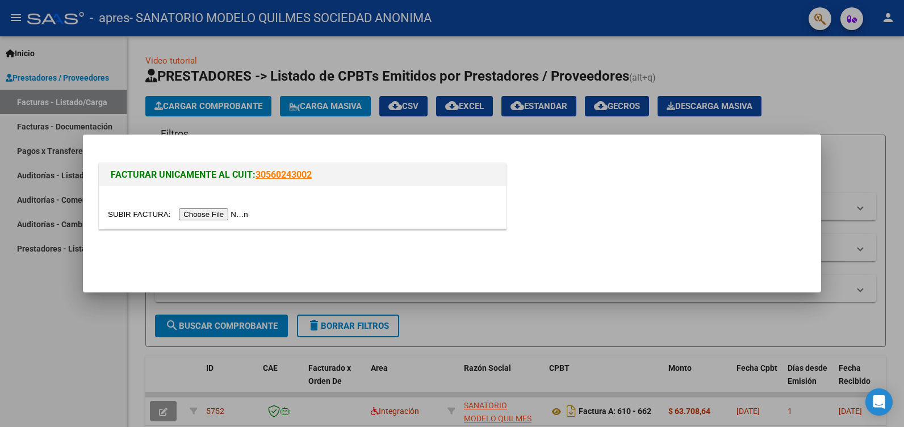
click at [215, 214] on input "file" at bounding box center [180, 214] width 144 height 12
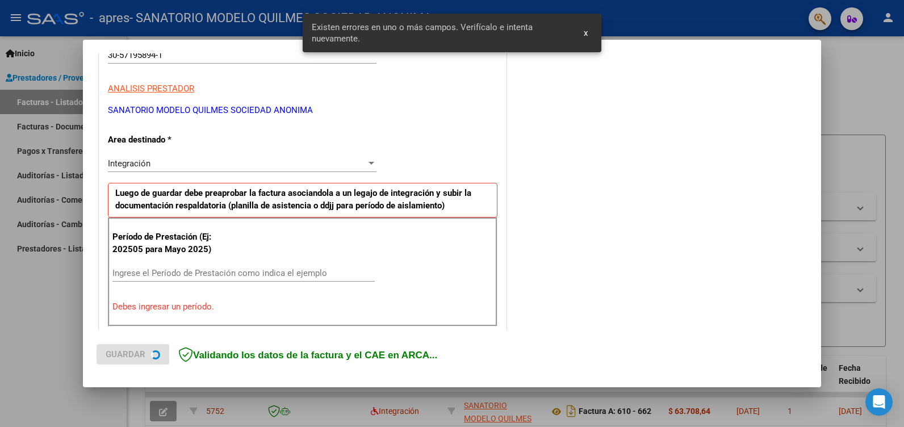
scroll to position [235, 0]
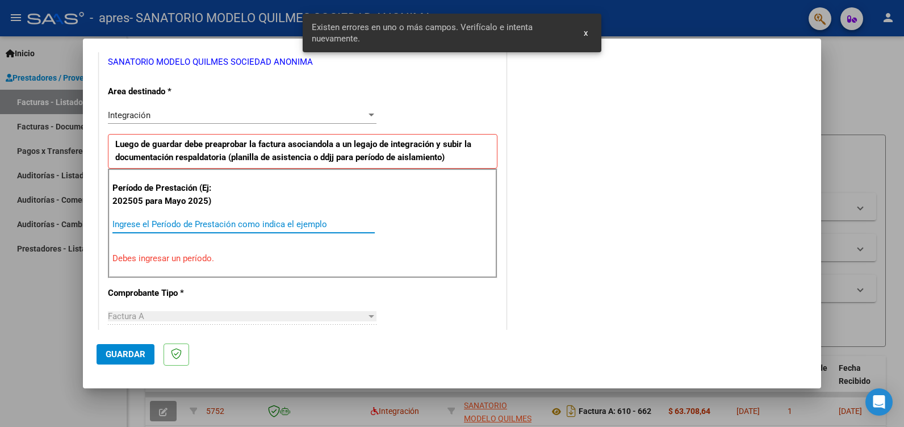
click at [159, 219] on input "Ingrese el Período de Prestación como indica el ejemplo" at bounding box center [243, 224] width 262 height 10
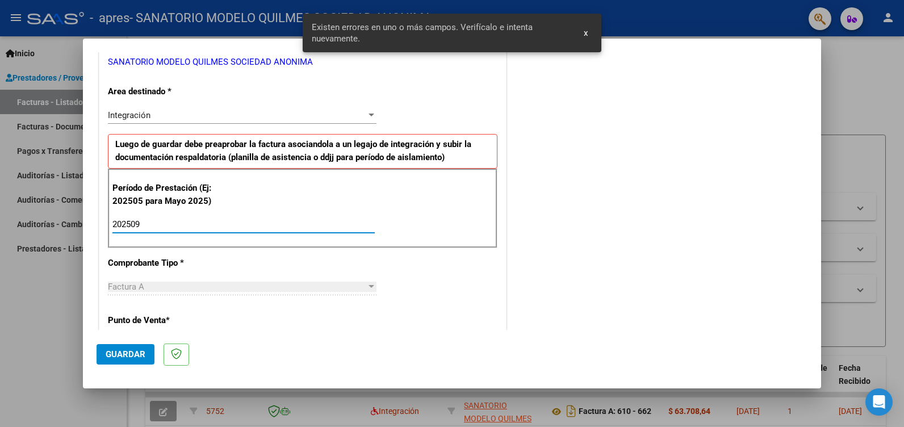
type input "202509"
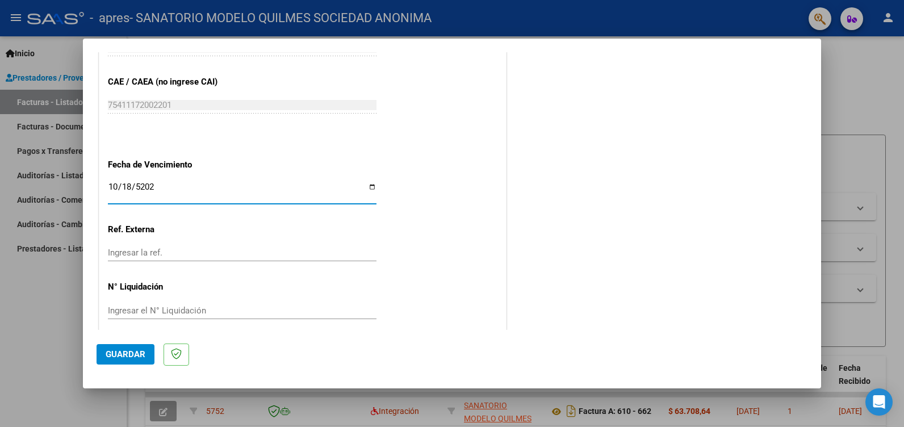
type input "[DATE]"
click at [107, 353] on span "Guardar" at bounding box center [126, 354] width 40 height 10
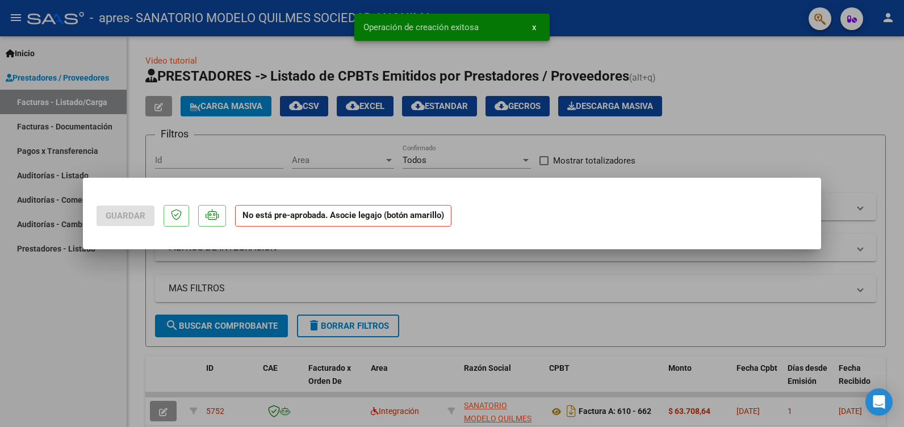
scroll to position [0, 0]
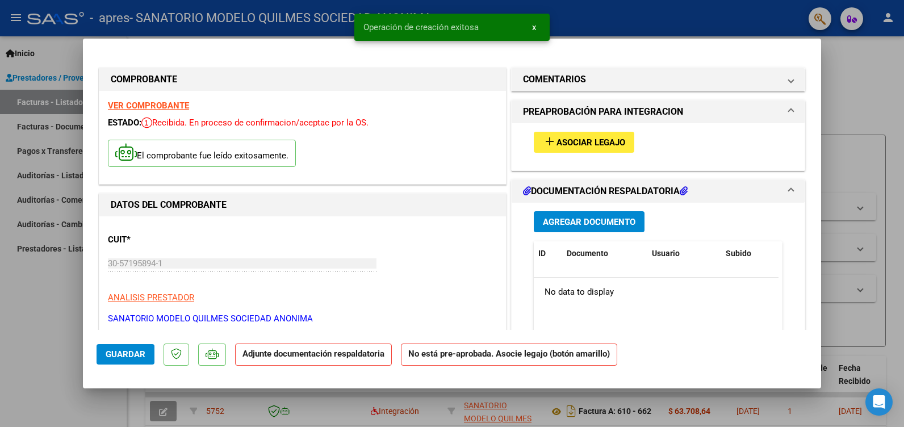
click at [604, 139] on span "Asociar Legajo" at bounding box center [591, 142] width 69 height 10
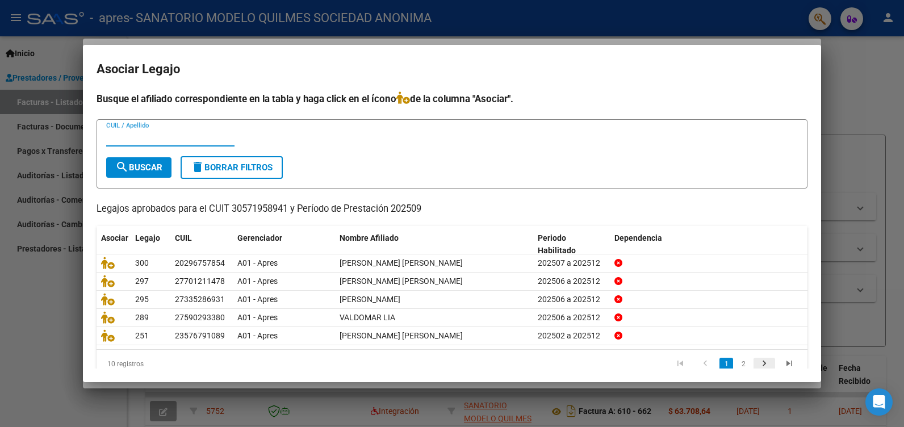
click at [757, 366] on icon "go to next page" at bounding box center [764, 365] width 15 height 14
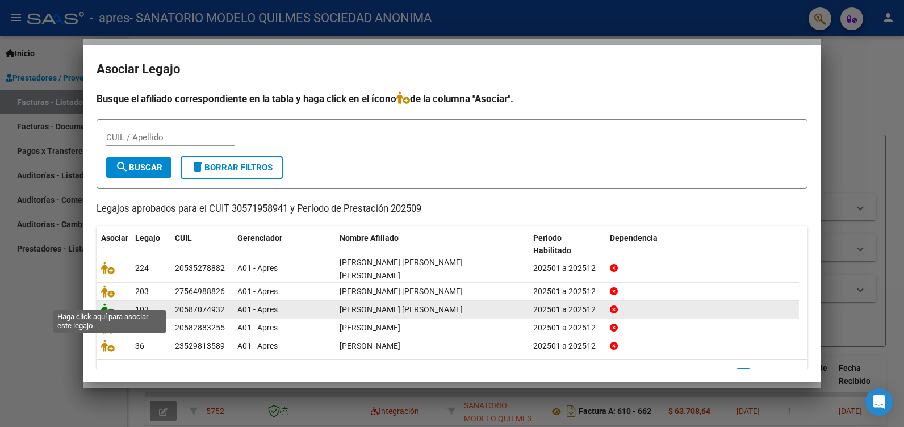
click at [107, 303] on icon at bounding box center [108, 309] width 14 height 12
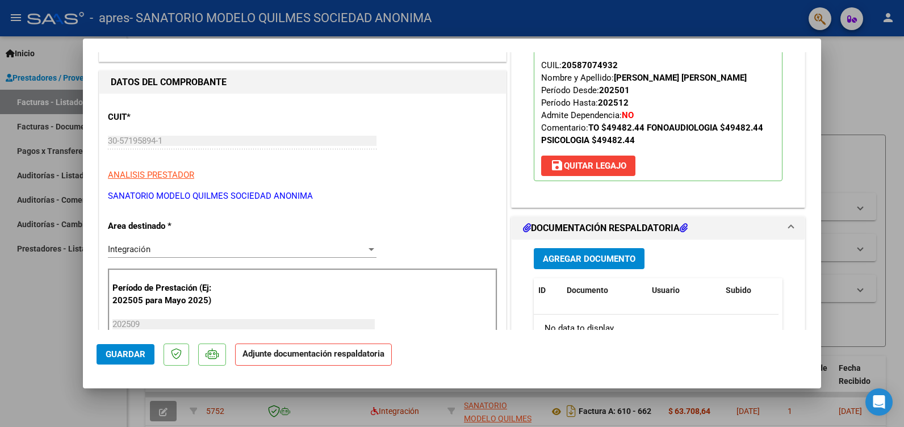
scroll to position [284, 0]
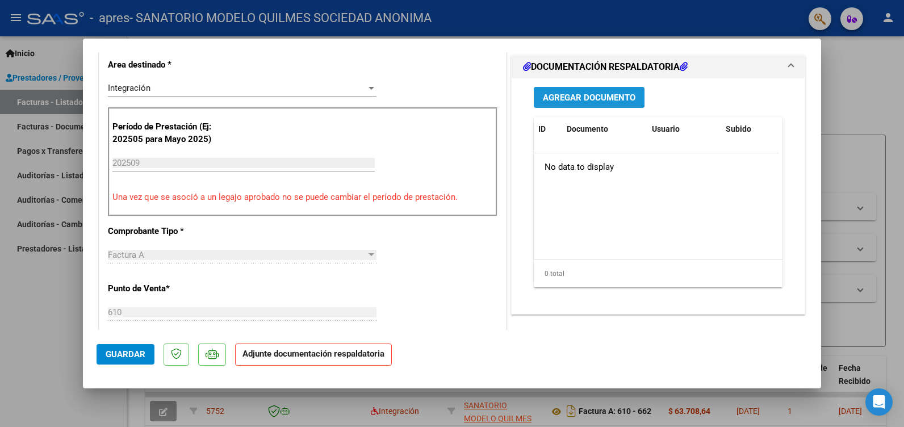
click at [594, 95] on span "Agregar Documento" at bounding box center [589, 98] width 93 height 10
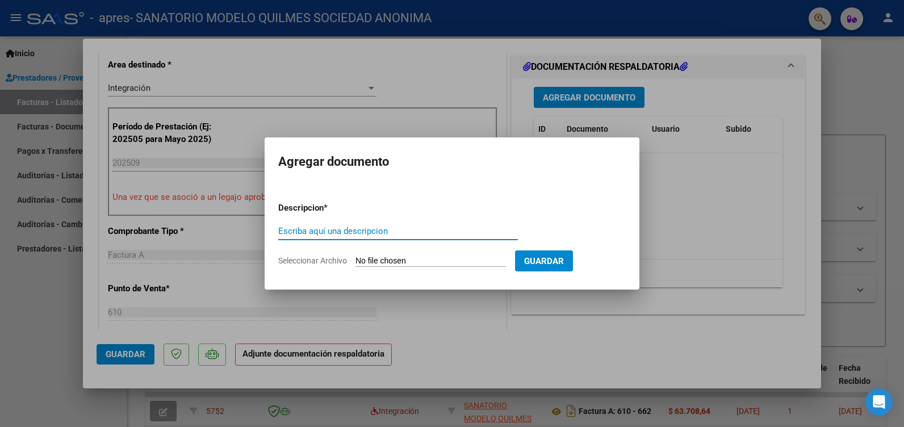
click at [332, 231] on input "Escriba aquí una descripcion" at bounding box center [398, 231] width 240 height 10
type input "ASIST"
click at [431, 258] on input "Seleccionar Archivo" at bounding box center [431, 261] width 151 height 11
type input "C:\fakepath\ASIST [PERSON_NAME] PSICO.pdf"
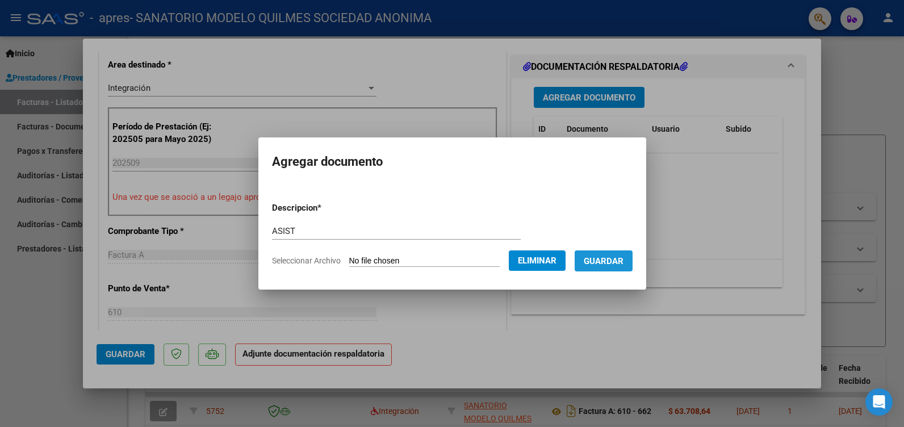
click at [624, 263] on span "Guardar" at bounding box center [604, 261] width 40 height 10
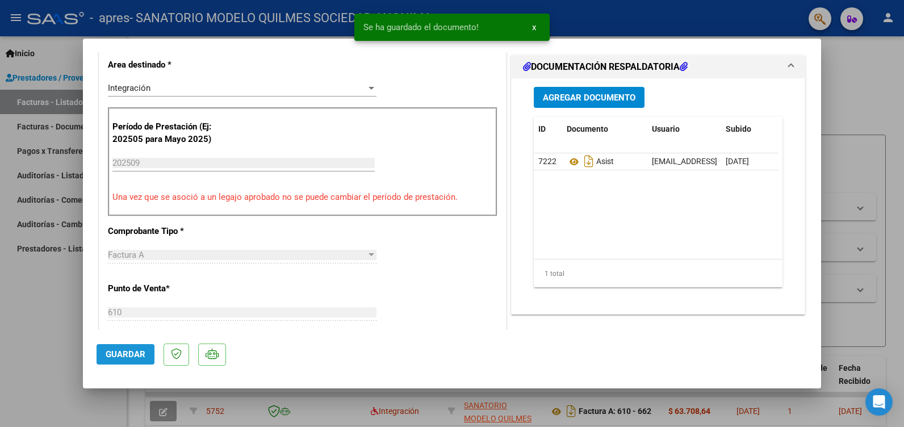
click at [130, 349] on span "Guardar" at bounding box center [126, 354] width 40 height 10
click at [48, 303] on div at bounding box center [452, 213] width 904 height 427
type input "$ 0,00"
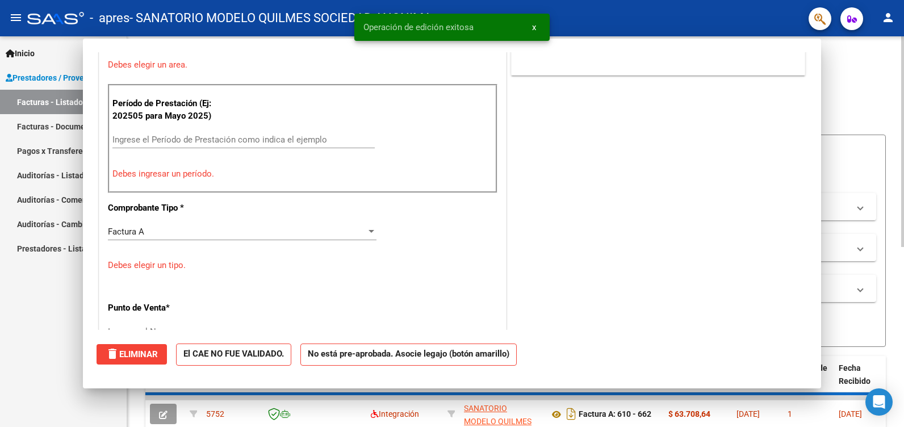
scroll to position [235, 0]
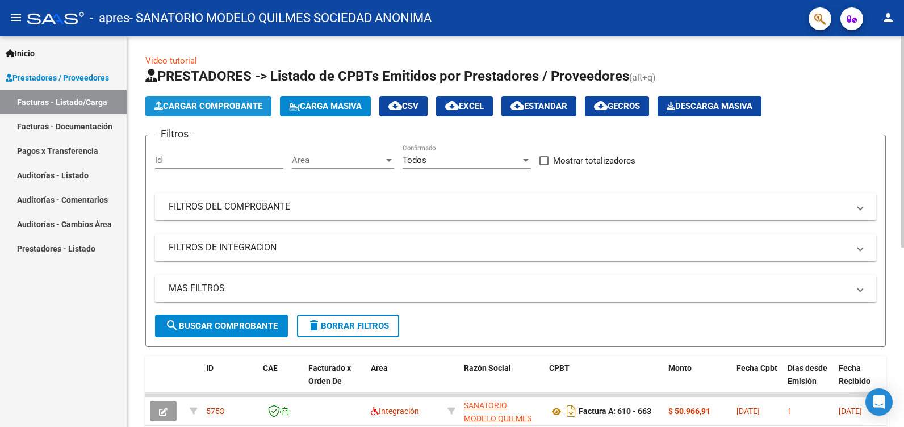
click at [216, 106] on span "Cargar Comprobante" at bounding box center [209, 106] width 108 height 10
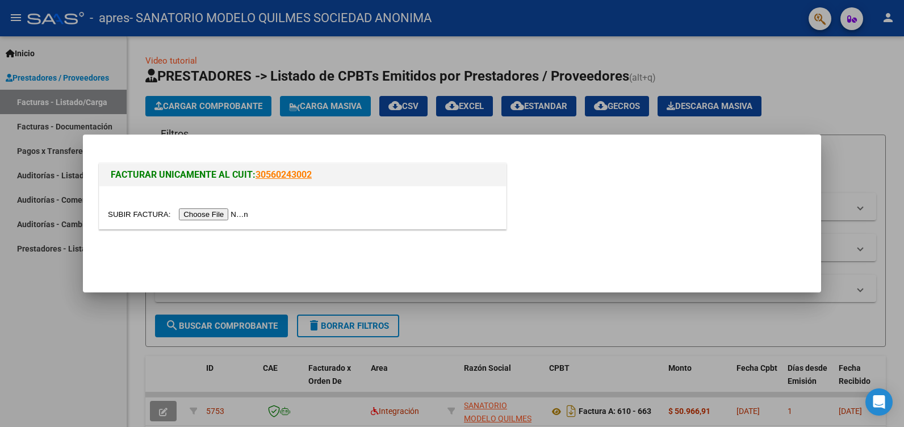
click at [212, 216] on input "file" at bounding box center [180, 214] width 144 height 12
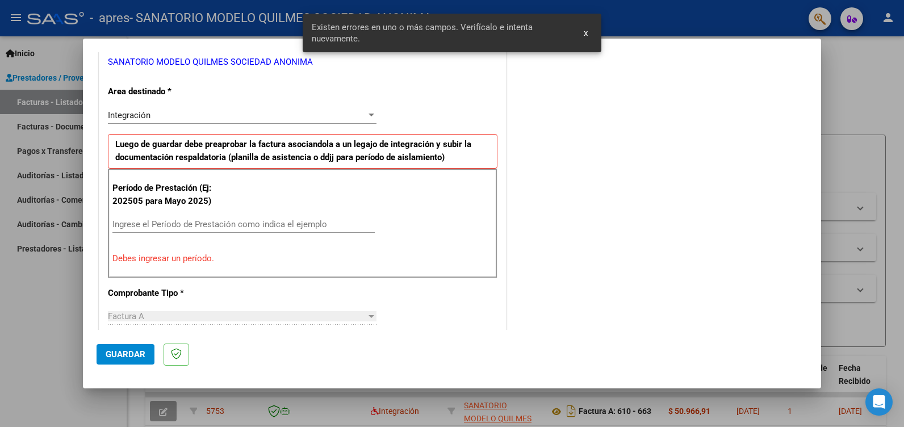
click at [120, 219] on input "Ingrese el Período de Prestación como indica el ejemplo" at bounding box center [243, 224] width 262 height 10
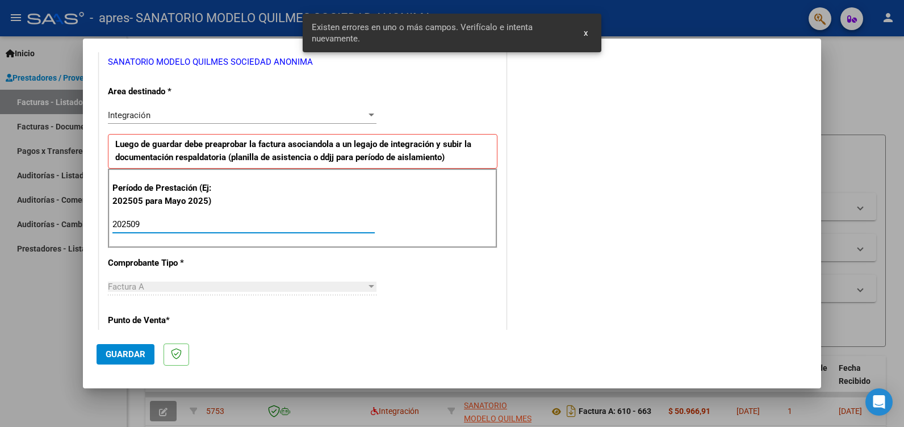
type input "202509"
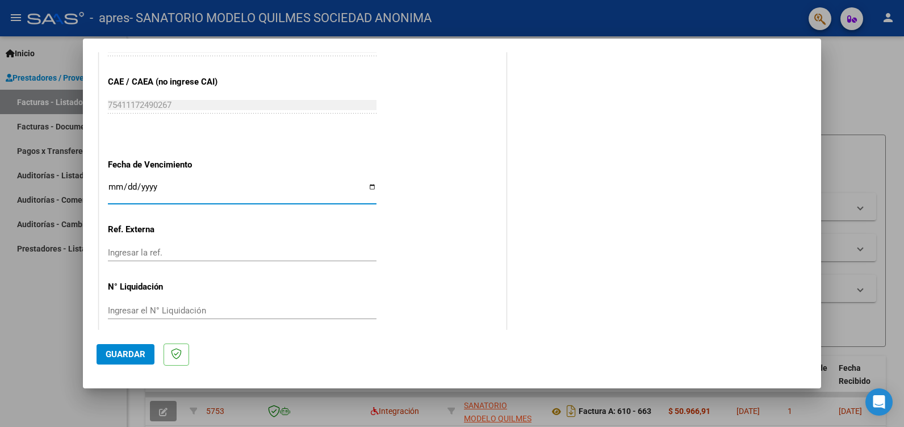
click at [110, 185] on input "Ingresar la fecha" at bounding box center [242, 191] width 269 height 18
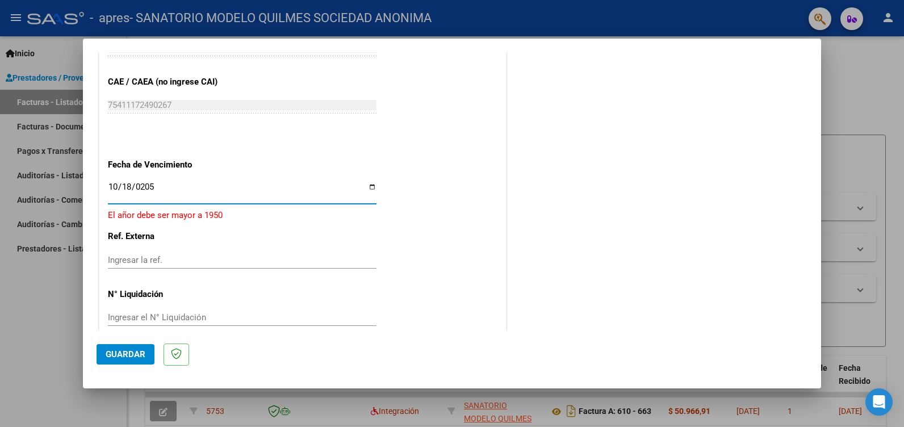
click at [151, 186] on input "0205-10-18" at bounding box center [242, 191] width 269 height 18
type input "[DATE]"
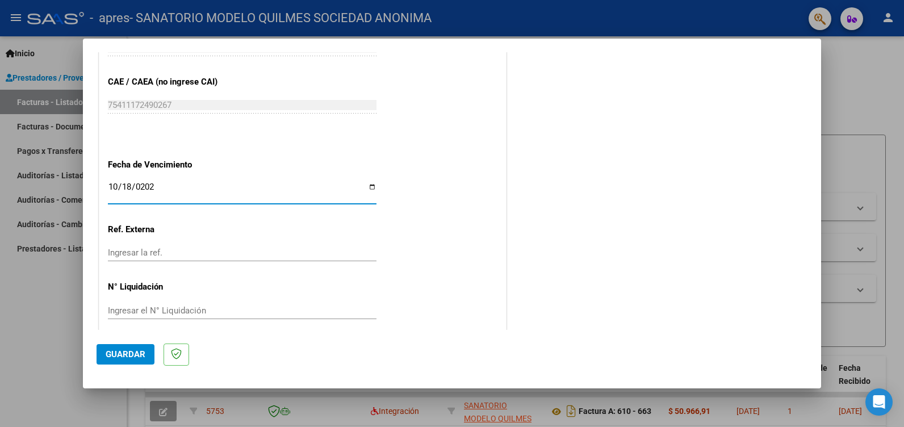
click at [137, 351] on span "Guardar" at bounding box center [126, 354] width 40 height 10
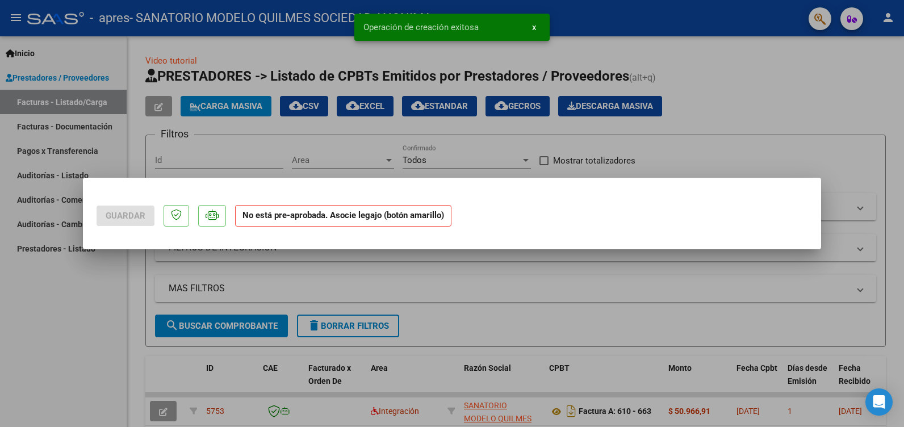
scroll to position [0, 0]
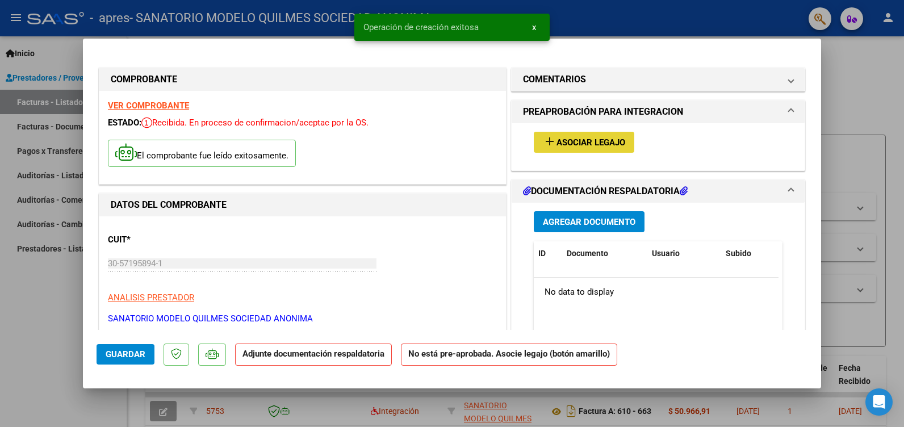
click at [581, 142] on span "Asociar Legajo" at bounding box center [591, 142] width 69 height 10
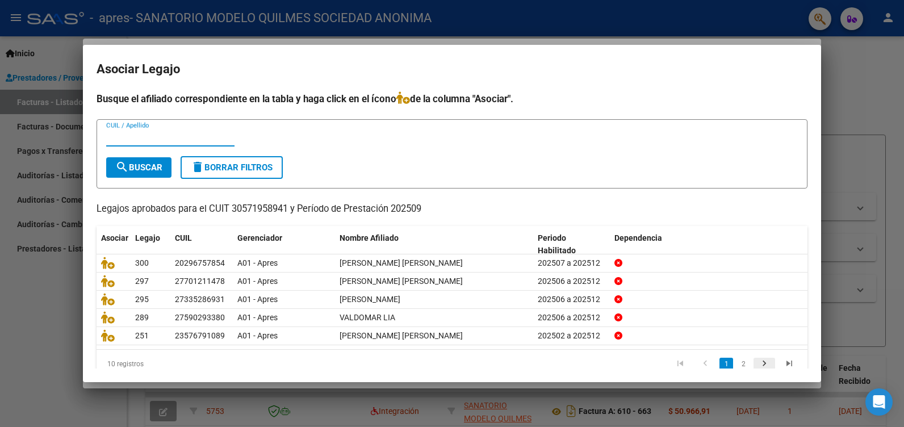
click at [757, 367] on icon "go to next page" at bounding box center [764, 365] width 15 height 14
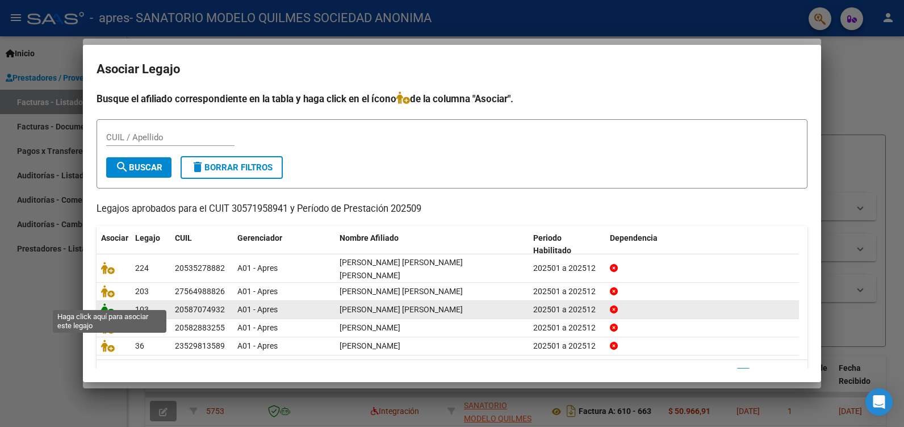
click at [110, 303] on icon at bounding box center [108, 309] width 14 height 12
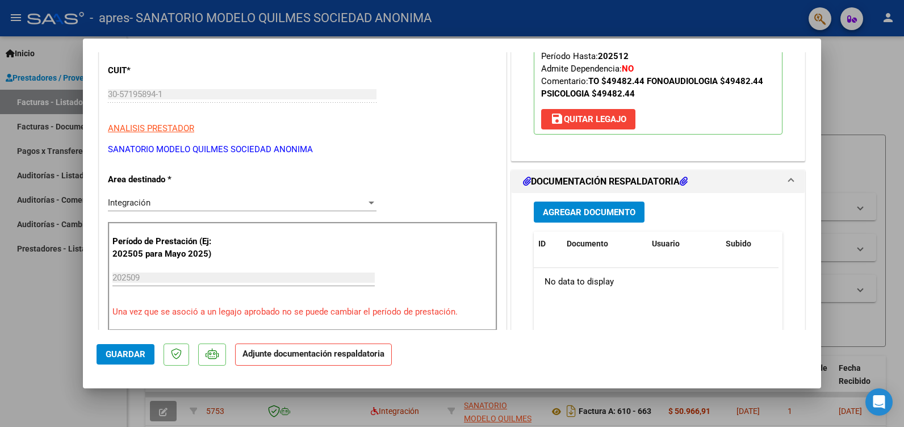
scroll to position [170, 0]
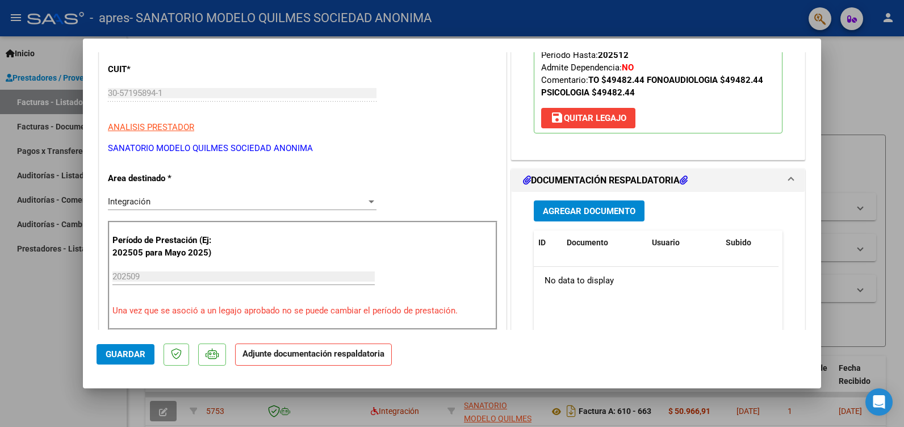
click at [582, 212] on span "Agregar Documento" at bounding box center [589, 211] width 93 height 10
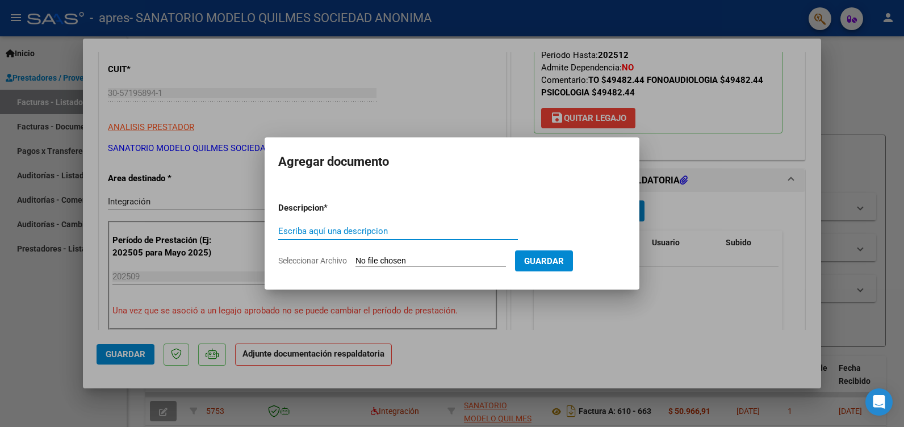
click at [304, 229] on input "Escriba aquí una descripcion" at bounding box center [398, 231] width 240 height 10
type input "ASIST"
click at [410, 256] on input "Seleccionar Archivo" at bounding box center [431, 261] width 151 height 11
type input "C:\fakepath\[PERSON_NAME] TO.pdf"
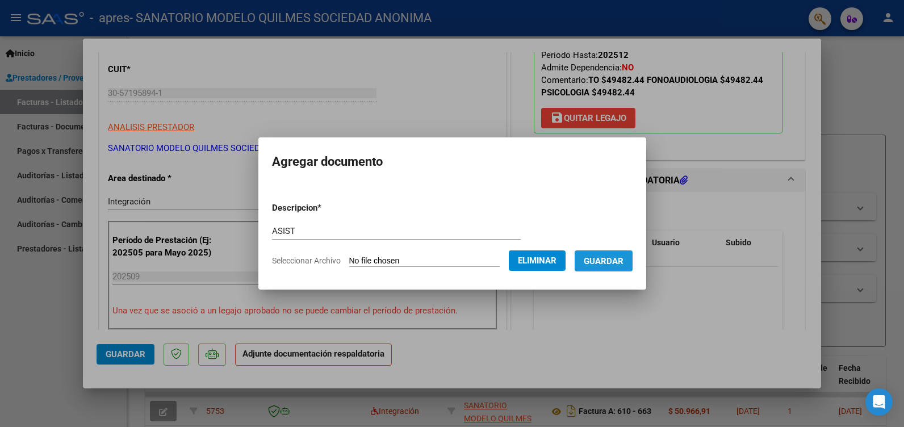
click at [624, 257] on span "Guardar" at bounding box center [604, 261] width 40 height 10
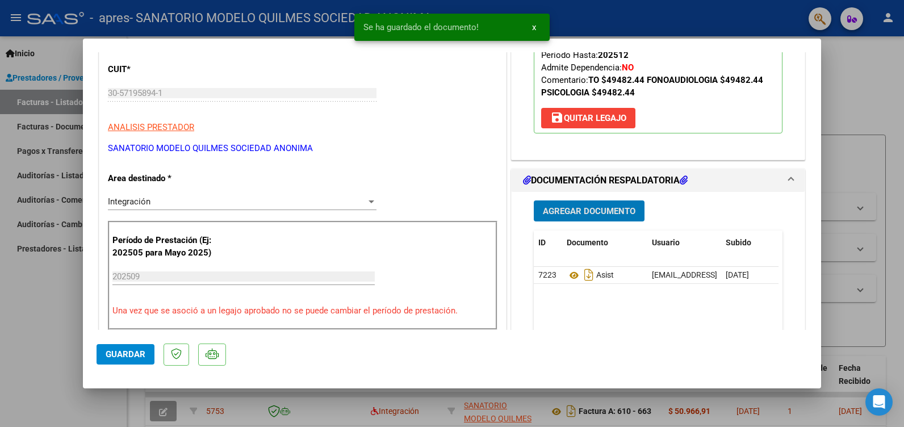
click at [135, 356] on span "Guardar" at bounding box center [126, 354] width 40 height 10
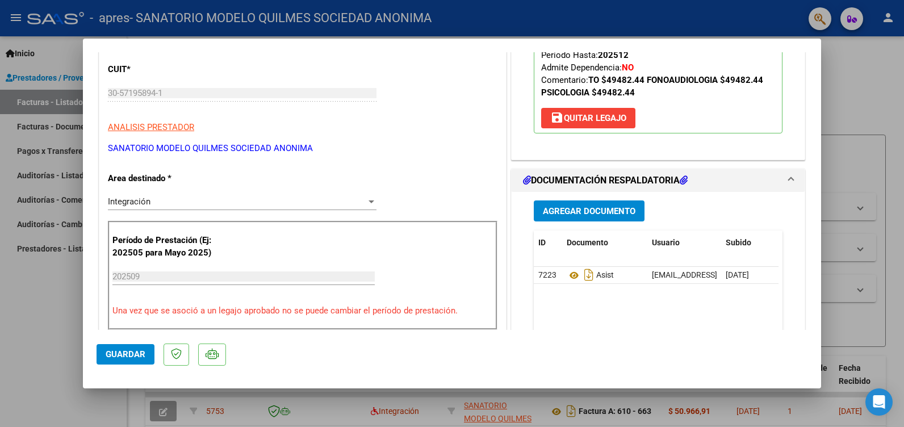
drag, startPoint x: 42, startPoint y: 331, endPoint x: 54, endPoint y: 270, distance: 62.5
click at [42, 329] on div at bounding box center [452, 213] width 904 height 427
type input "$ 0,00"
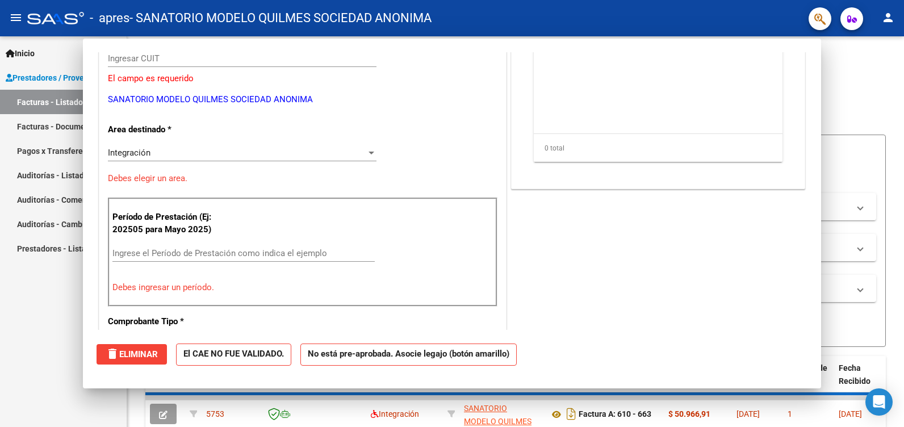
scroll to position [0, 0]
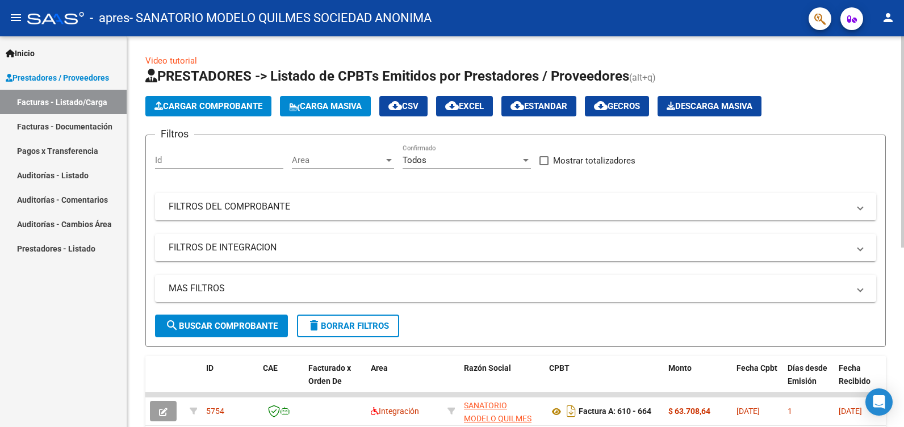
click at [226, 99] on button "Cargar Comprobante" at bounding box center [208, 106] width 126 height 20
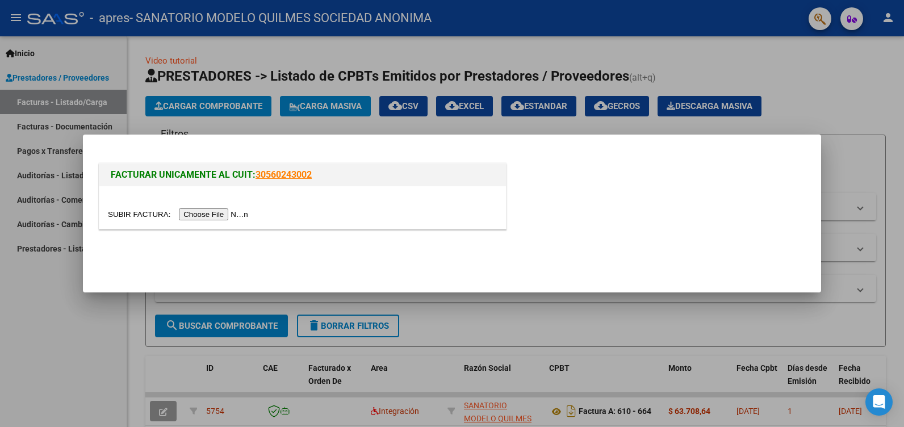
click at [199, 212] on input "file" at bounding box center [180, 214] width 144 height 12
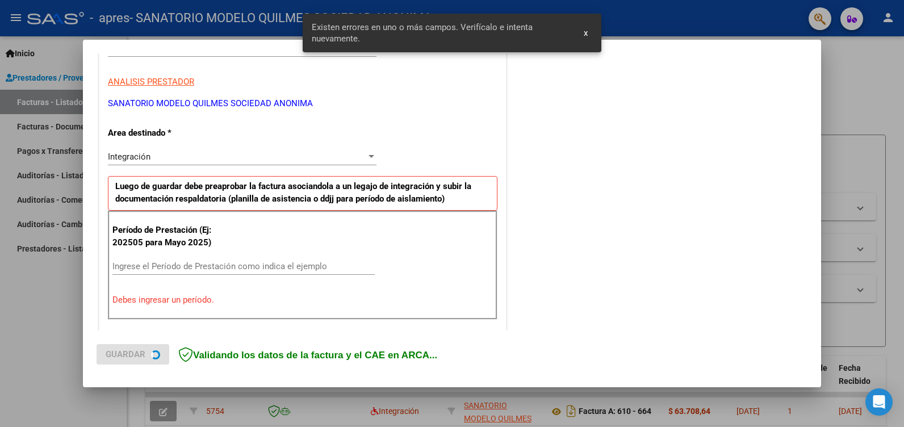
scroll to position [257, 0]
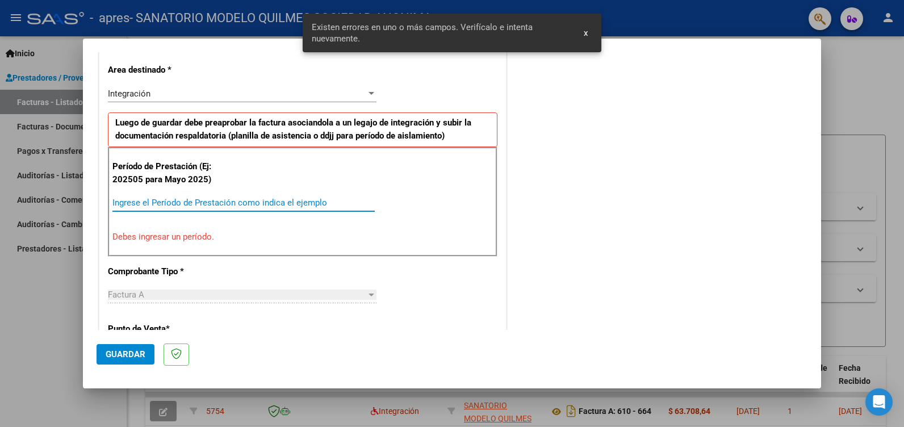
click at [163, 199] on input "Ingrese el Período de Prestación como indica el ejemplo" at bounding box center [243, 203] width 262 height 10
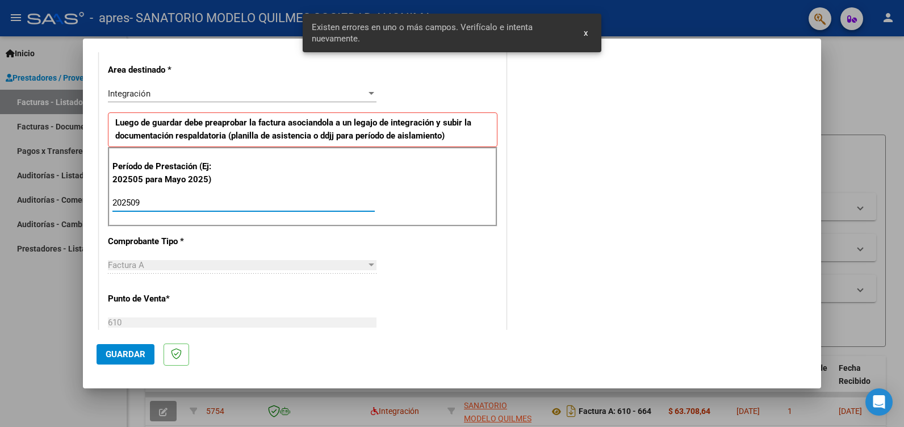
type input "202509"
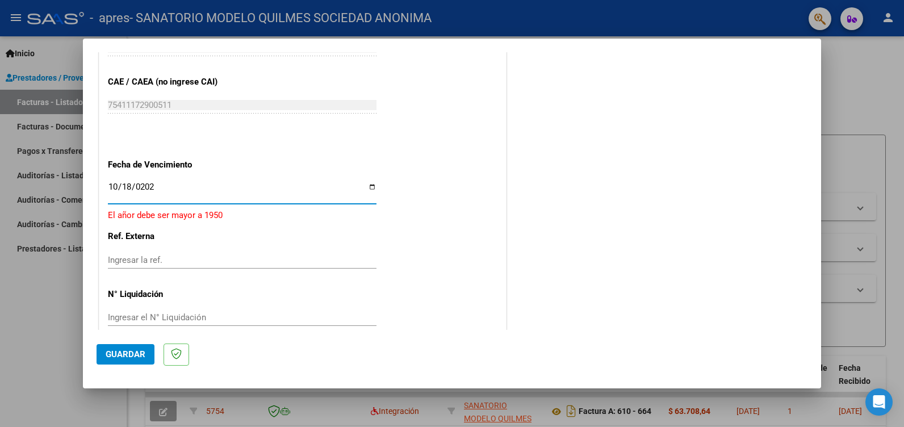
type input "[DATE]"
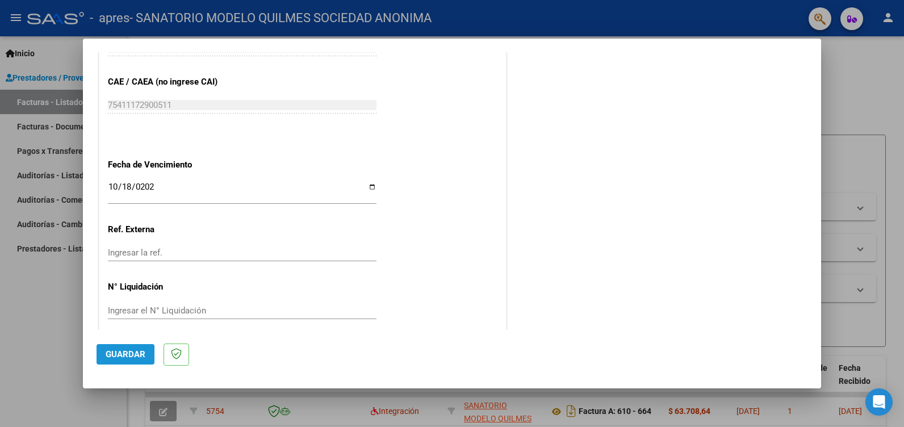
click at [141, 348] on button "Guardar" at bounding box center [126, 354] width 58 height 20
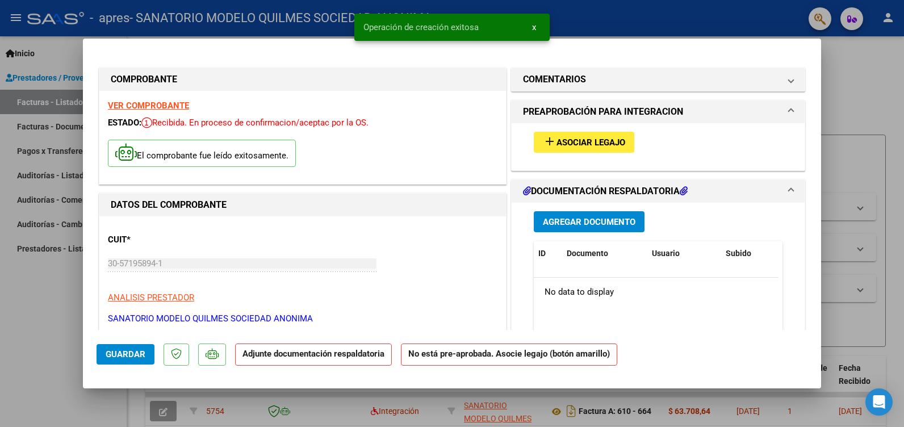
click at [203, 365] on p at bounding box center [212, 355] width 28 height 22
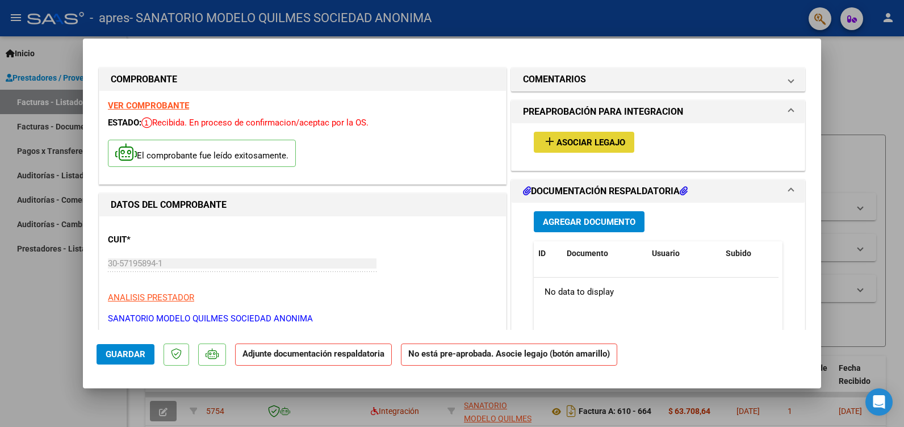
click at [571, 142] on span "Asociar Legajo" at bounding box center [591, 142] width 69 height 10
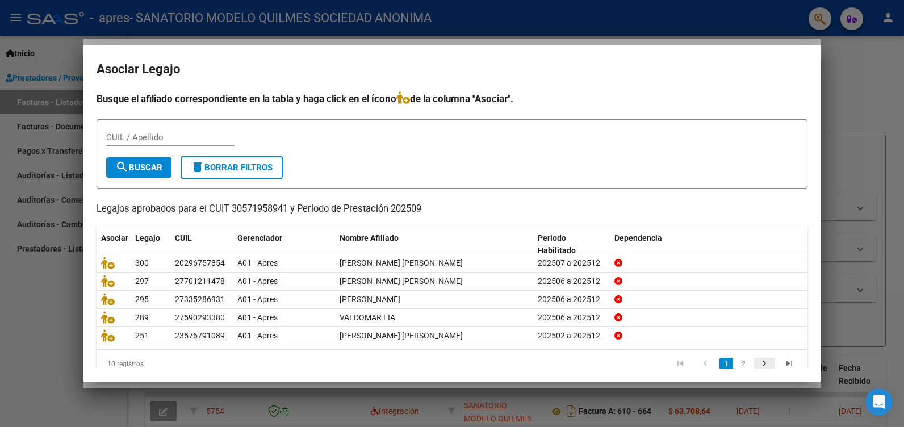
click at [760, 366] on icon "go to next page" at bounding box center [764, 365] width 15 height 14
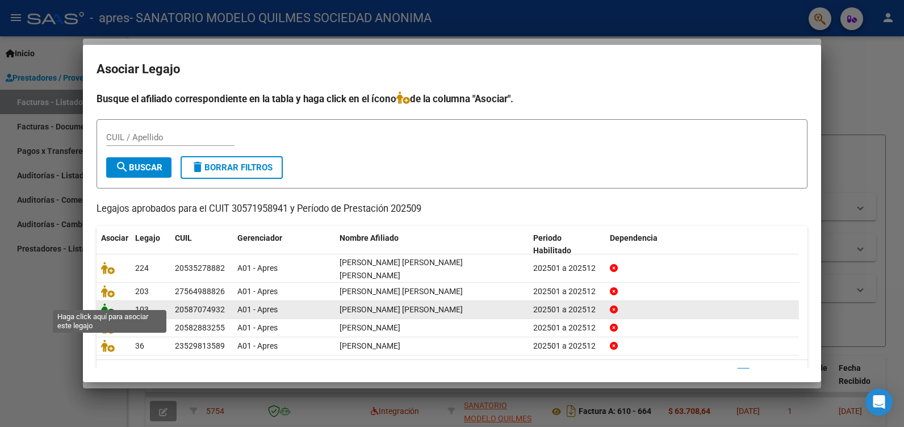
click at [111, 303] on icon at bounding box center [108, 309] width 14 height 12
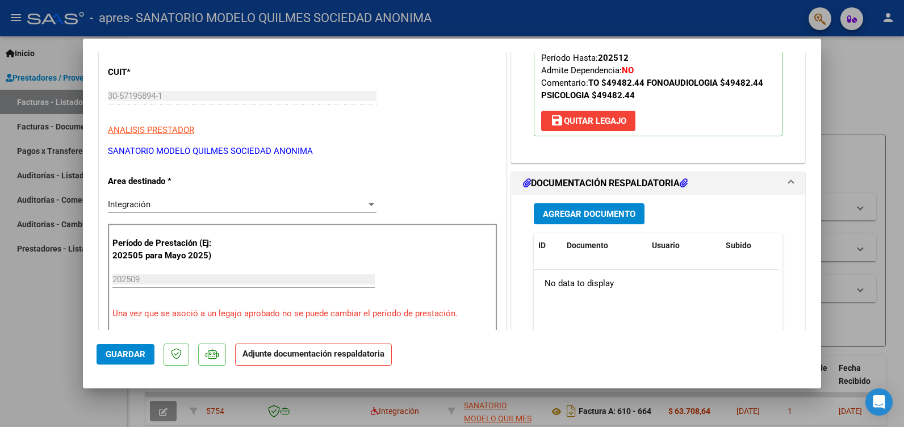
scroll to position [170, 0]
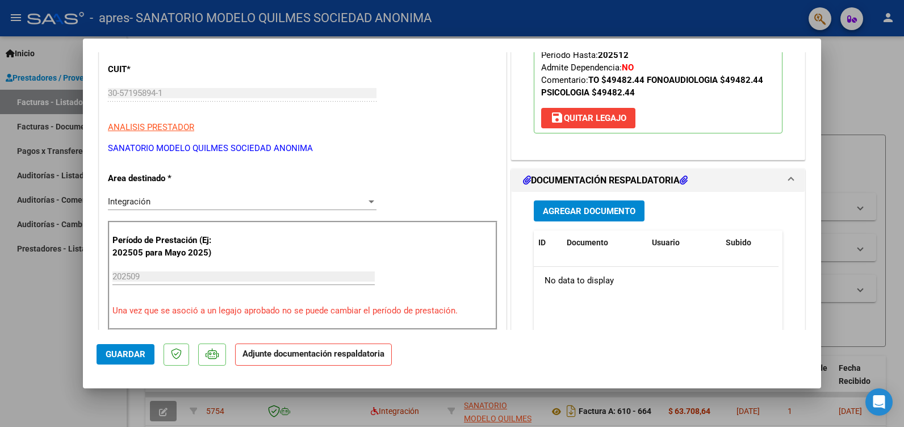
click at [577, 207] on span "Agregar Documento" at bounding box center [589, 211] width 93 height 10
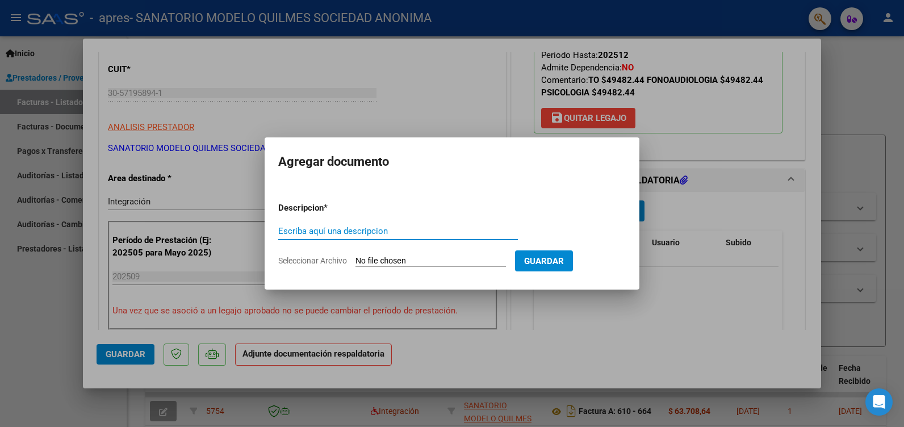
click at [377, 232] on input "Escriba aquí una descripcion" at bounding box center [398, 231] width 240 height 10
type input "ASIST"
click at [444, 257] on input "Seleccionar Archivo" at bounding box center [431, 261] width 151 height 11
type input "C:\fakepath\ASIST [PERSON_NAME].pdf"
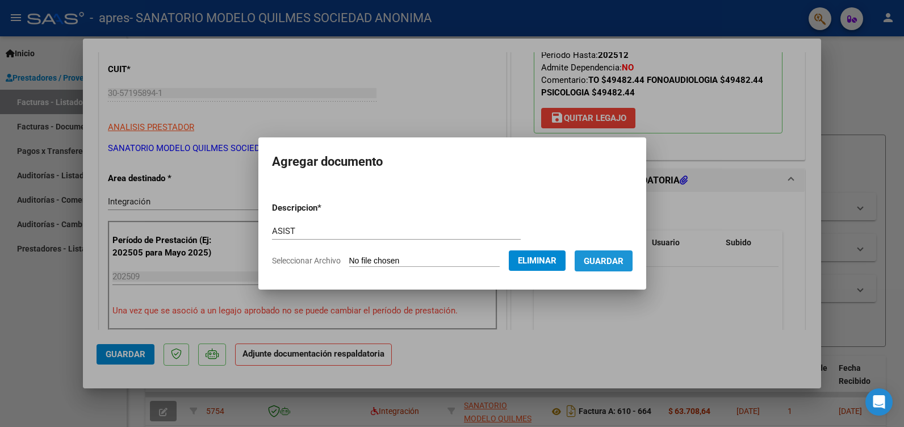
click at [624, 257] on span "Guardar" at bounding box center [604, 261] width 40 height 10
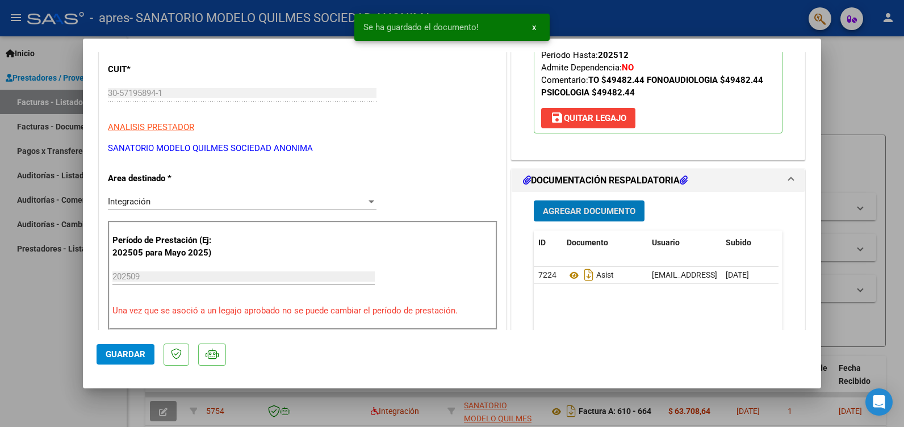
click at [108, 352] on span "Guardar" at bounding box center [126, 354] width 40 height 10
click at [41, 303] on div at bounding box center [452, 213] width 904 height 427
type input "$ 0,00"
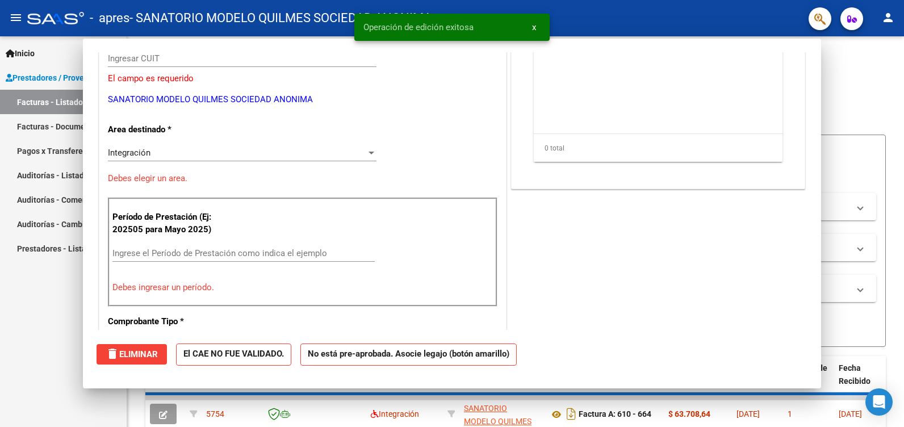
scroll to position [0, 0]
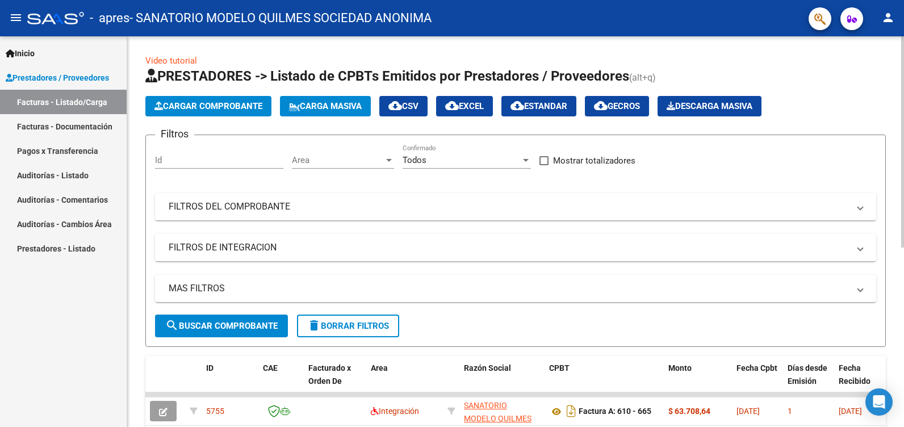
click at [222, 102] on span "Cargar Comprobante" at bounding box center [209, 106] width 108 height 10
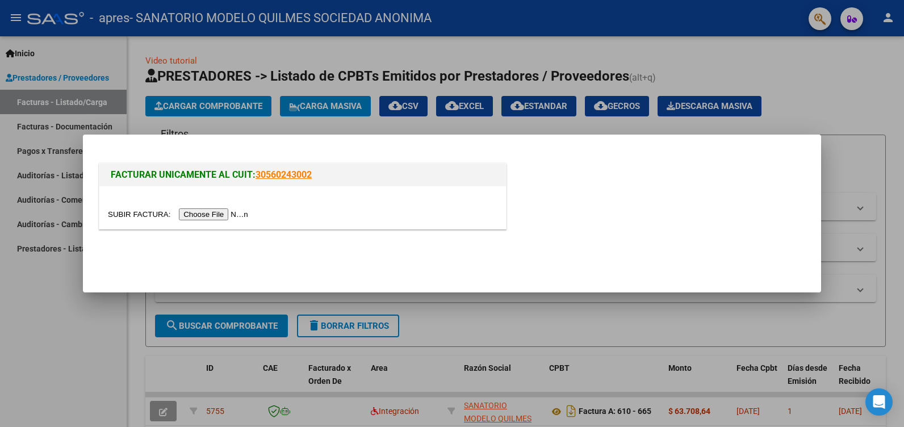
click at [211, 216] on input "file" at bounding box center [180, 214] width 144 height 12
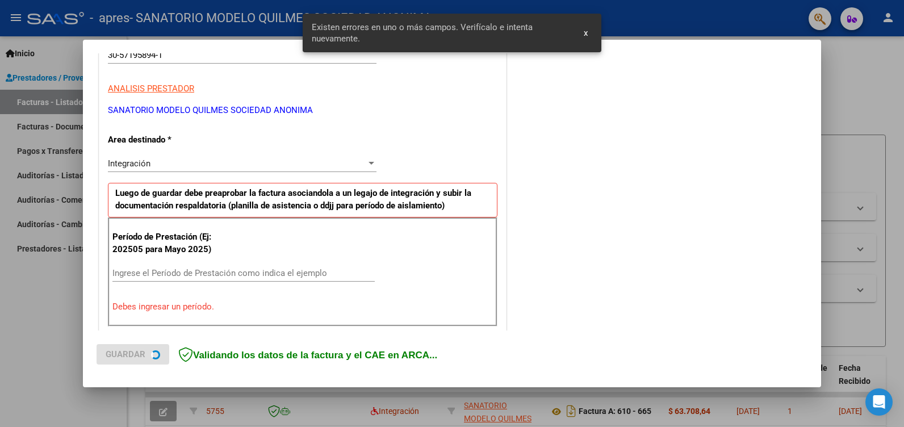
scroll to position [235, 0]
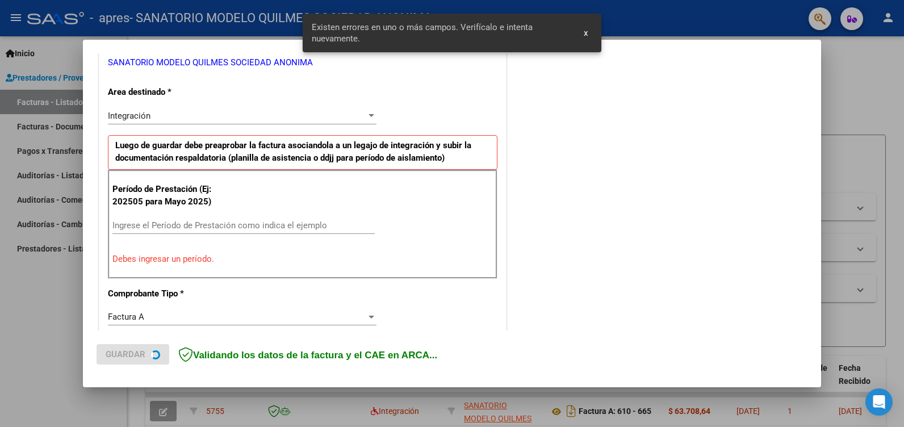
click at [152, 221] on input "Ingrese el Período de Prestación como indica el ejemplo" at bounding box center [243, 225] width 262 height 10
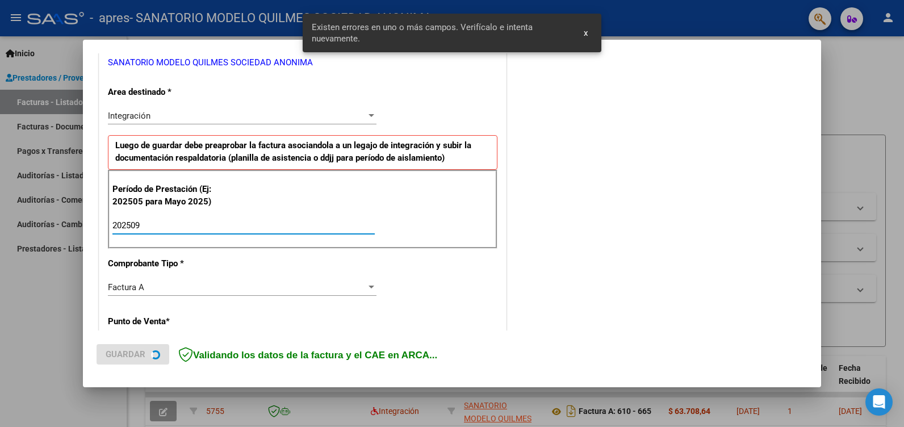
type input "202509"
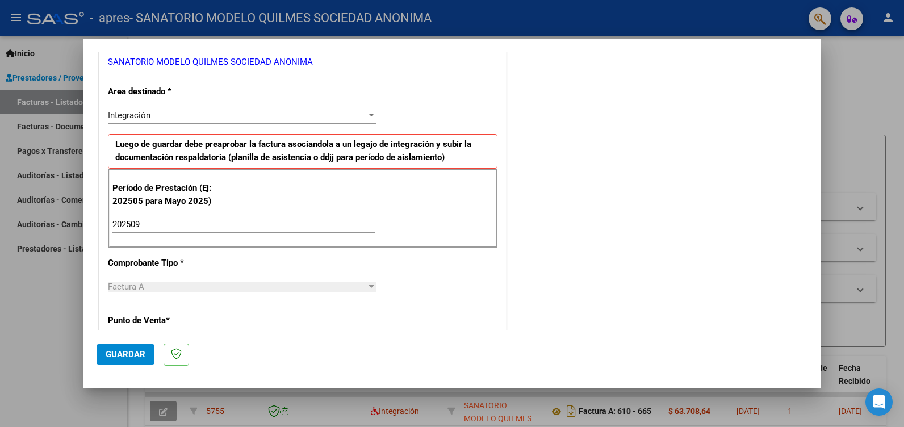
scroll to position [711, 0]
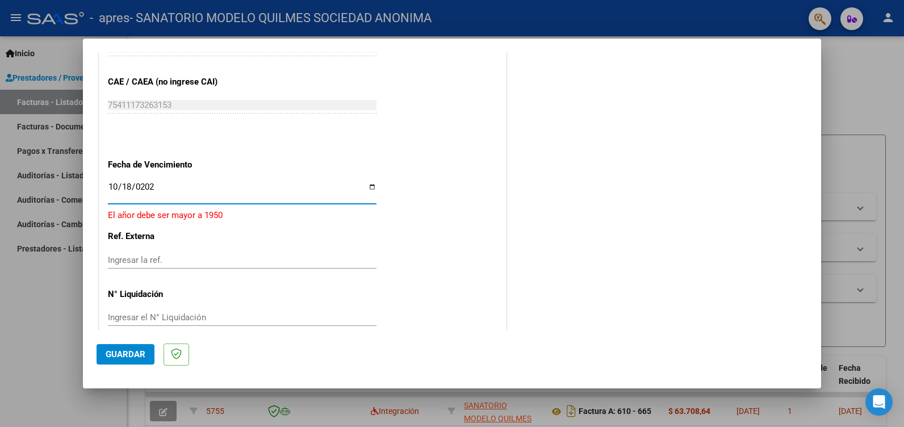
type input "[DATE]"
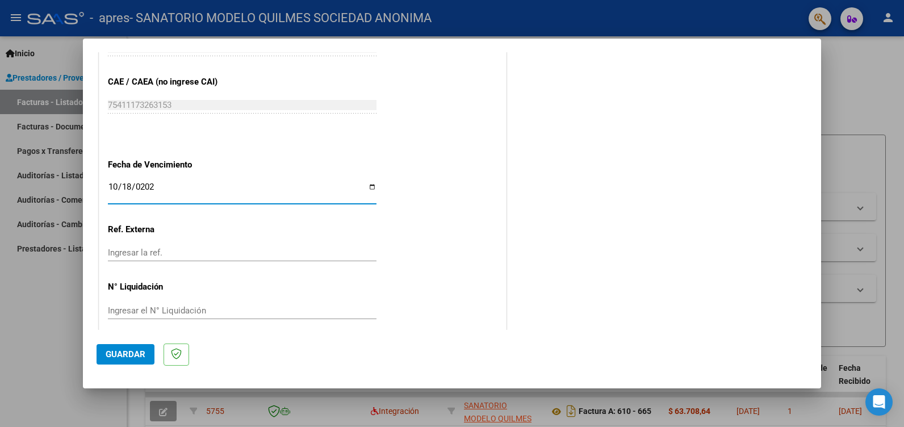
click at [133, 352] on span "Guardar" at bounding box center [126, 354] width 40 height 10
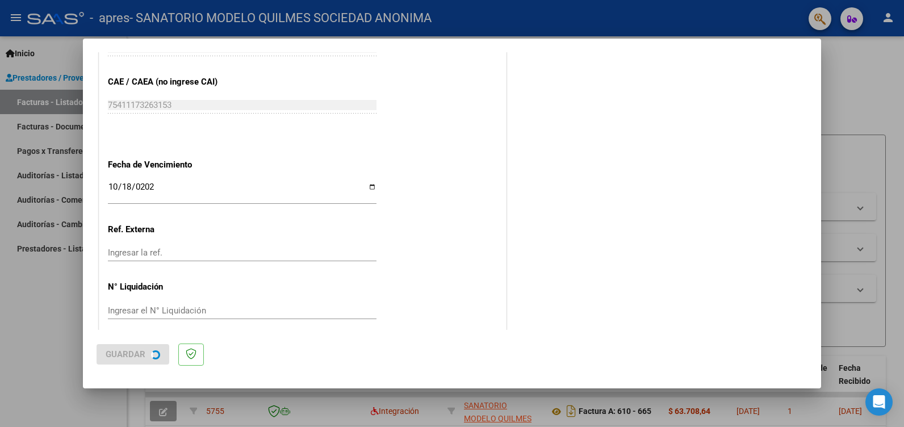
scroll to position [0, 0]
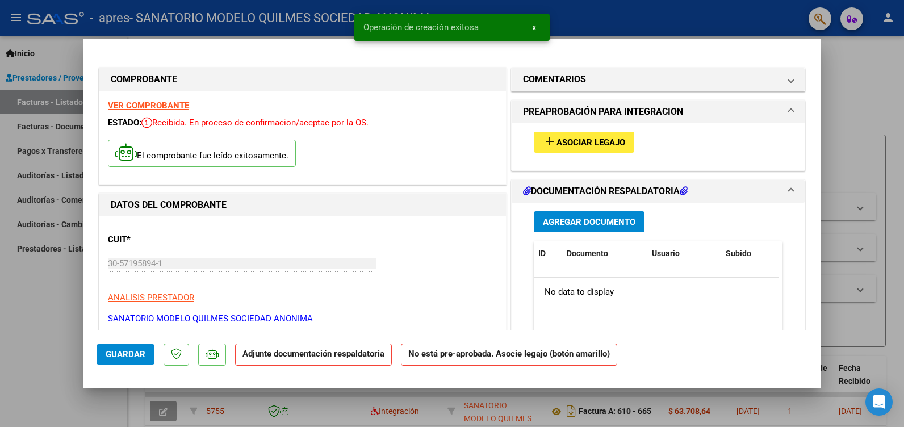
click at [615, 142] on span "Asociar Legajo" at bounding box center [591, 142] width 69 height 10
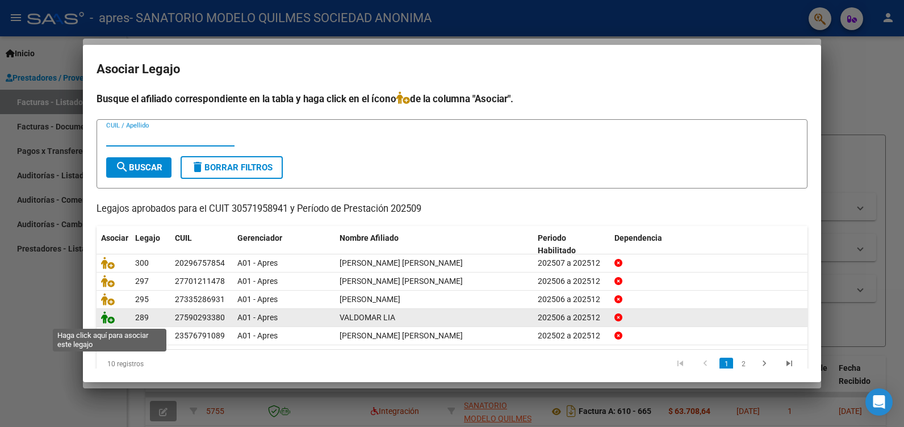
click at [112, 322] on icon at bounding box center [108, 317] width 14 height 12
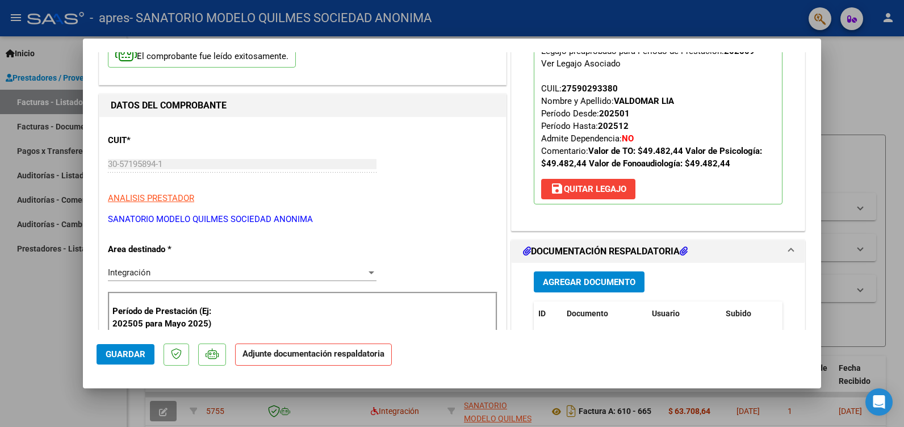
scroll to position [227, 0]
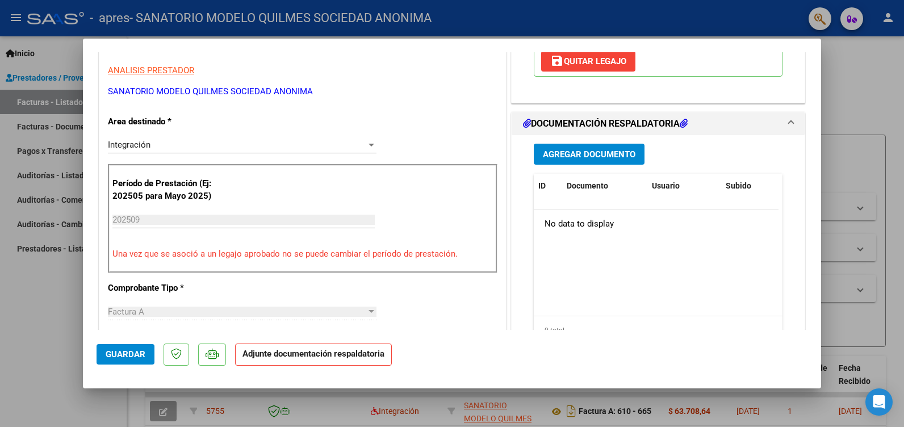
click at [582, 152] on span "Agregar Documento" at bounding box center [589, 154] width 93 height 10
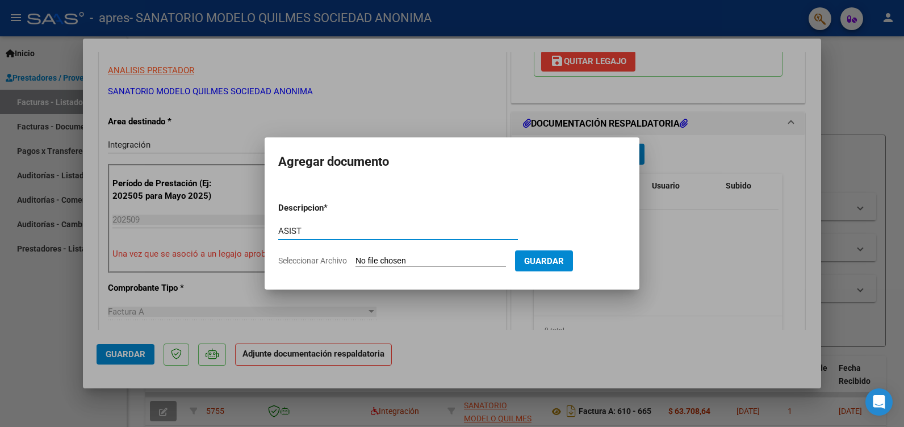
type input "ASIST"
click at [415, 256] on input "Seleccionar Archivo" at bounding box center [431, 261] width 151 height 11
type input "C:\fakepath\ASIST VALDOMAR PSICO.pdf"
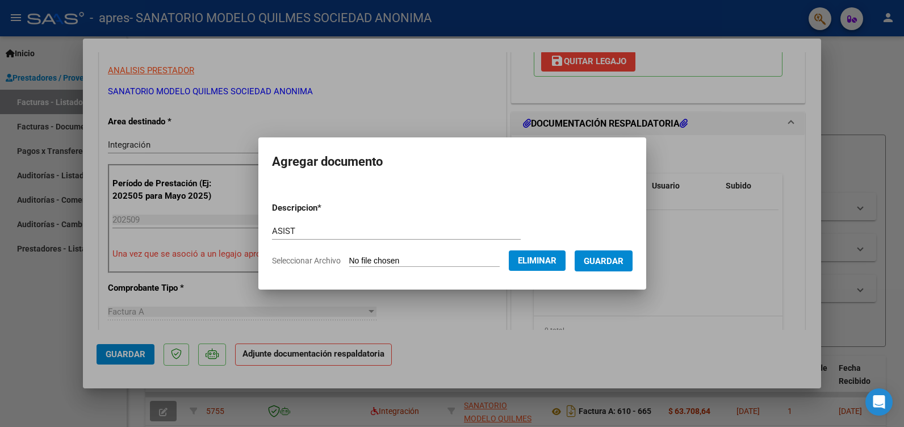
click at [616, 260] on span "Guardar" at bounding box center [604, 261] width 40 height 10
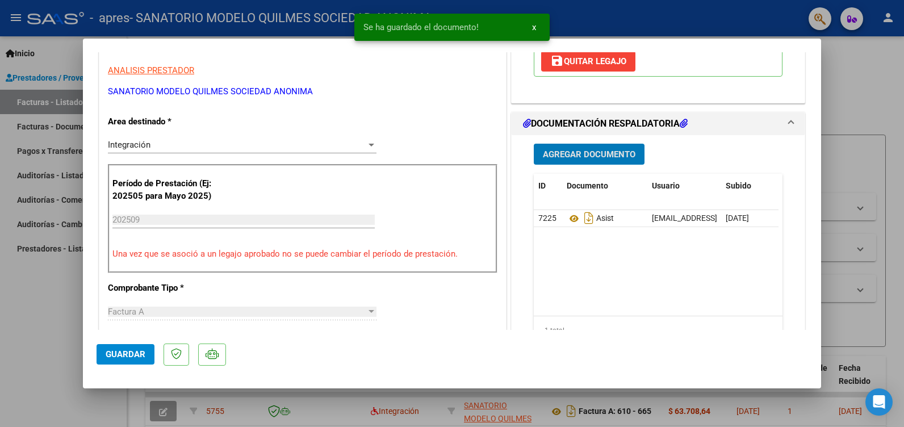
click at [110, 356] on span "Guardar" at bounding box center [126, 354] width 40 height 10
drag, startPoint x: 62, startPoint y: 317, endPoint x: 65, endPoint y: 301, distance: 16.1
click at [62, 316] on div at bounding box center [452, 213] width 904 height 427
type input "$ 0,00"
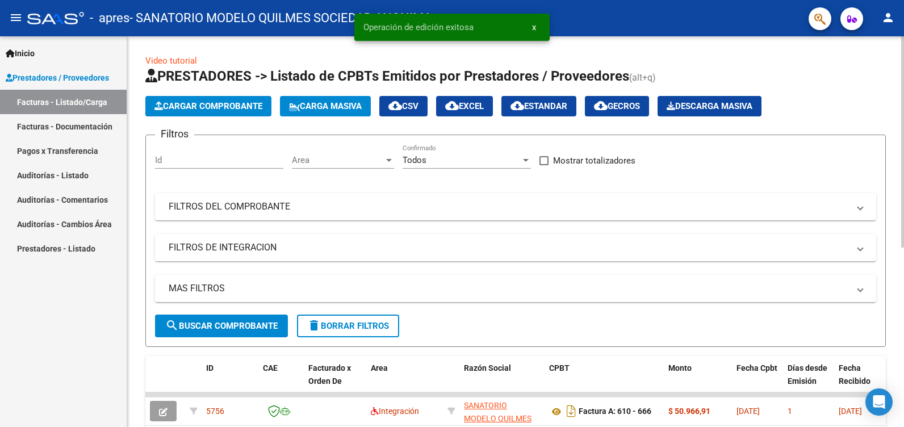
click at [218, 106] on span "Cargar Comprobante" at bounding box center [209, 106] width 108 height 10
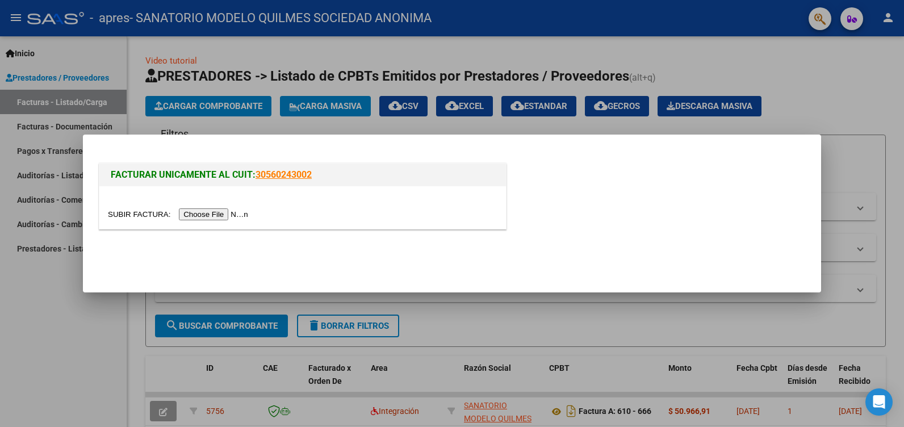
click at [202, 215] on input "file" at bounding box center [180, 214] width 144 height 12
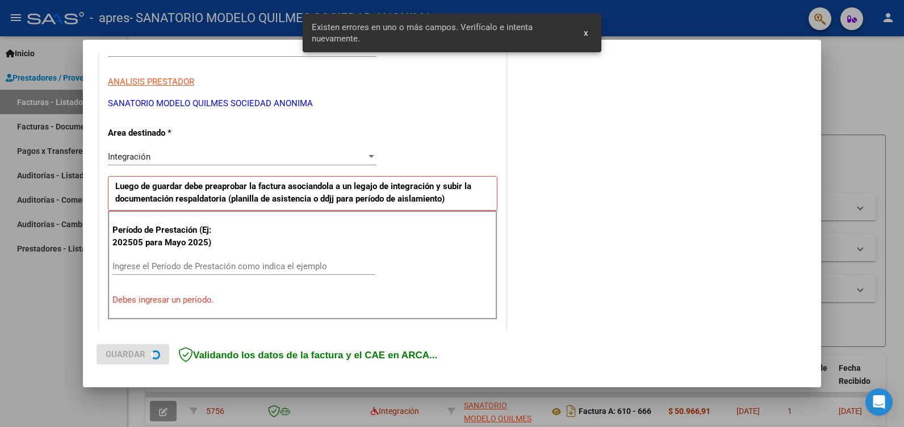
scroll to position [257, 0]
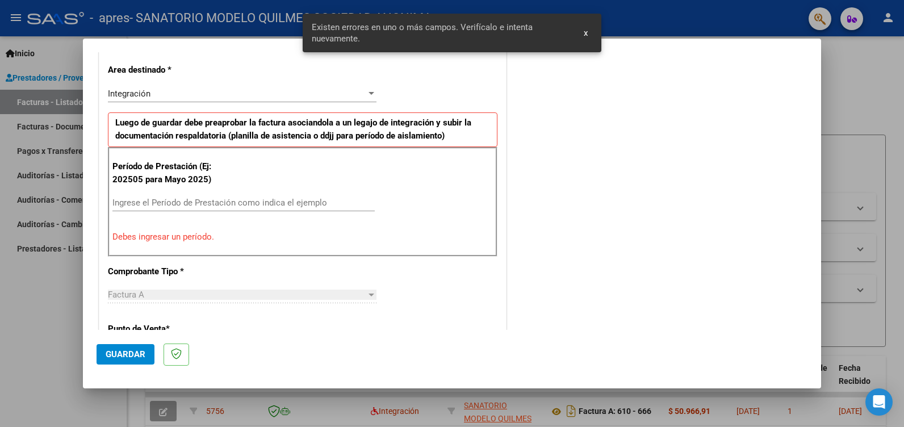
click at [131, 202] on input "Ingrese el Período de Prestación como indica el ejemplo" at bounding box center [243, 203] width 262 height 10
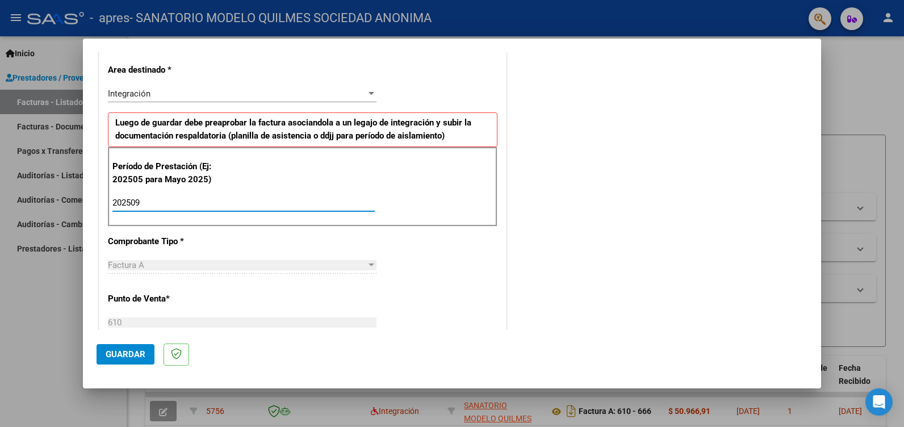
type input "202509"
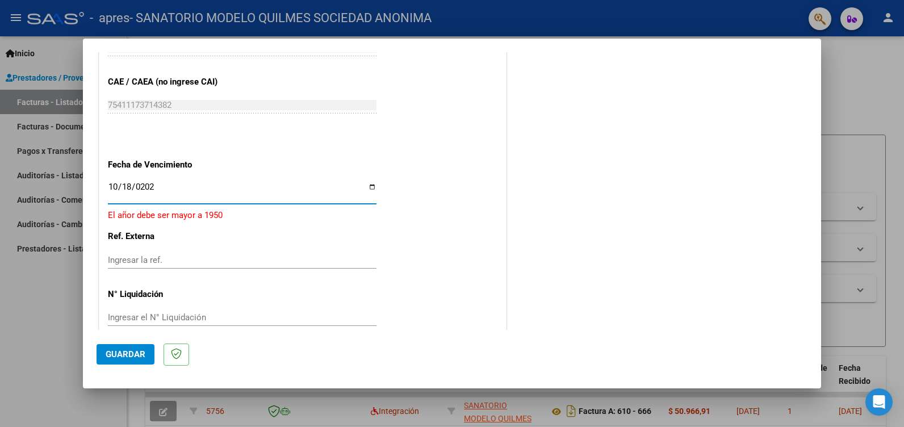
type input "[DATE]"
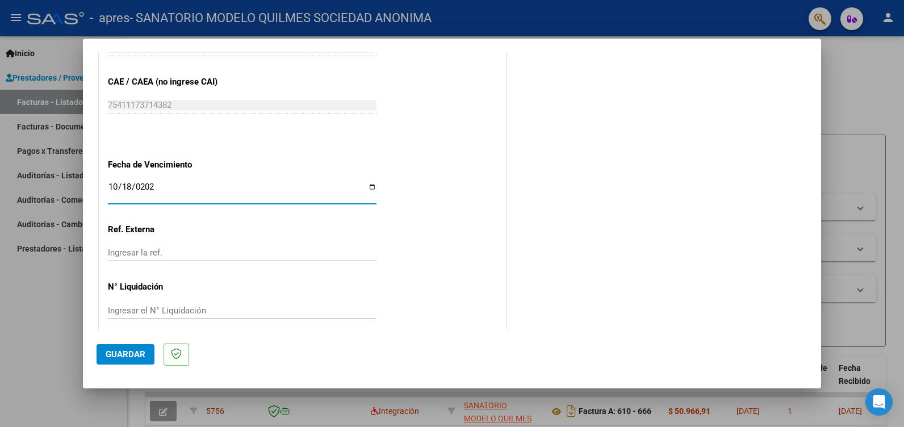
click at [139, 354] on span "Guardar" at bounding box center [126, 354] width 40 height 10
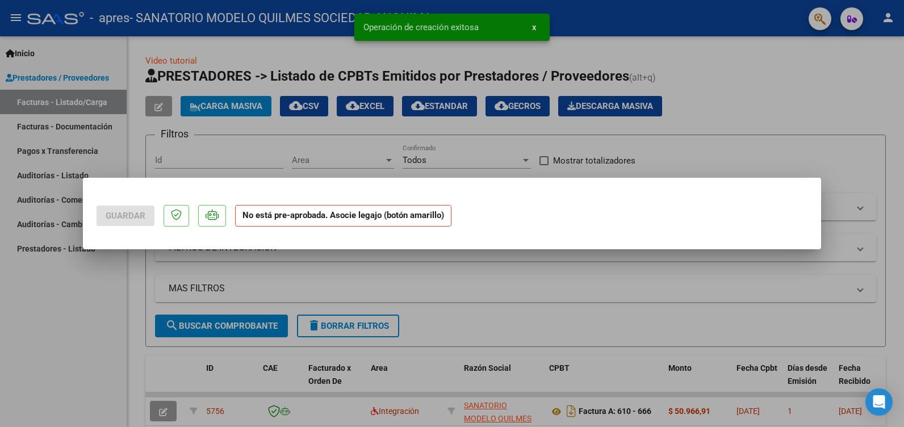
scroll to position [0, 0]
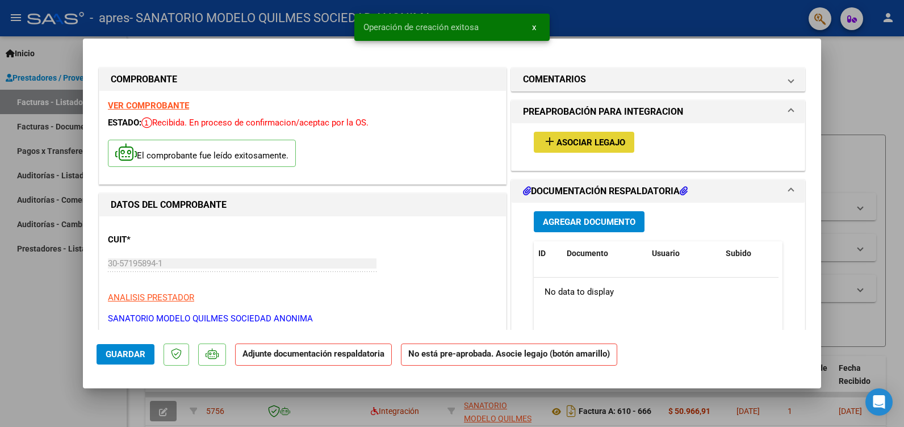
click at [614, 137] on span "Asociar Legajo" at bounding box center [591, 142] width 69 height 10
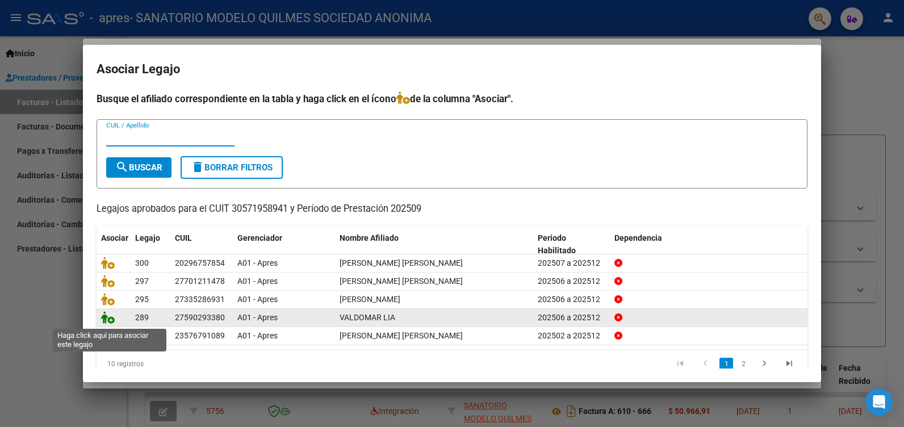
click at [110, 318] on icon at bounding box center [108, 317] width 14 height 12
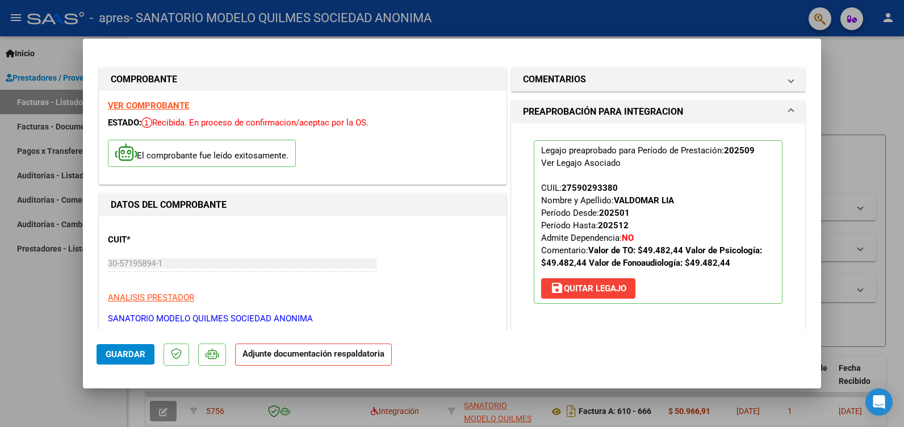
scroll to position [170, 0]
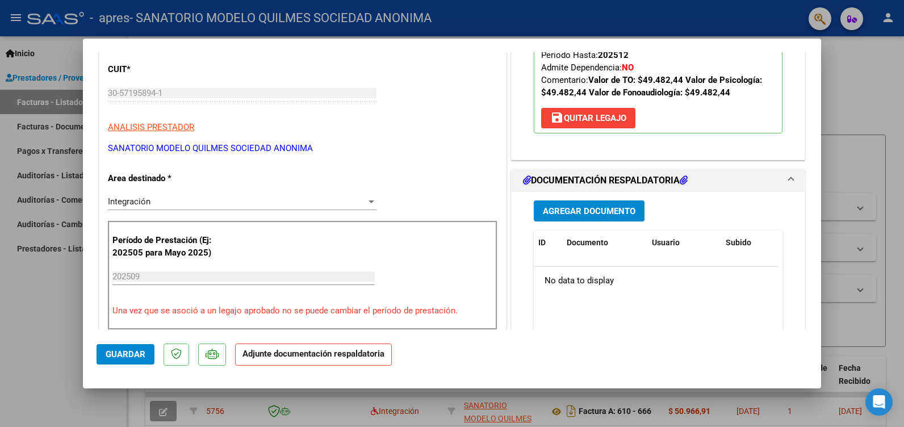
click at [586, 206] on span "Agregar Documento" at bounding box center [589, 211] width 93 height 10
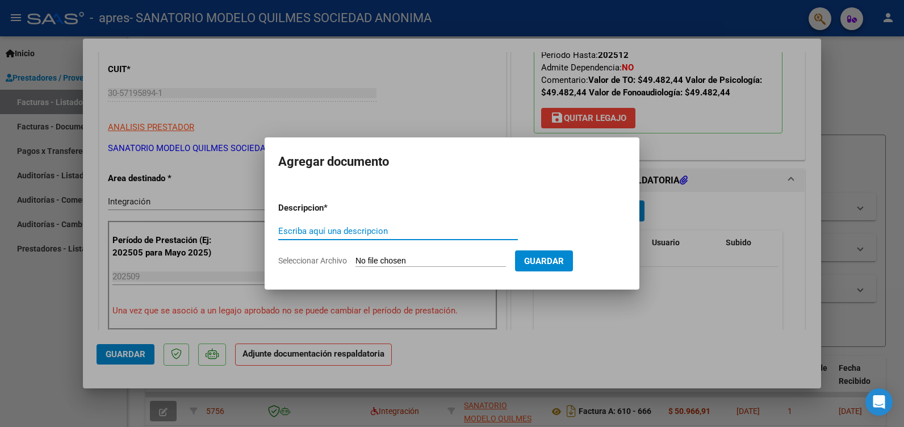
click at [313, 223] on div "Escriba aquí una descripcion" at bounding box center [398, 231] width 240 height 17
type input "ASIST"
click at [416, 260] on input "Seleccionar Archivo" at bounding box center [431, 261] width 151 height 11
type input "C:\fakepath\ASIST VALDOMAR TO.pdf"
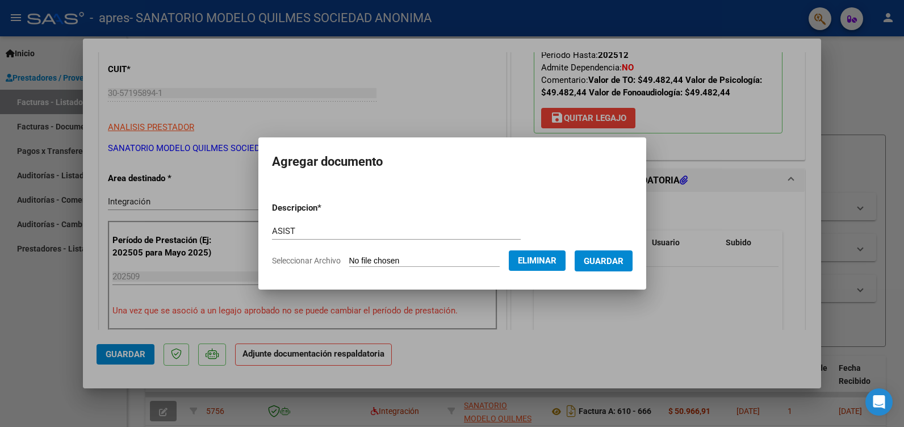
click at [624, 256] on span "Guardar" at bounding box center [604, 261] width 40 height 10
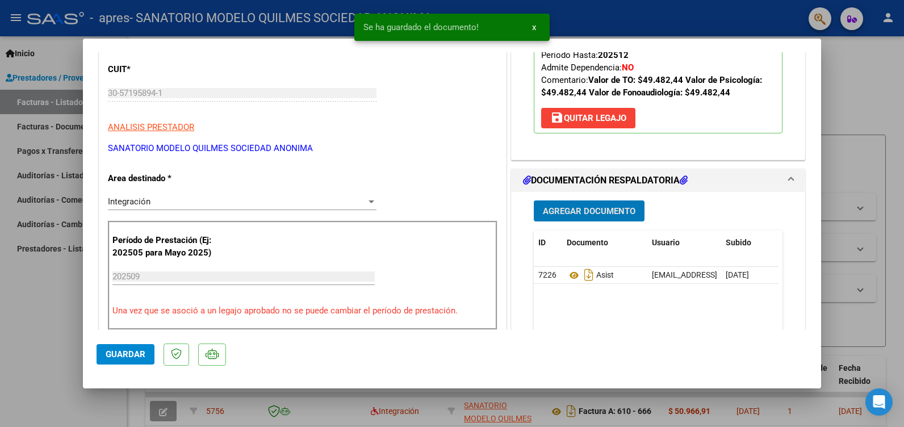
click at [133, 353] on span "Guardar" at bounding box center [126, 354] width 40 height 10
click at [45, 312] on div at bounding box center [452, 213] width 904 height 427
type input "$ 0,00"
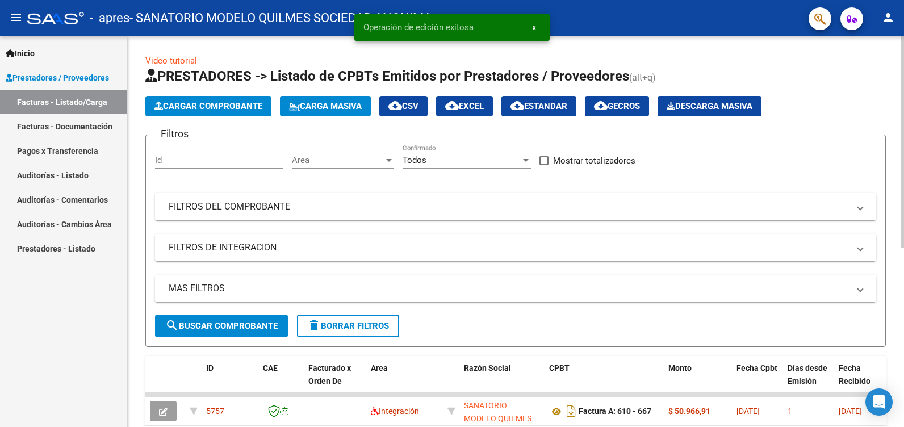
click at [212, 104] on span "Cargar Comprobante" at bounding box center [209, 106] width 108 height 10
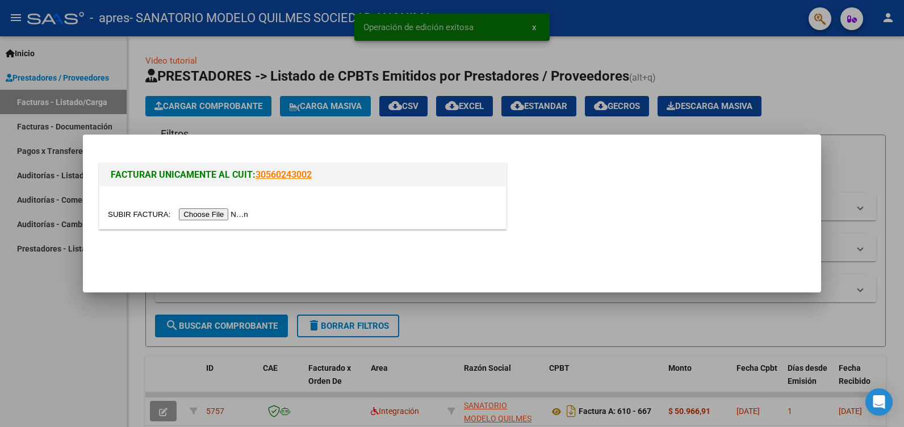
click at [212, 216] on input "file" at bounding box center [180, 214] width 144 height 12
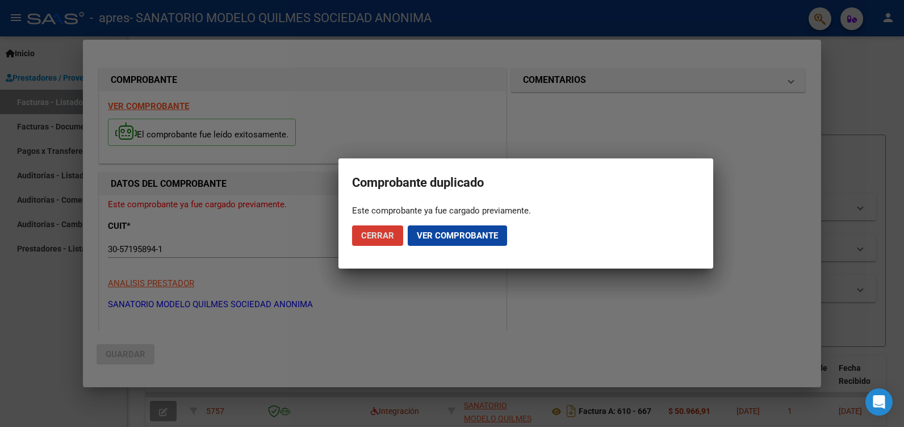
click at [376, 233] on span "Cerrar" at bounding box center [377, 236] width 33 height 10
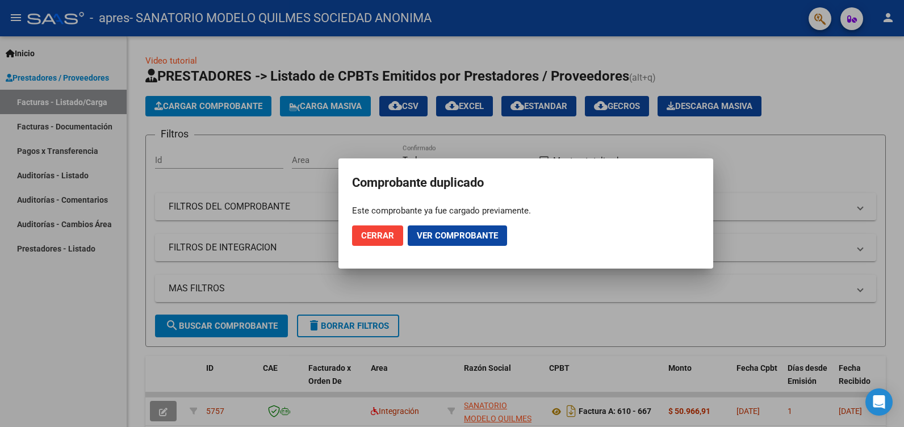
click at [377, 234] on span "Cerrar" at bounding box center [377, 236] width 33 height 10
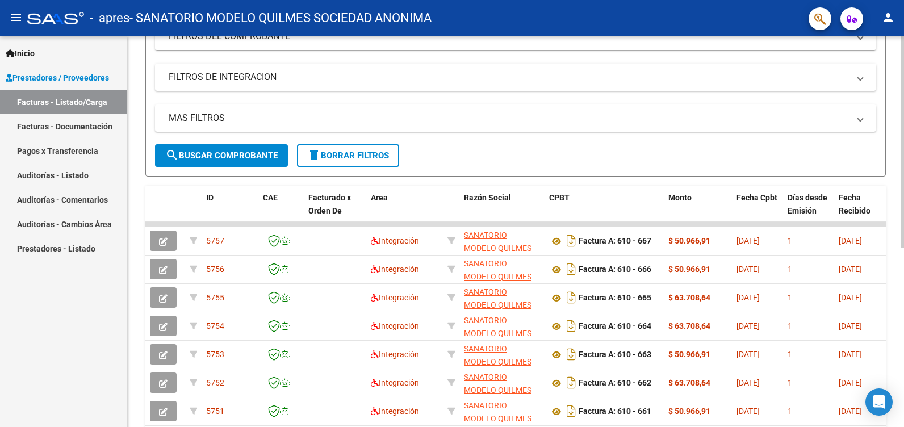
scroll to position [0, 0]
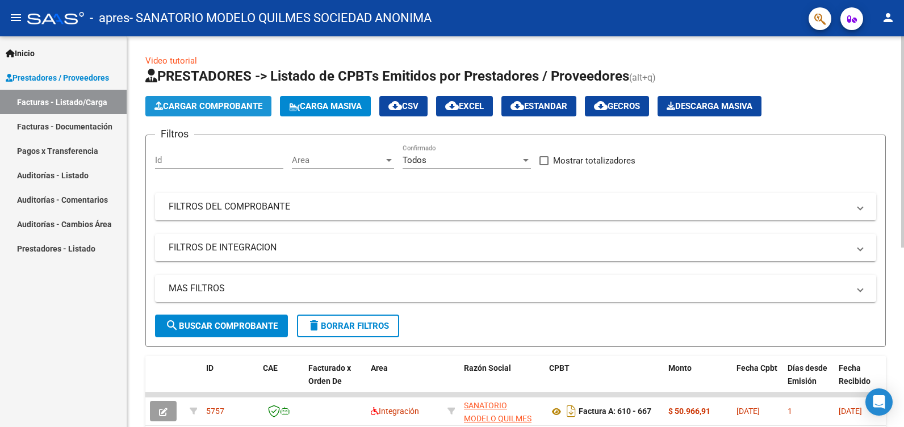
click at [240, 103] on span "Cargar Comprobante" at bounding box center [209, 106] width 108 height 10
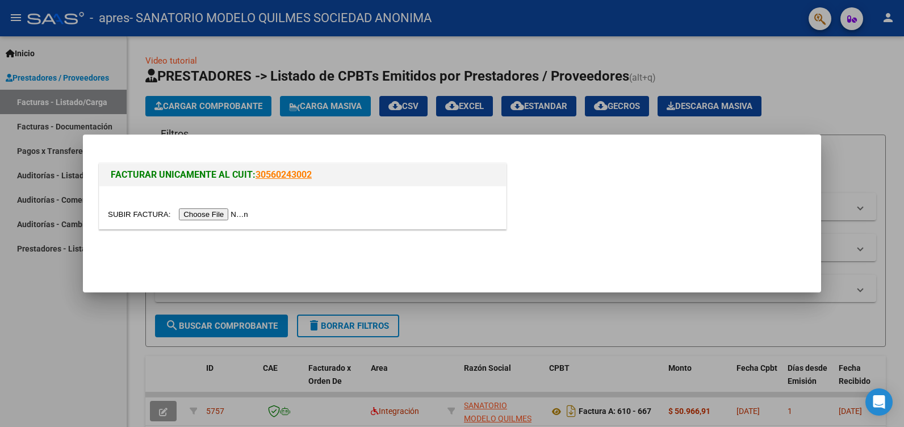
click at [195, 215] on input "file" at bounding box center [180, 214] width 144 height 12
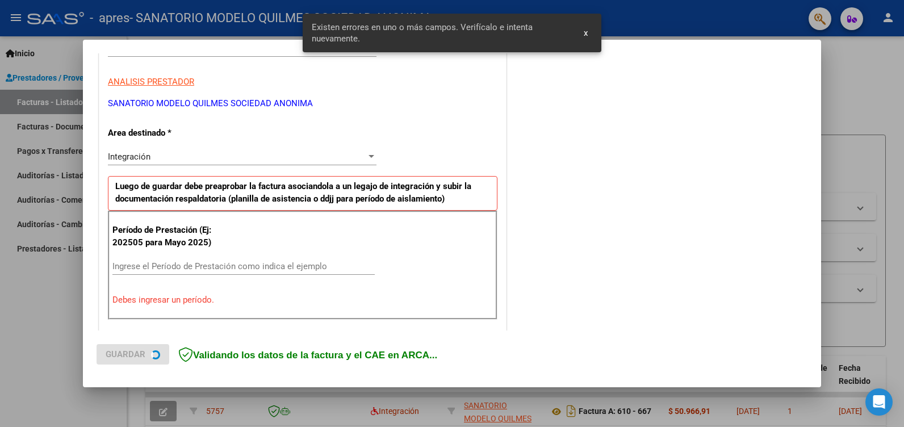
scroll to position [257, 0]
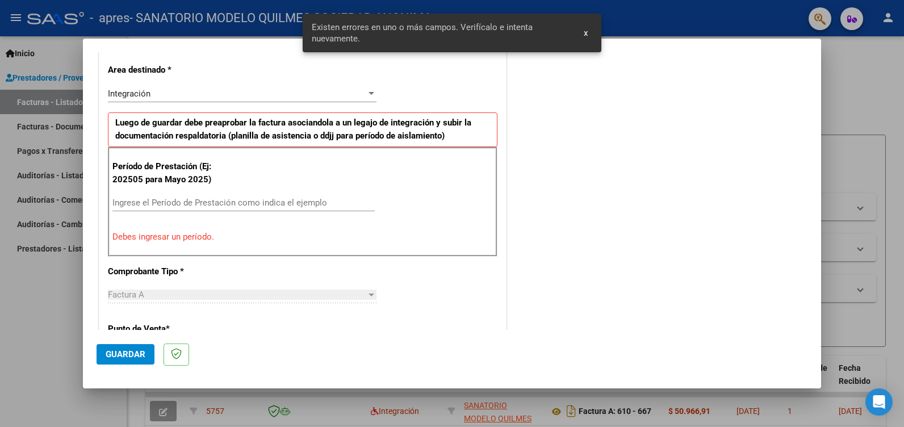
click at [130, 198] on input "Ingrese el Período de Prestación como indica el ejemplo" at bounding box center [243, 203] width 262 height 10
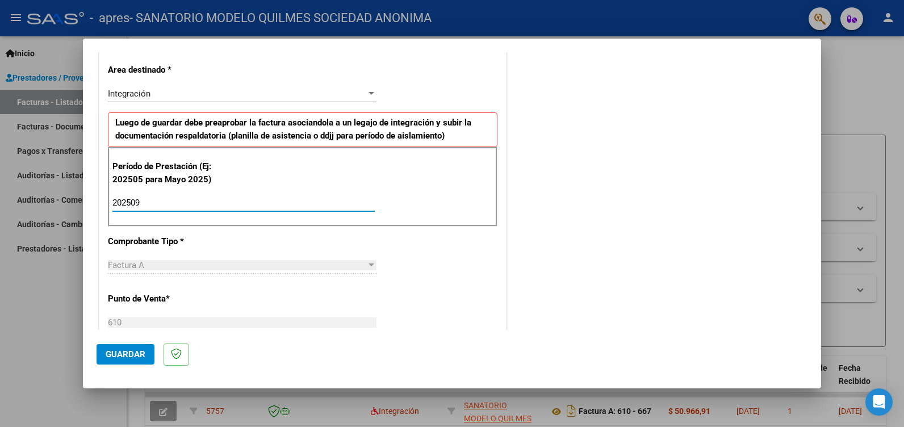
type input "202509"
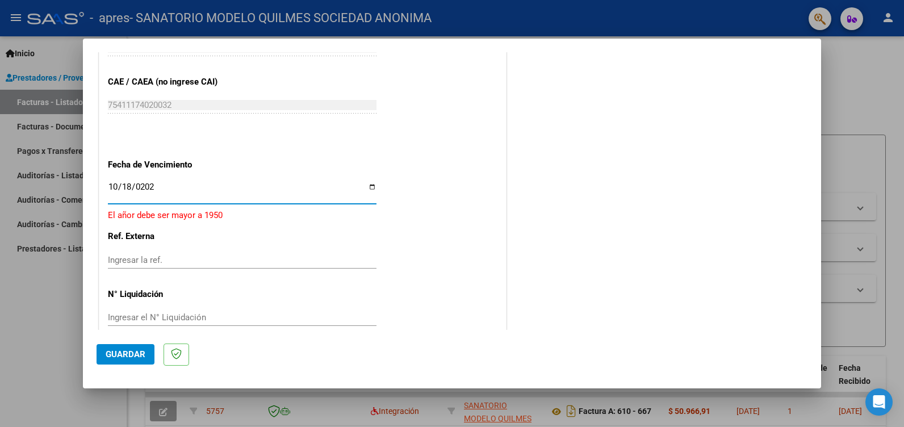
type input "[DATE]"
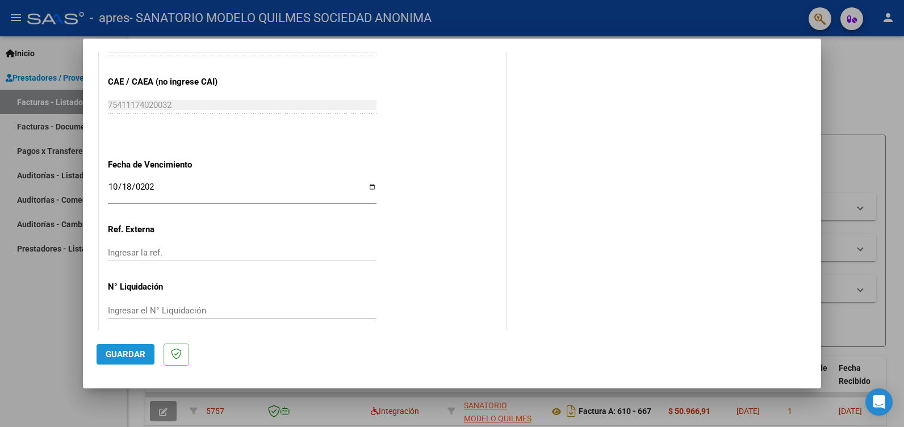
click at [131, 354] on span "Guardar" at bounding box center [126, 354] width 40 height 10
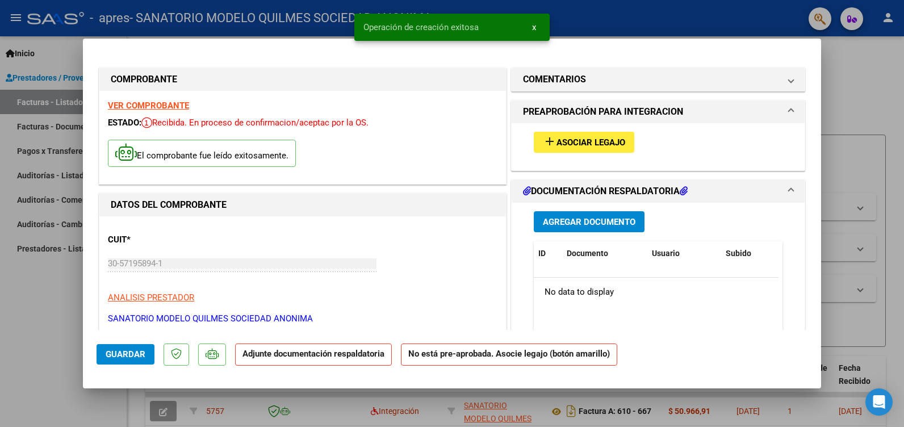
click at [585, 137] on span "add Asociar Legajo" at bounding box center [584, 142] width 82 height 10
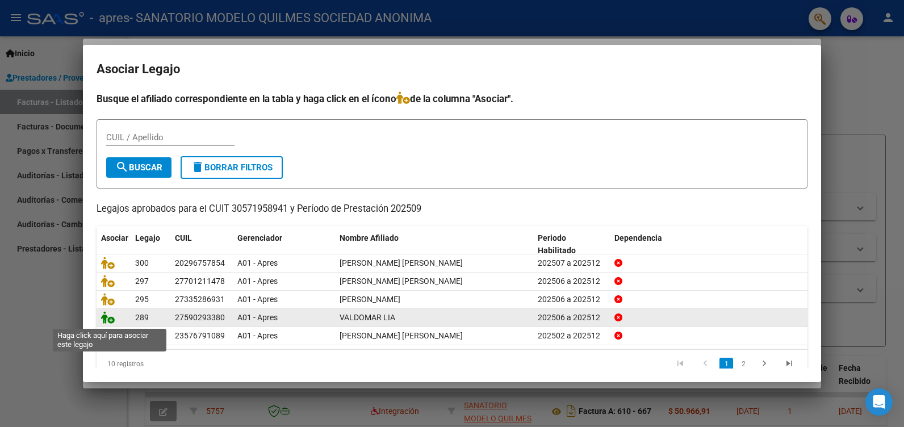
click at [110, 322] on icon at bounding box center [108, 317] width 14 height 12
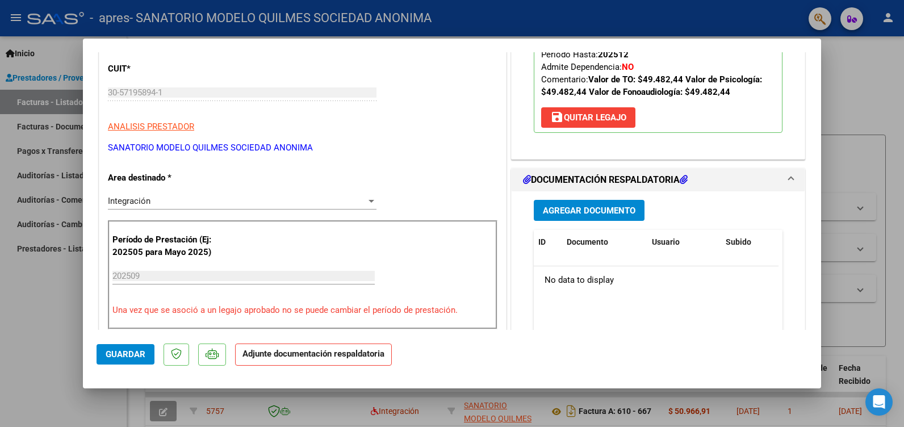
scroll to position [170, 0]
click at [574, 208] on span "Agregar Documento" at bounding box center [589, 211] width 93 height 10
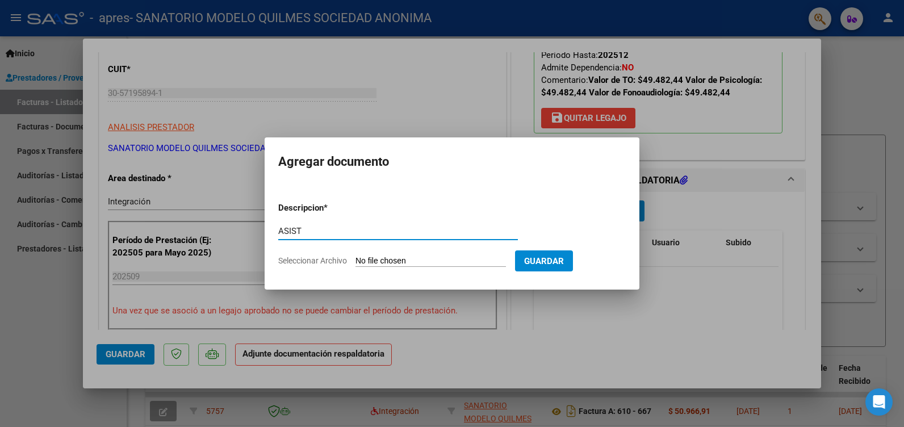
type input "ASIST"
click at [564, 261] on span "Guardar" at bounding box center [544, 261] width 40 height 10
click at [411, 260] on input "Seleccionar Archivo" at bounding box center [431, 261] width 151 height 11
type input "C:\fakepath\ASIST VALDOMAR TO.pdf"
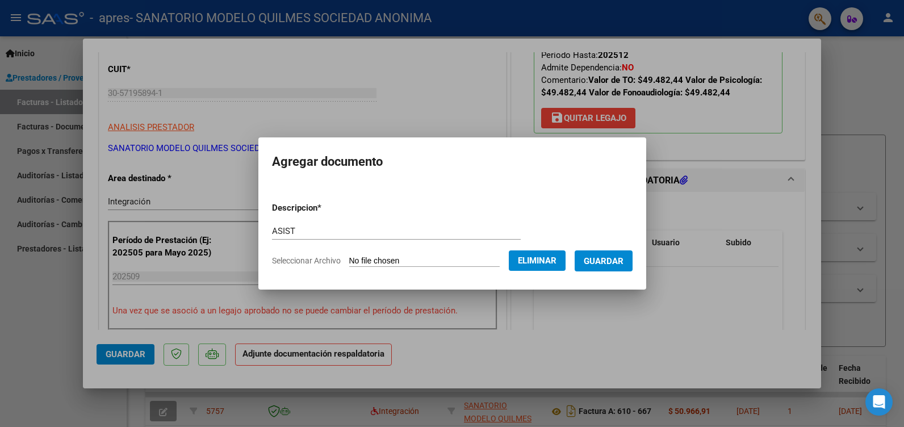
click at [615, 264] on span "Guardar" at bounding box center [604, 261] width 40 height 10
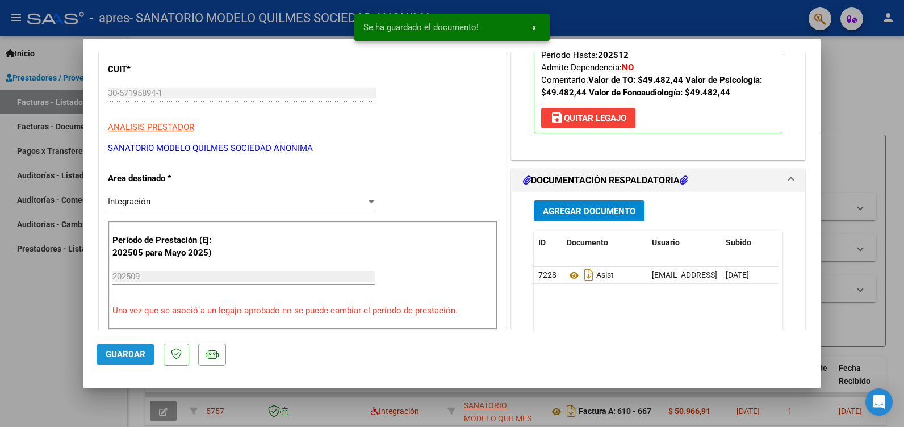
click at [136, 358] on span "Guardar" at bounding box center [126, 354] width 40 height 10
click at [26, 333] on div at bounding box center [452, 213] width 904 height 427
type input "$ 0,00"
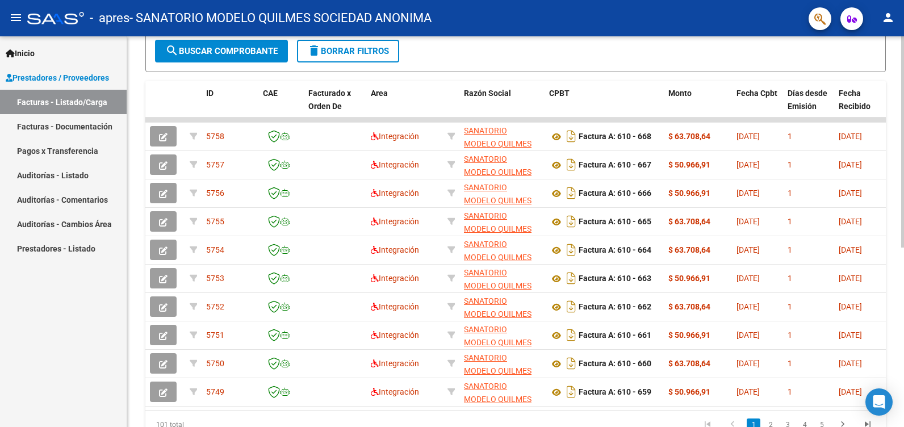
scroll to position [284, 0]
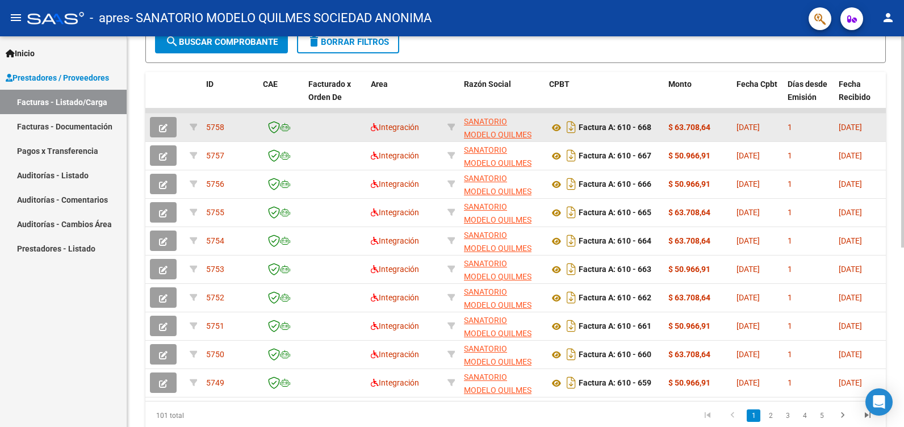
click at [162, 125] on icon "button" at bounding box center [163, 128] width 9 height 9
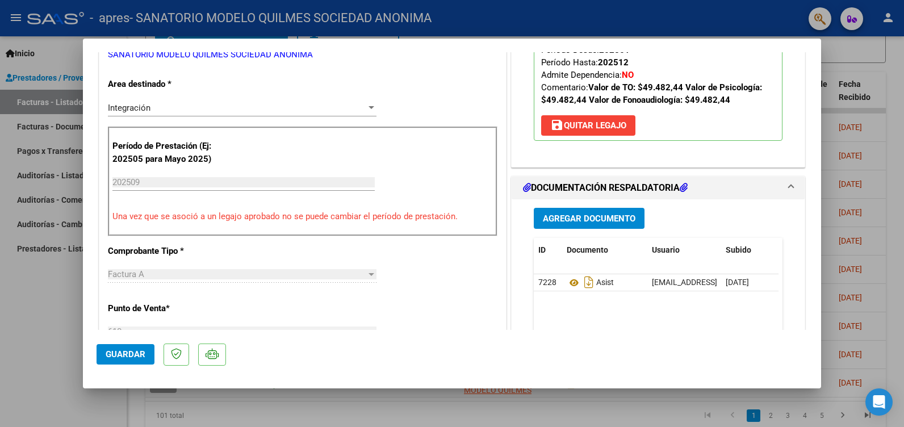
scroll to position [227, 0]
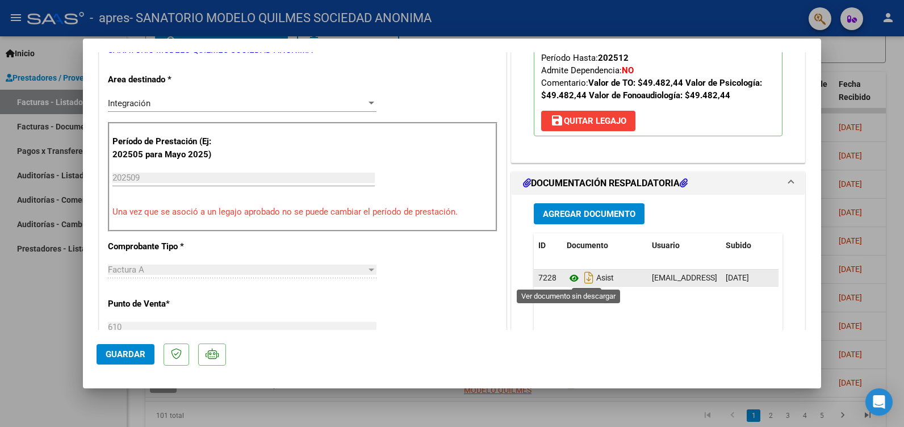
click at [571, 276] on icon at bounding box center [574, 279] width 15 height 14
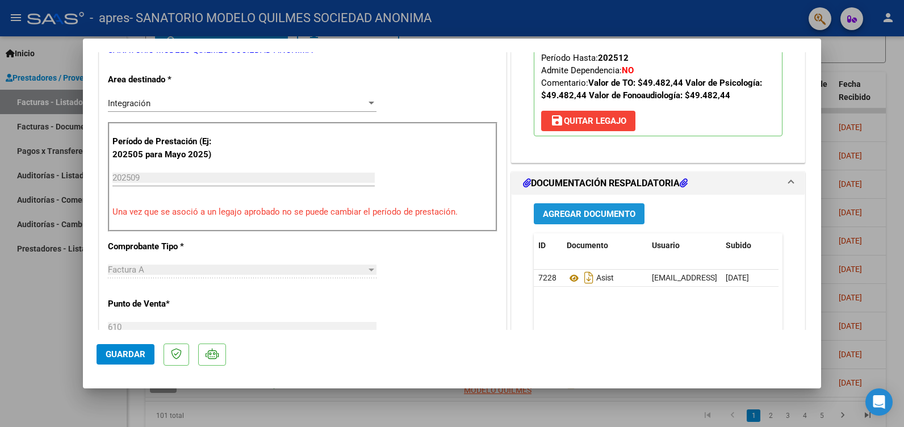
click at [590, 216] on span "Agregar Documento" at bounding box center [589, 214] width 93 height 10
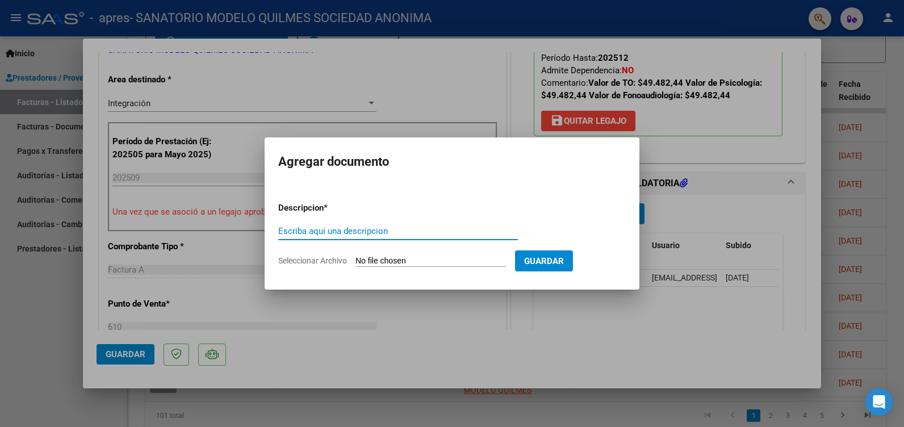
click at [332, 232] on input "Escriba aquí una descripcion" at bounding box center [398, 231] width 240 height 10
type input "ASIST"
click at [420, 261] on input "Seleccionar Archivo" at bounding box center [431, 261] width 151 height 11
type input "C:\fakepath\ASIST VALDOMAR FONO.pdf"
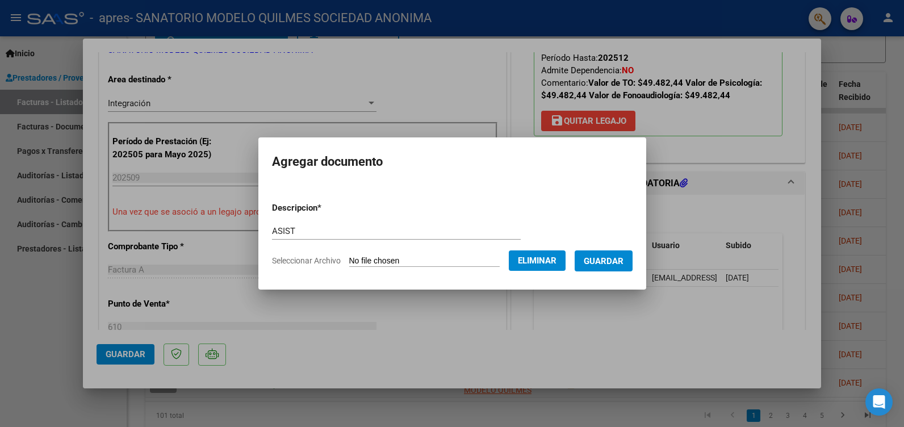
click at [624, 258] on span "Guardar" at bounding box center [604, 261] width 40 height 10
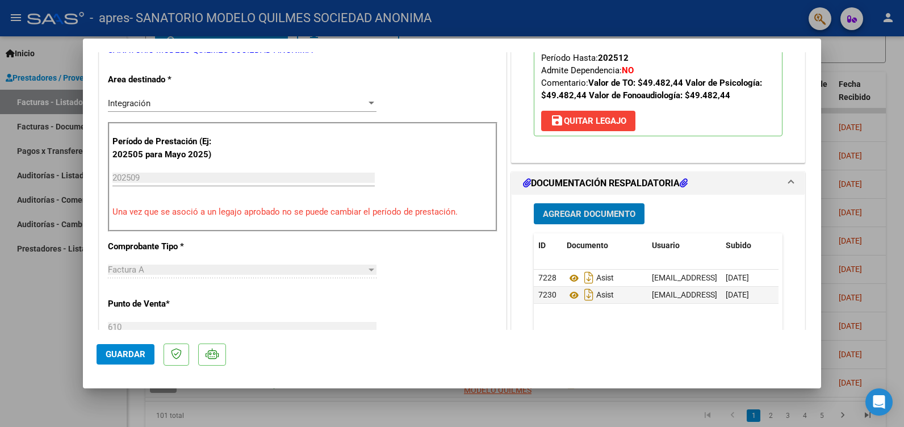
click at [126, 354] on span "Guardar" at bounding box center [126, 354] width 40 height 10
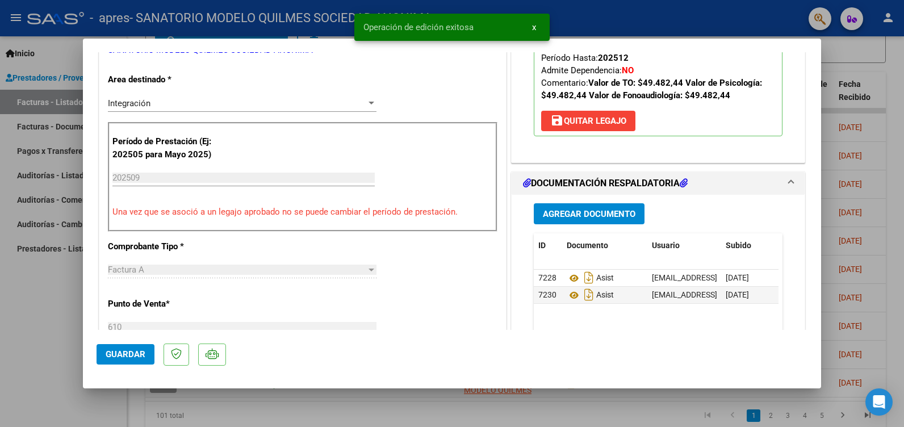
click at [47, 331] on div at bounding box center [452, 213] width 904 height 427
type input "$ 0,00"
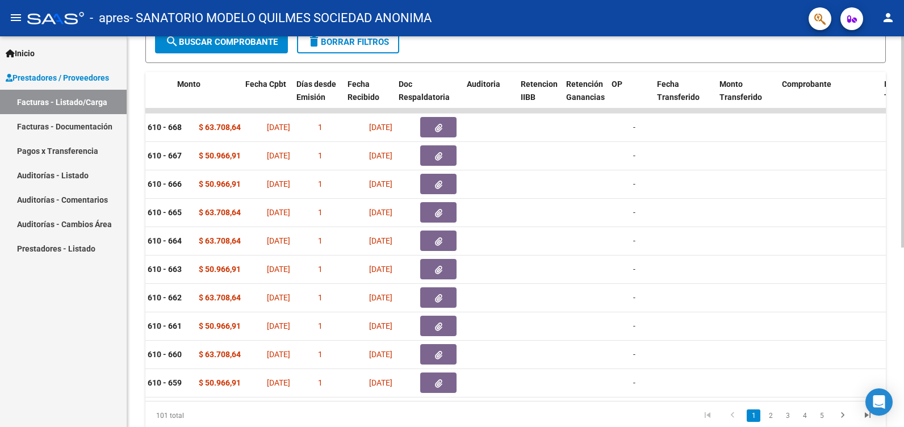
scroll to position [0, 436]
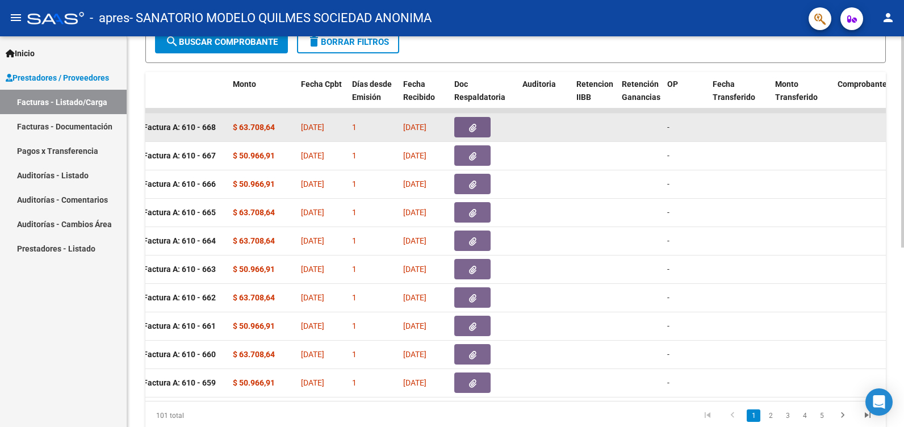
click at [462, 122] on button "button" at bounding box center [472, 127] width 36 height 20
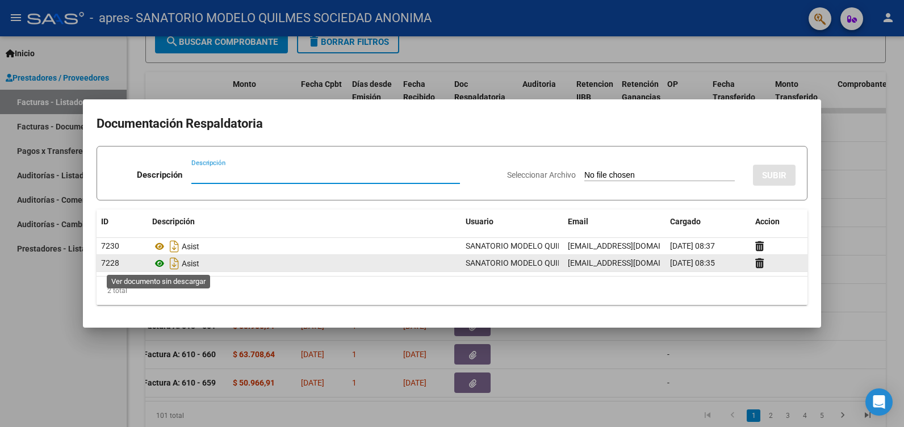
click at [157, 261] on icon at bounding box center [159, 264] width 15 height 14
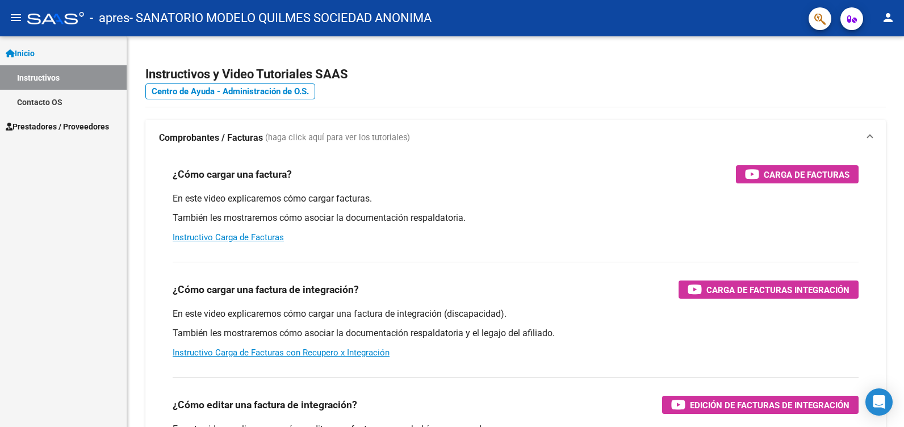
click at [51, 124] on span "Prestadores / Proveedores" at bounding box center [57, 126] width 103 height 12
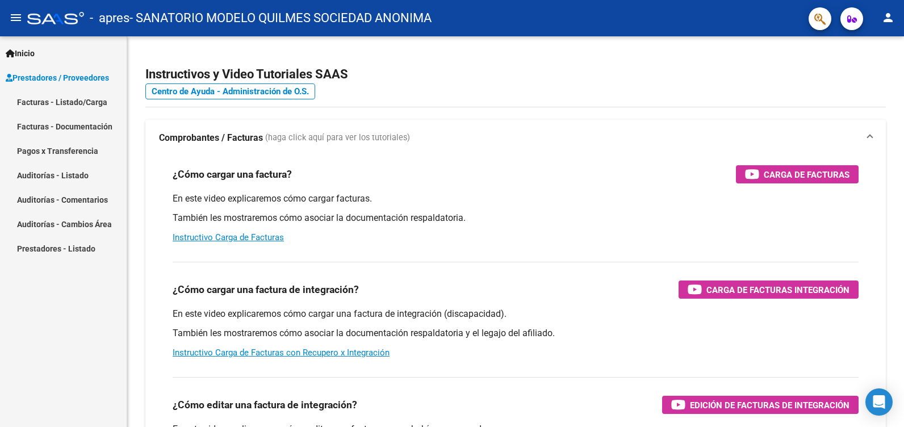
click at [57, 99] on link "Facturas - Listado/Carga" at bounding box center [63, 102] width 127 height 24
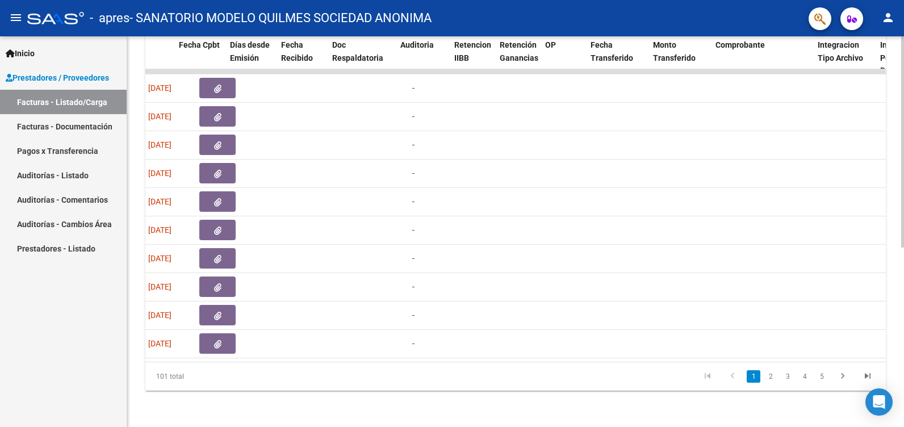
scroll to position [0, 552]
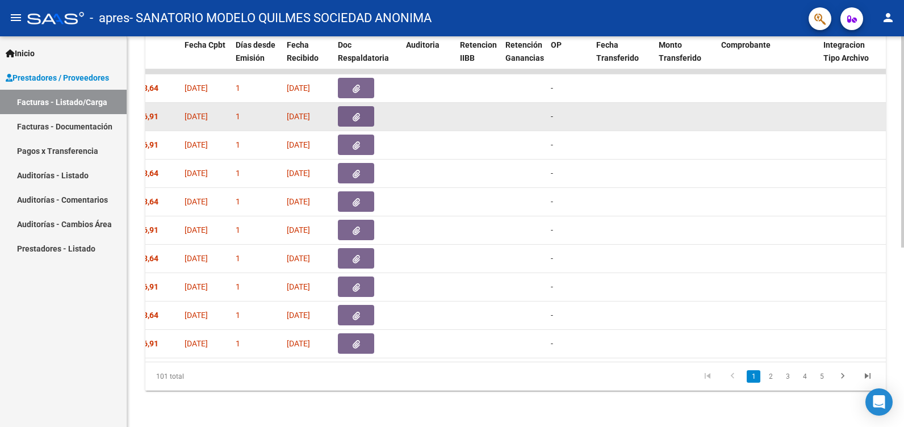
click at [360, 113] on icon "button" at bounding box center [356, 117] width 7 height 9
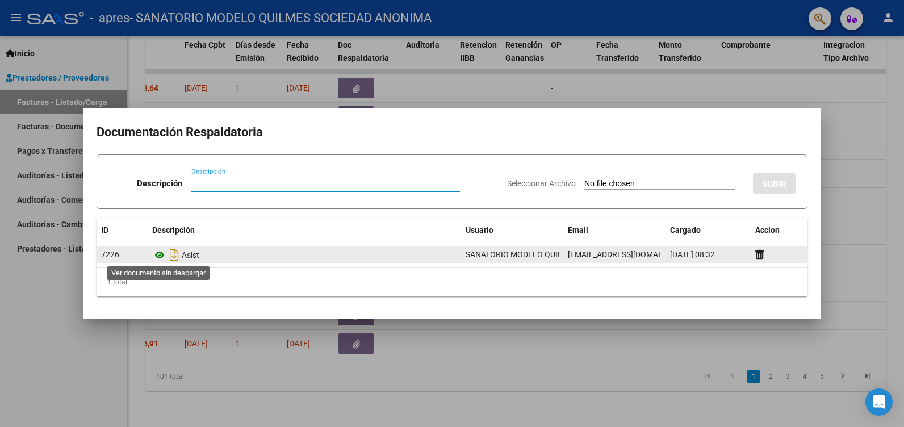
click at [157, 256] on icon at bounding box center [159, 255] width 15 height 14
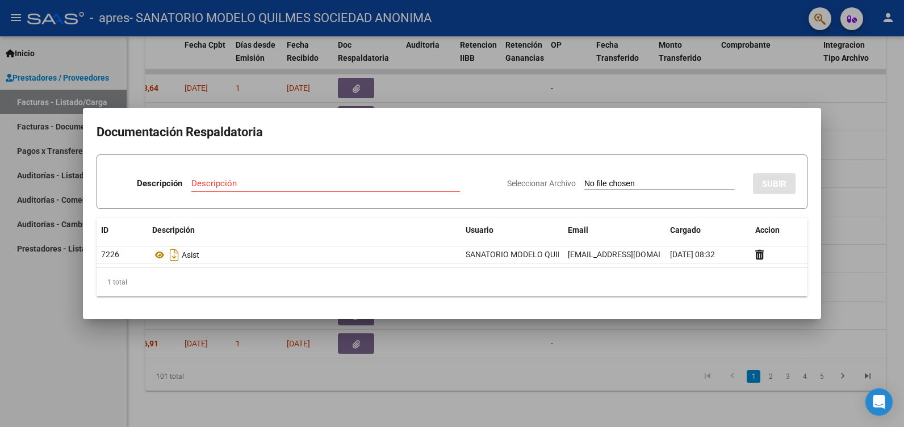
click at [77, 340] on div at bounding box center [452, 213] width 904 height 427
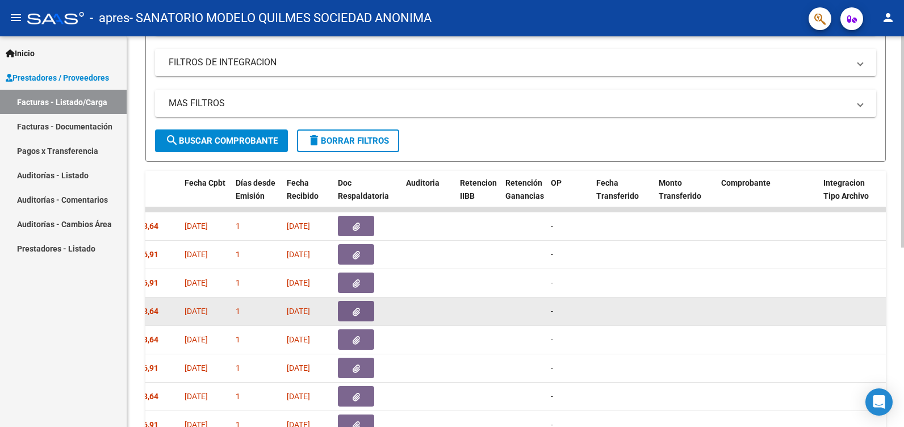
scroll to position [105, 0]
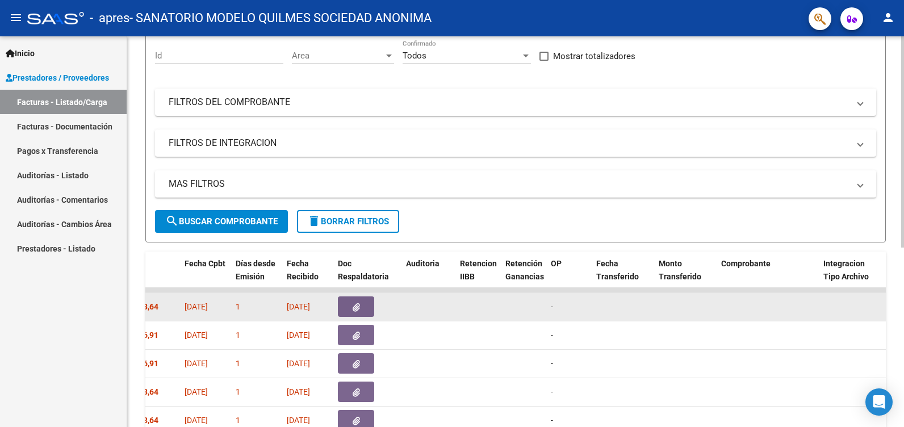
click at [351, 308] on button "button" at bounding box center [356, 307] width 36 height 20
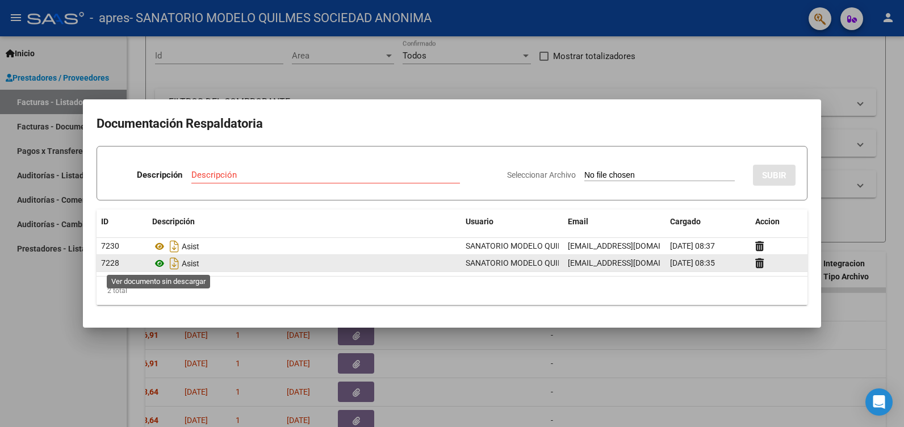
click at [160, 264] on icon at bounding box center [159, 264] width 15 height 14
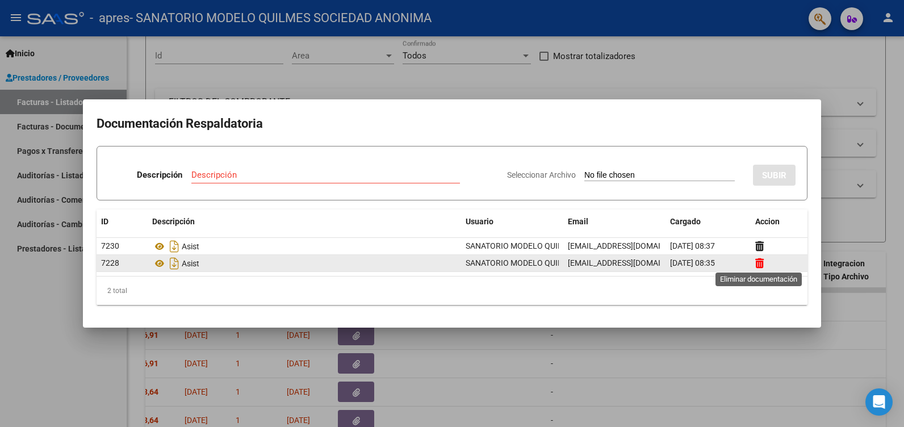
click at [761, 262] on icon at bounding box center [760, 263] width 9 height 11
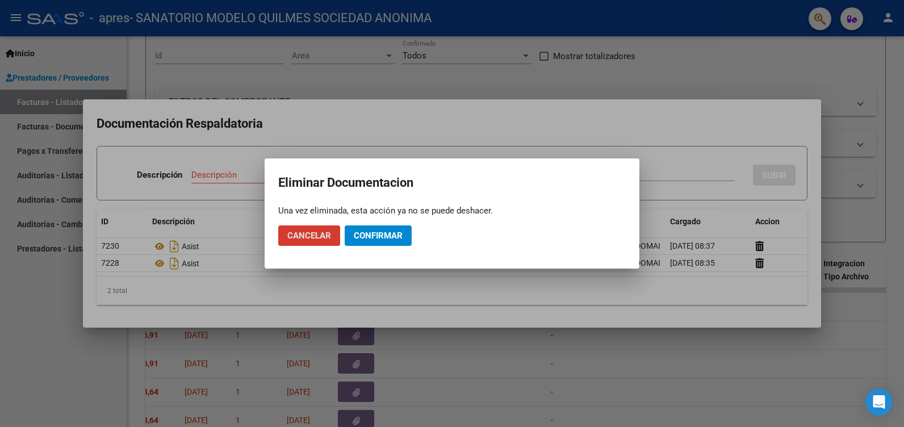
click at [371, 236] on span "Confirmar" at bounding box center [378, 236] width 49 height 10
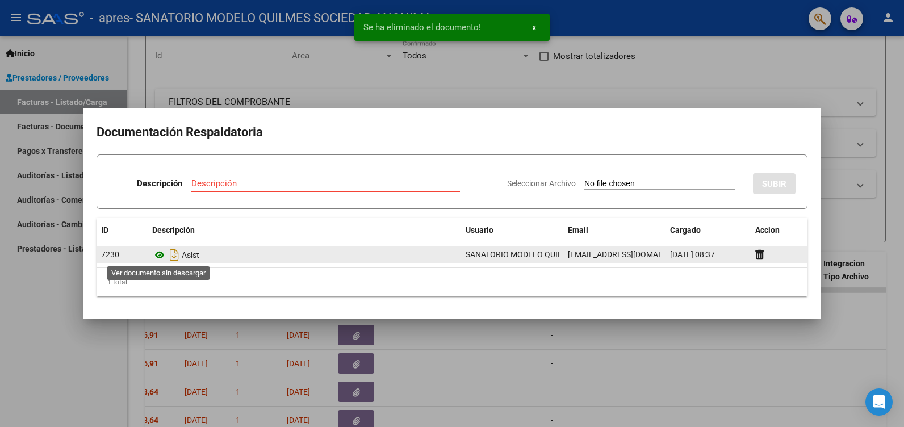
click at [158, 254] on icon at bounding box center [159, 255] width 15 height 14
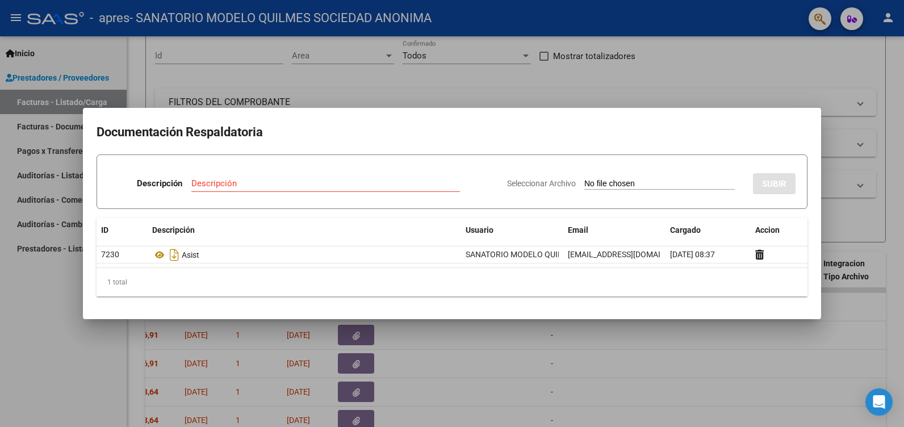
click at [28, 393] on div at bounding box center [452, 213] width 904 height 427
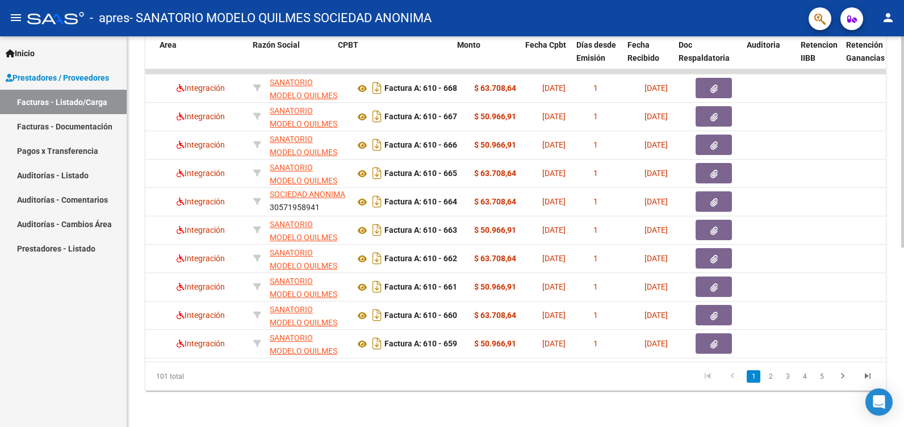
scroll to position [0, 211]
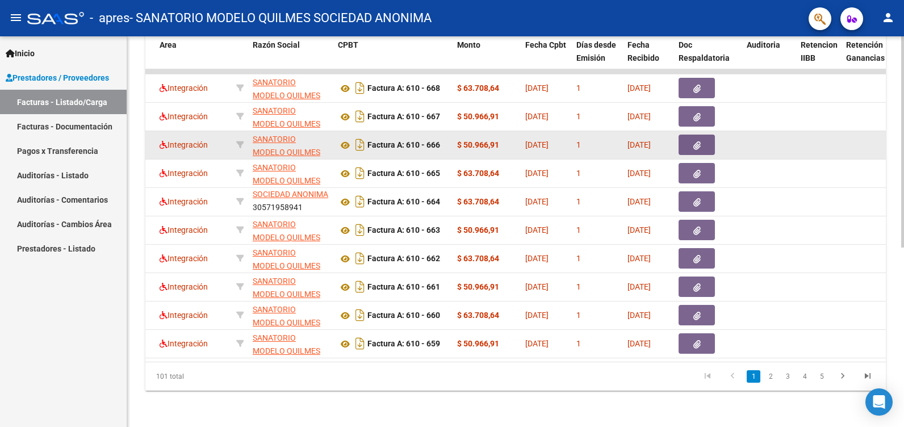
click at [704, 135] on button "button" at bounding box center [697, 145] width 36 height 20
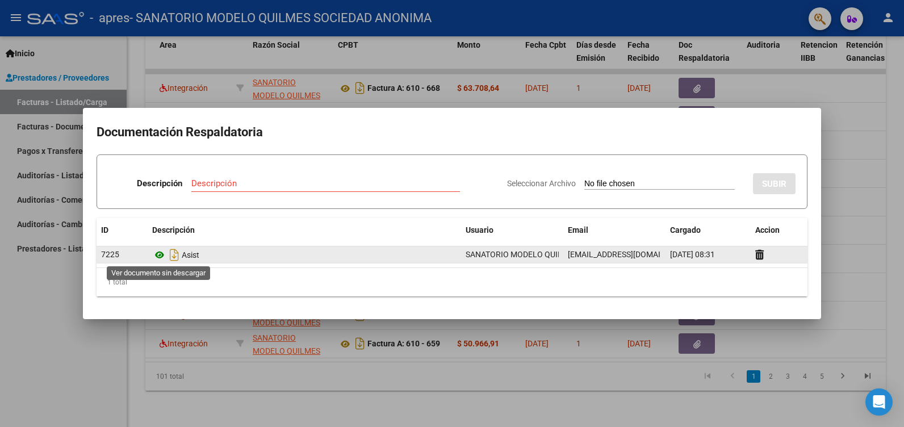
click at [161, 253] on icon at bounding box center [159, 255] width 15 height 14
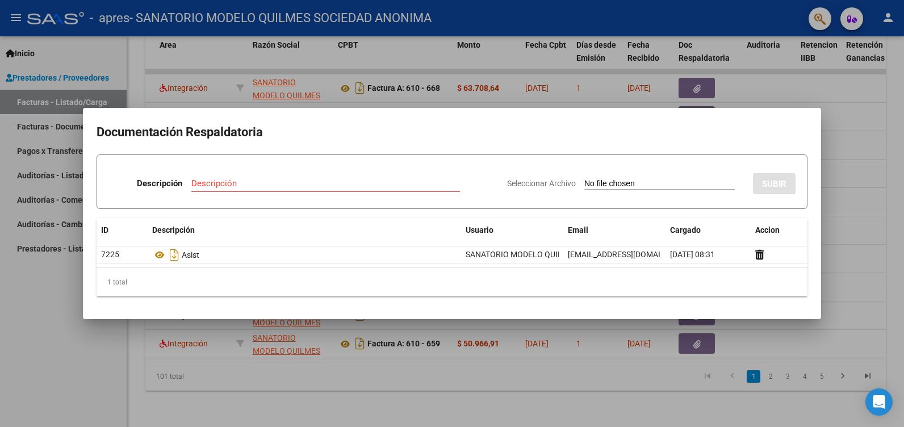
click at [62, 291] on div at bounding box center [452, 213] width 904 height 427
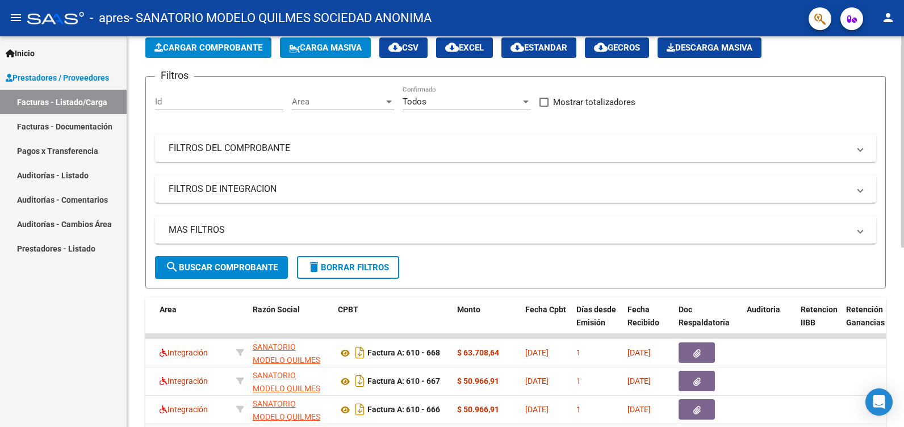
scroll to position [0, 0]
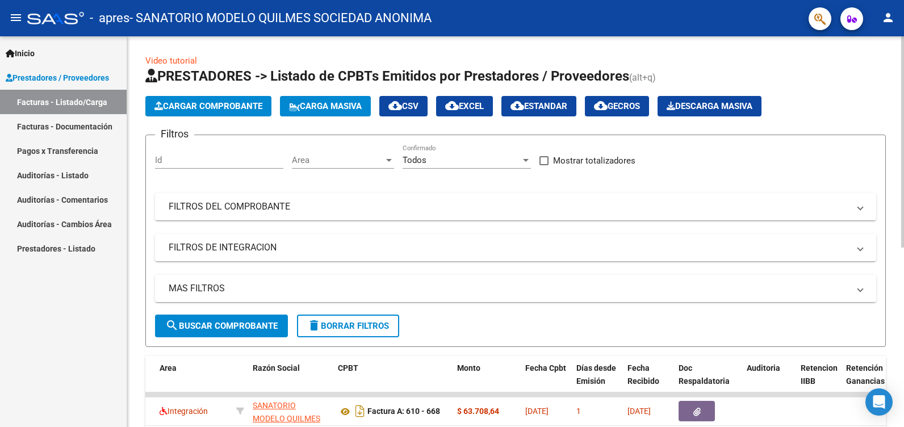
click at [232, 103] on span "Cargar Comprobante" at bounding box center [209, 106] width 108 height 10
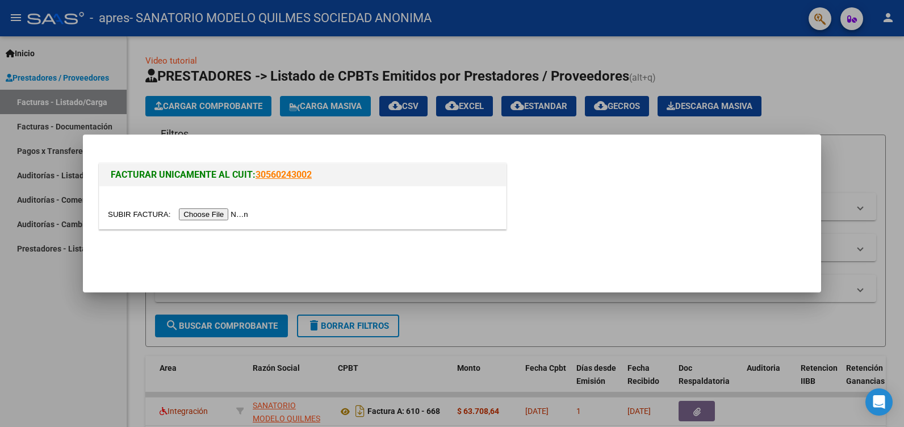
click at [213, 214] on input "file" at bounding box center [180, 214] width 144 height 12
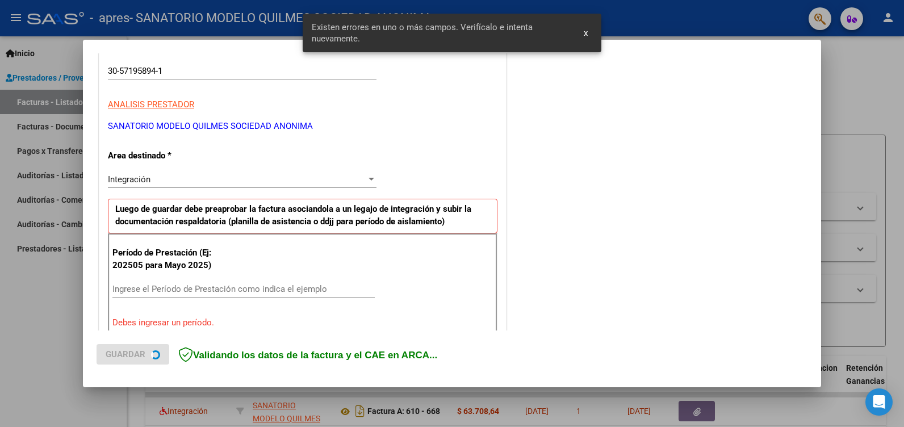
scroll to position [235, 0]
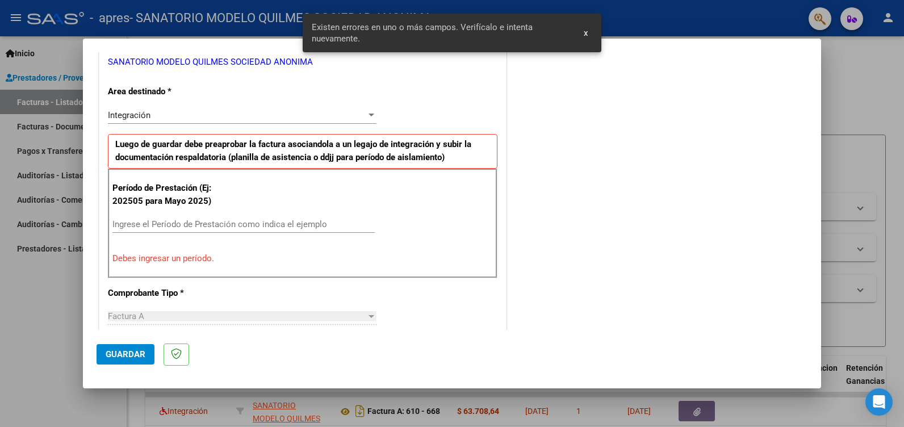
click at [154, 226] on input "Ingrese el Período de Prestación como indica el ejemplo" at bounding box center [243, 224] width 262 height 10
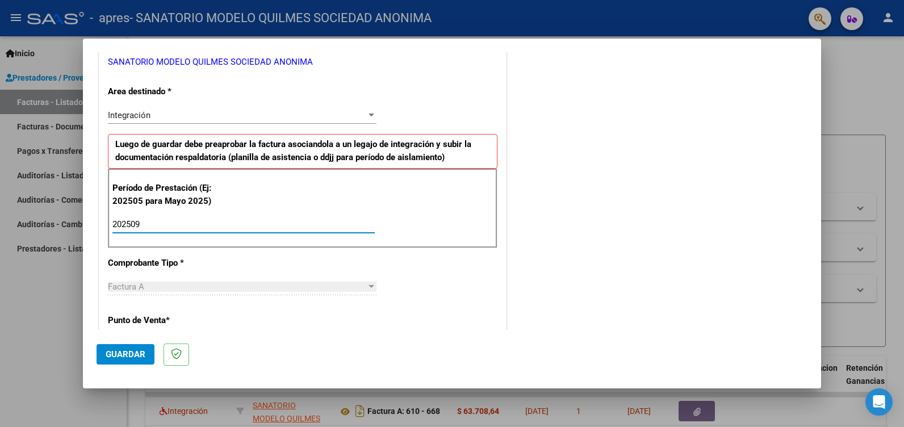
type input "202509"
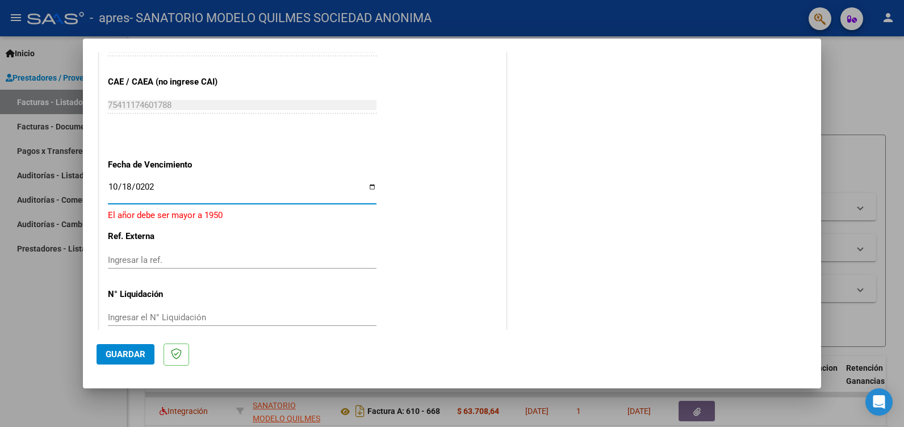
type input "[DATE]"
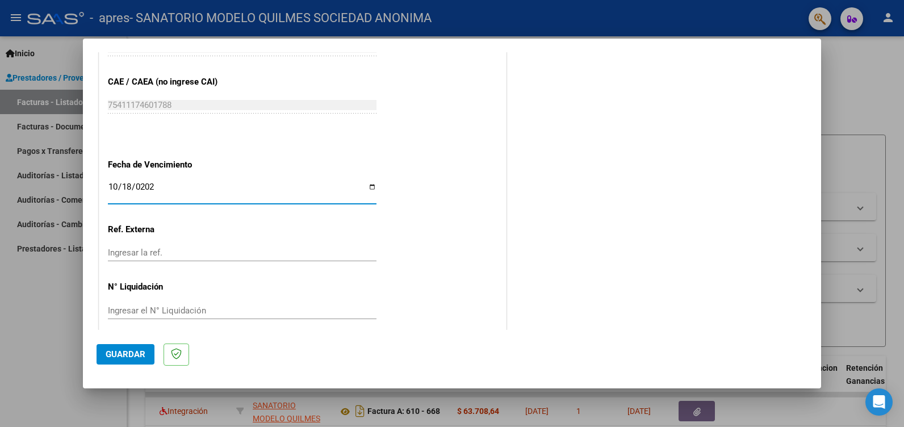
click at [136, 353] on span "Guardar" at bounding box center [126, 354] width 40 height 10
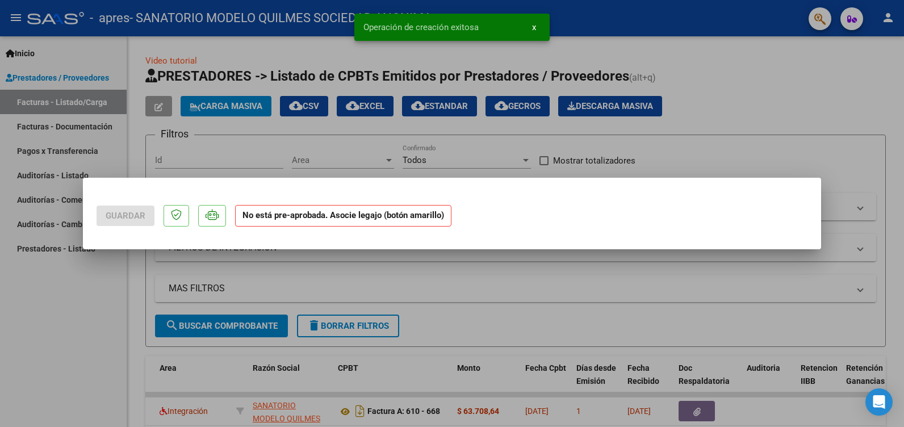
scroll to position [0, 0]
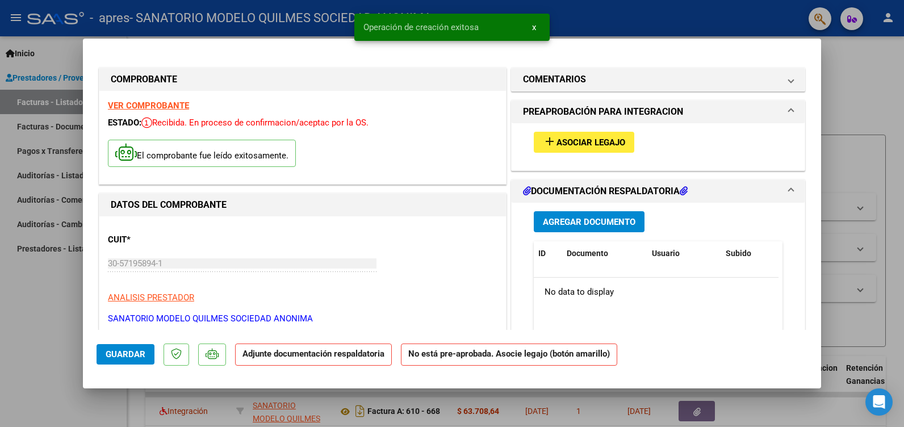
click at [598, 142] on span "Asociar Legajo" at bounding box center [591, 142] width 69 height 10
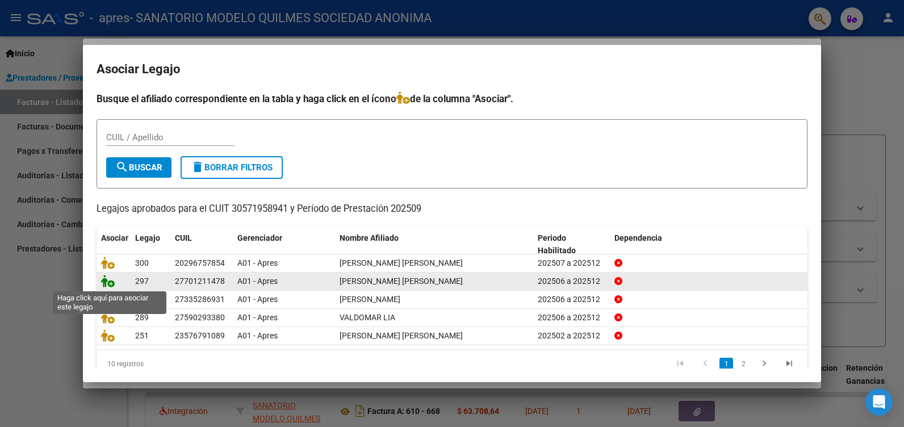
click at [107, 283] on icon at bounding box center [108, 281] width 14 height 12
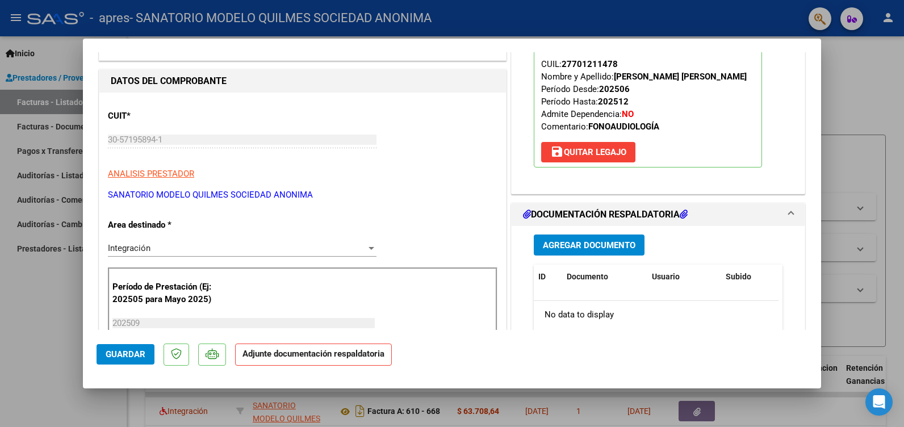
scroll to position [170, 0]
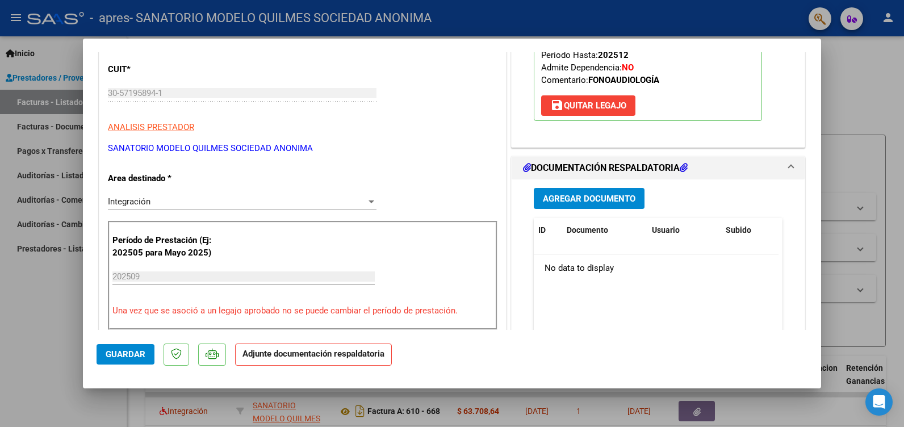
click at [612, 197] on span "Agregar Documento" at bounding box center [589, 199] width 93 height 10
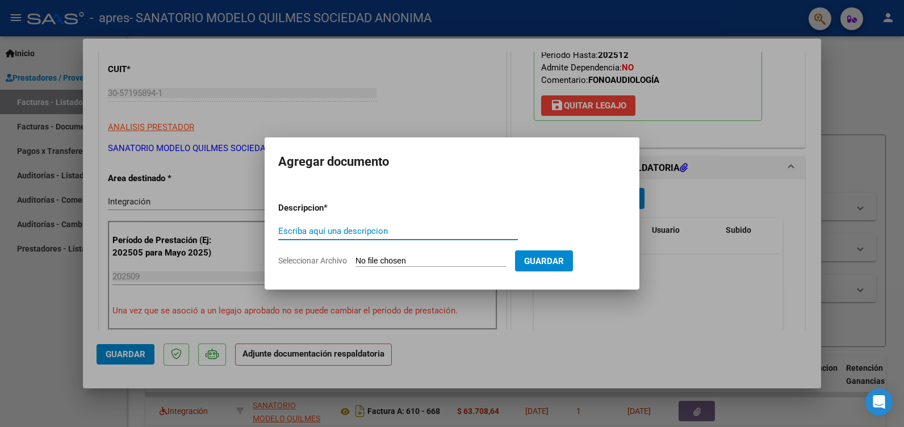
click at [316, 228] on input "Escriba aquí una descripcion" at bounding box center [398, 231] width 240 height 10
type input "ASIST"
click at [422, 262] on input "Seleccionar Archivo" at bounding box center [431, 261] width 151 height 11
type input "C:\fakepath\ASIST DOMINGUEZ FONO.pdf"
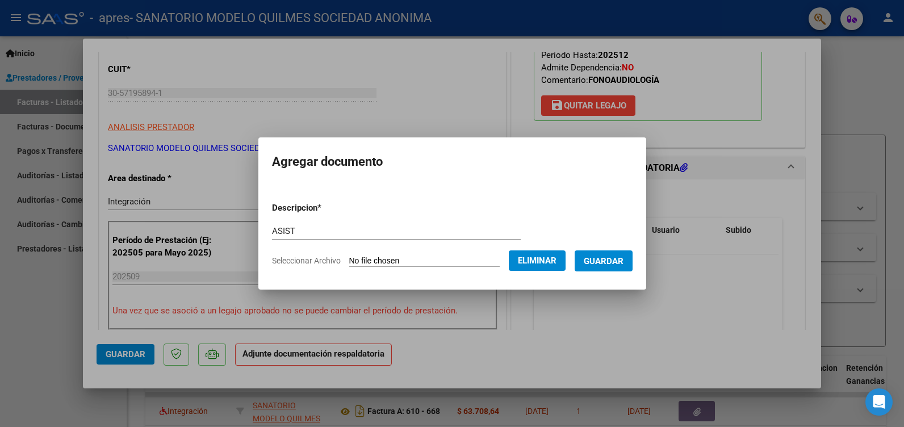
click at [624, 260] on span "Guardar" at bounding box center [604, 261] width 40 height 10
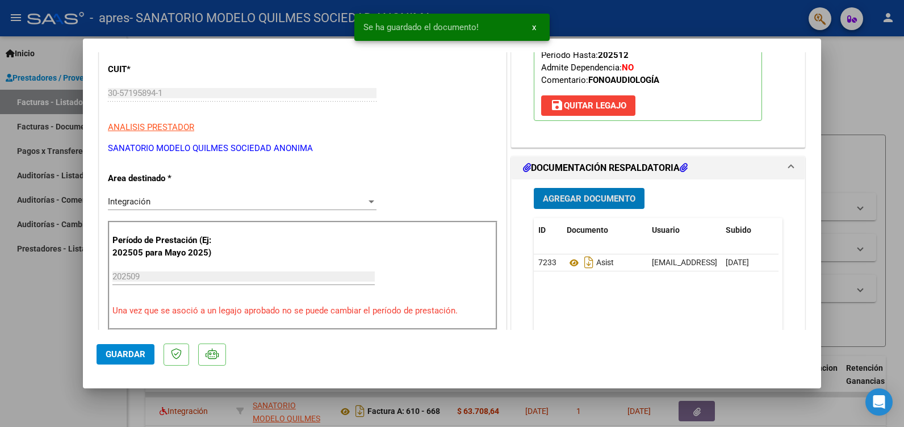
click at [120, 356] on span "Guardar" at bounding box center [126, 354] width 40 height 10
click at [36, 327] on div at bounding box center [452, 213] width 904 height 427
type input "$ 0,00"
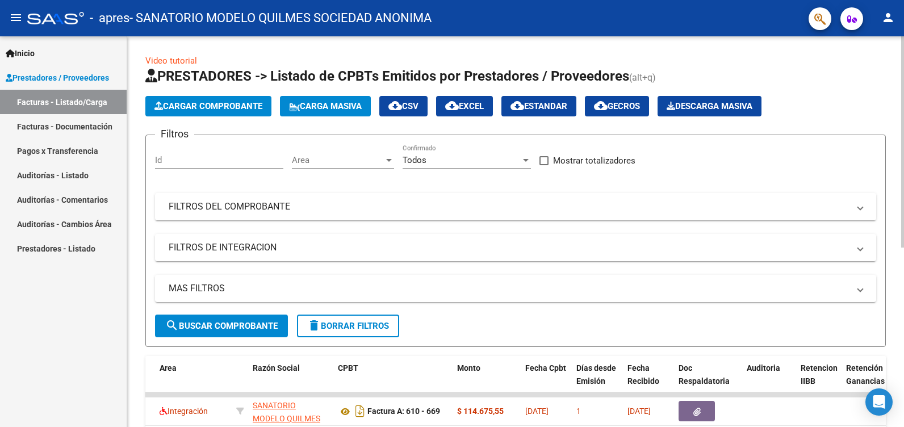
click at [232, 101] on span "Cargar Comprobante" at bounding box center [209, 106] width 108 height 10
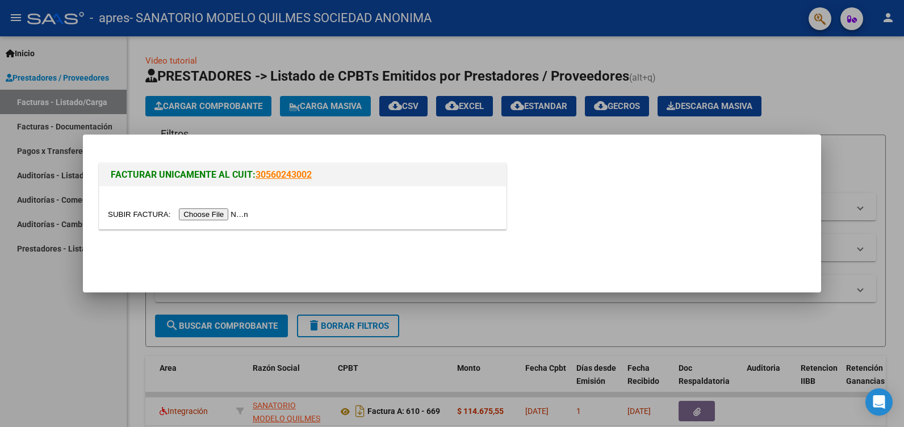
click at [214, 216] on input "file" at bounding box center [180, 214] width 144 height 12
click at [211, 213] on input "file" at bounding box center [180, 214] width 144 height 12
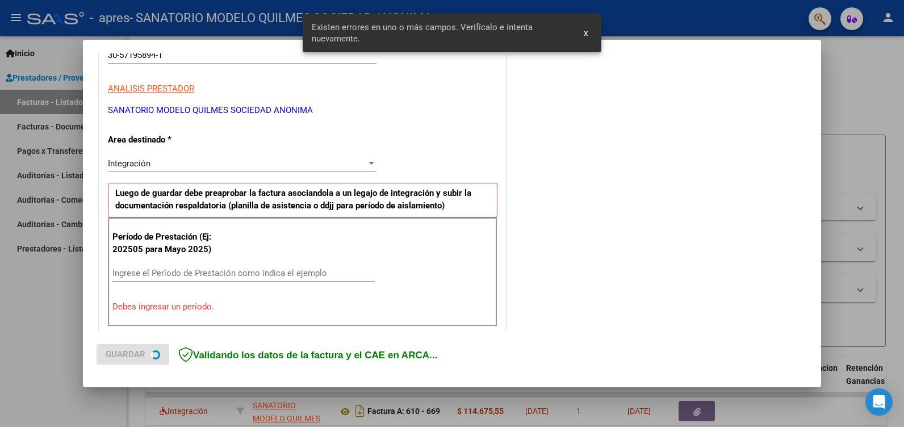
scroll to position [235, 0]
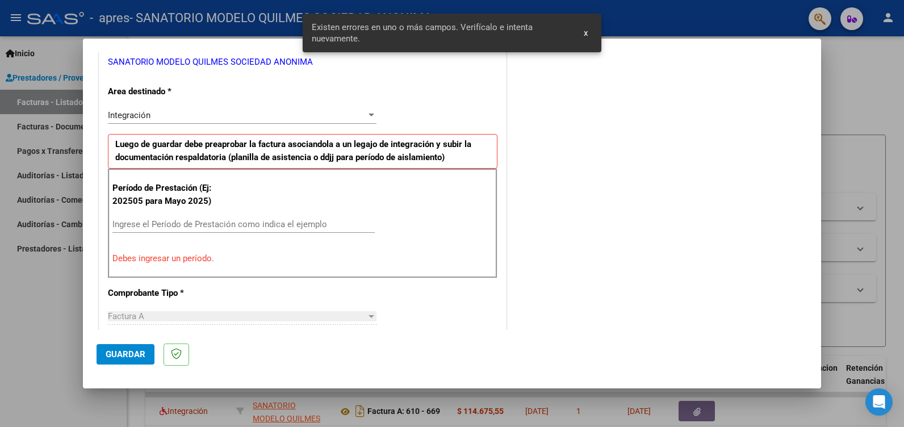
click at [169, 222] on input "Ingrese el Período de Prestación como indica el ejemplo" at bounding box center [243, 224] width 262 height 10
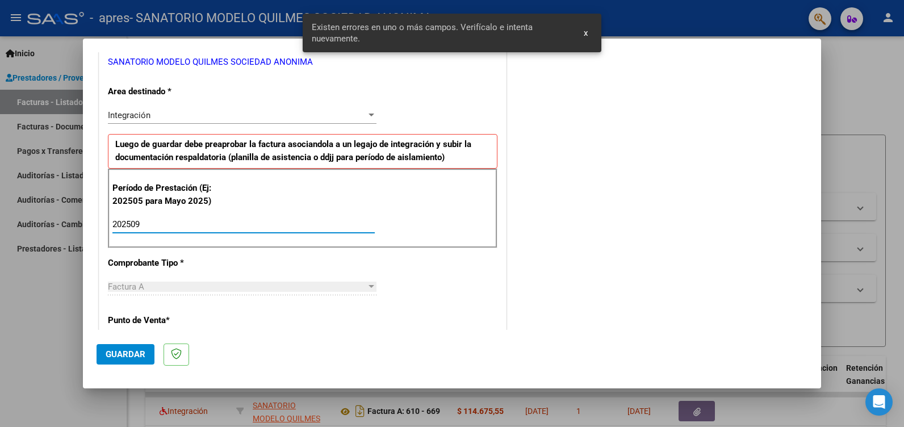
type input "202509"
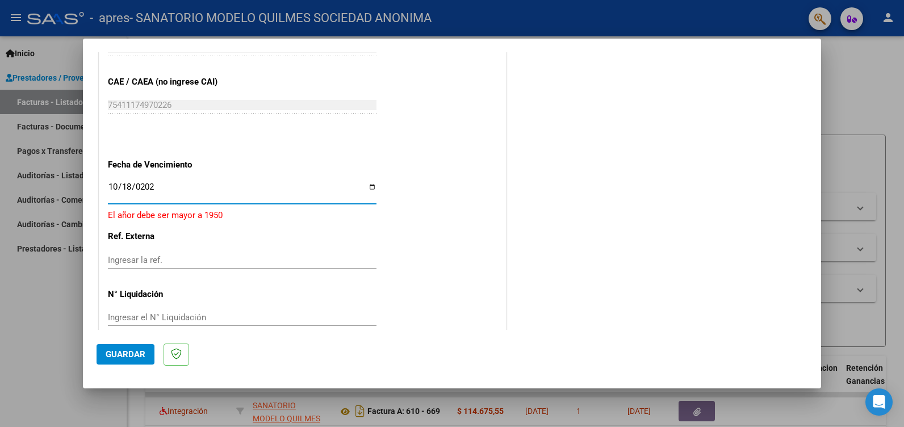
type input "[DATE]"
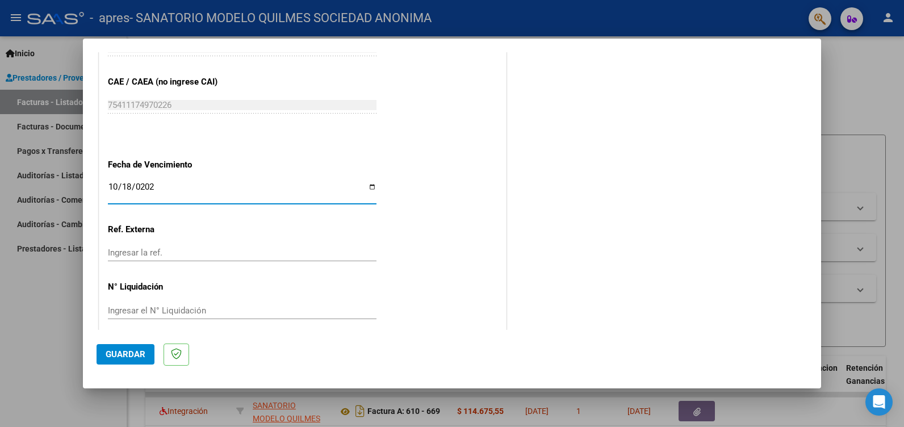
click at [128, 352] on span "Guardar" at bounding box center [126, 354] width 40 height 10
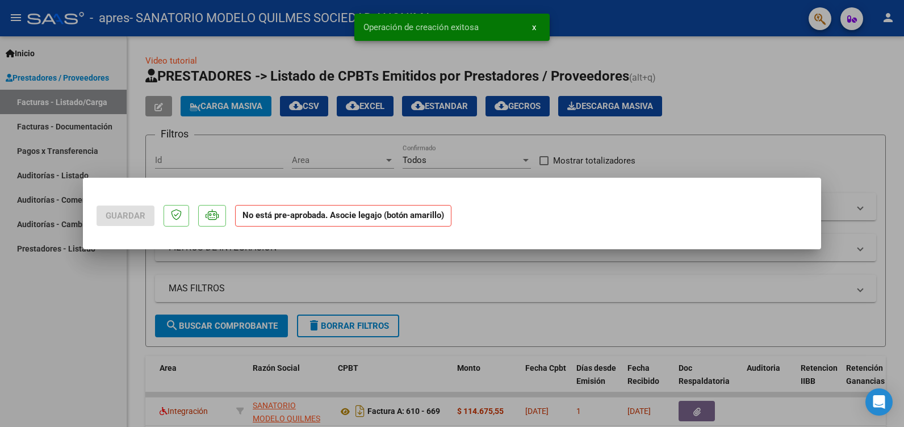
scroll to position [0, 0]
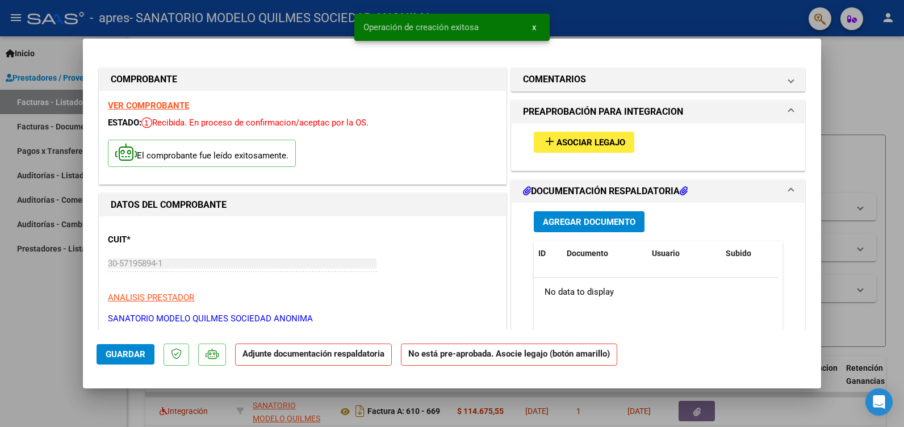
click at [557, 144] on span "Asociar Legajo" at bounding box center [591, 142] width 69 height 10
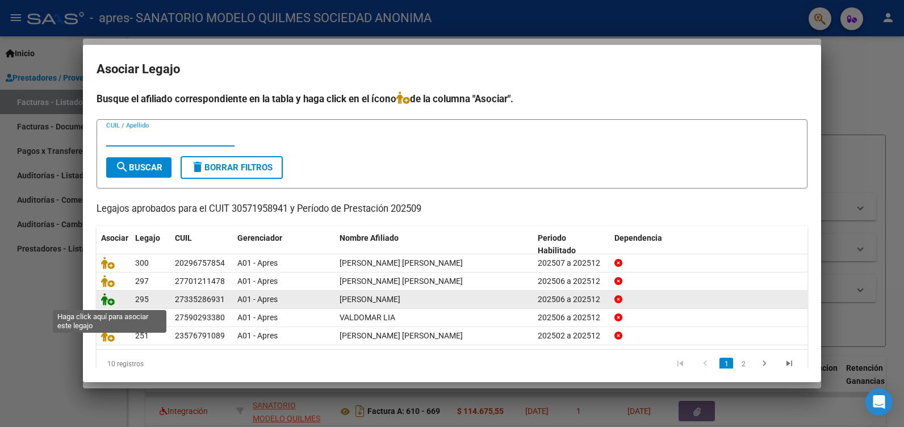
click at [105, 298] on icon at bounding box center [108, 299] width 14 height 12
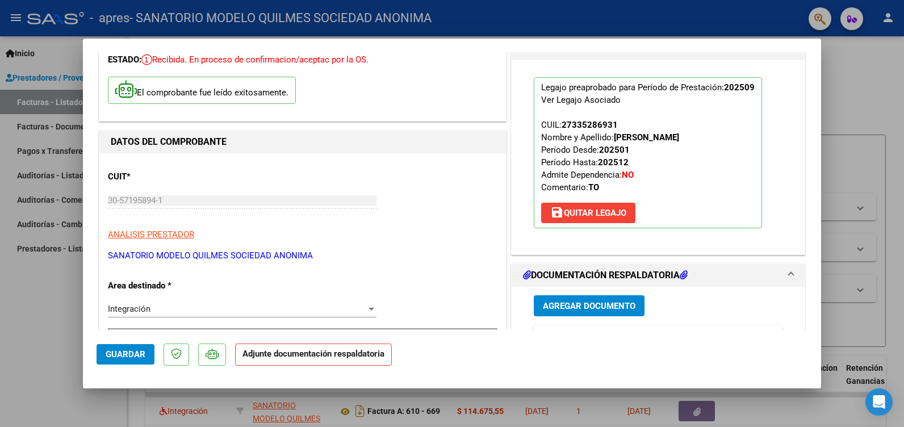
scroll to position [284, 0]
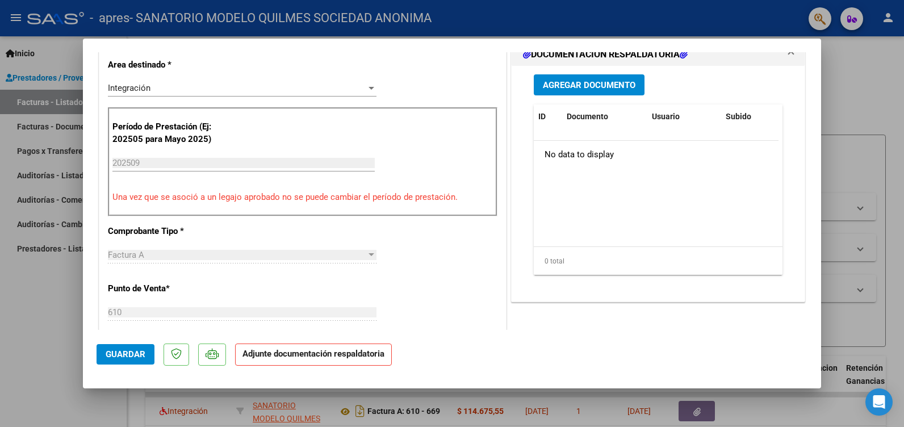
click at [596, 85] on span "Agregar Documento" at bounding box center [589, 85] width 93 height 10
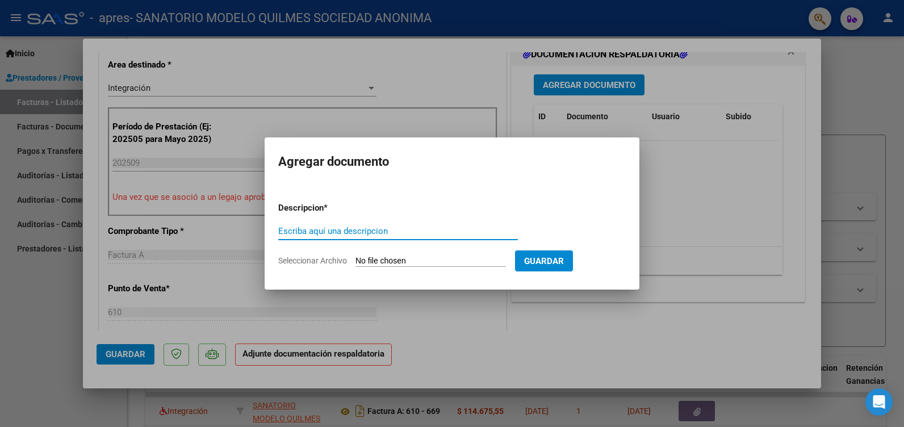
click at [321, 233] on input "Escriba aquí una descripcion" at bounding box center [398, 231] width 240 height 10
type input "ASIST"
click at [403, 262] on input "Seleccionar Archivo" at bounding box center [431, 261] width 151 height 11
type input "C:\fakepath\ASIST MARTINEZ TO.pdf"
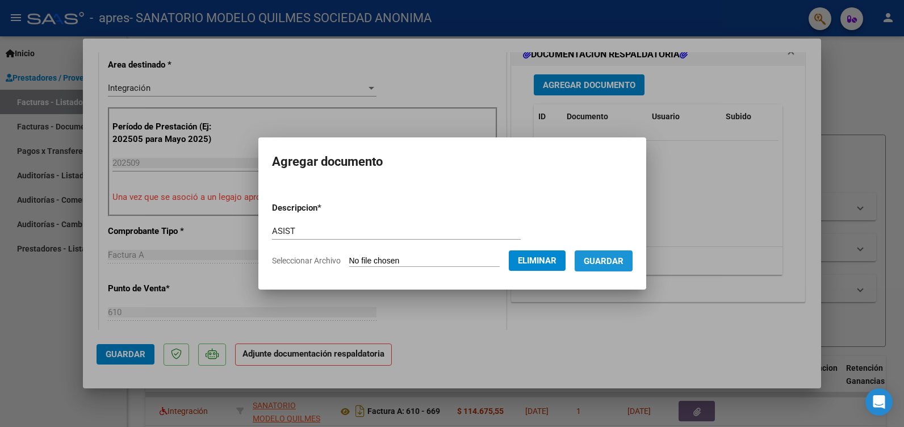
click at [624, 258] on span "Guardar" at bounding box center [604, 261] width 40 height 10
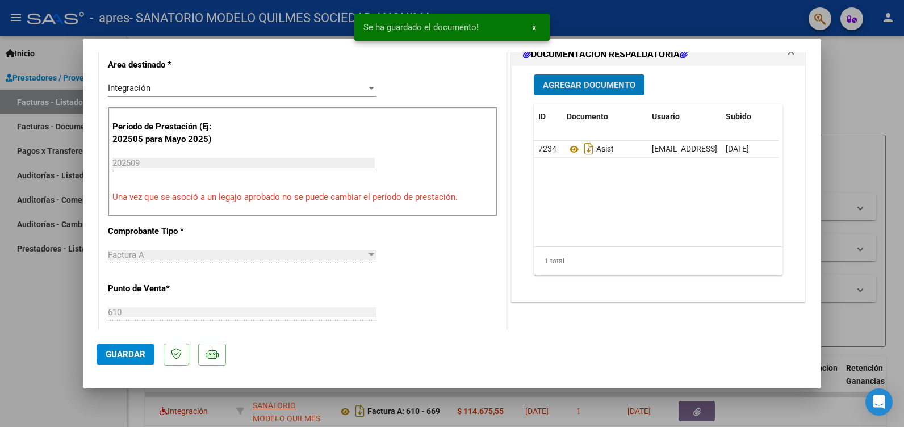
click at [141, 351] on span "Guardar" at bounding box center [126, 354] width 40 height 10
click at [49, 320] on div at bounding box center [452, 213] width 904 height 427
type input "$ 0,00"
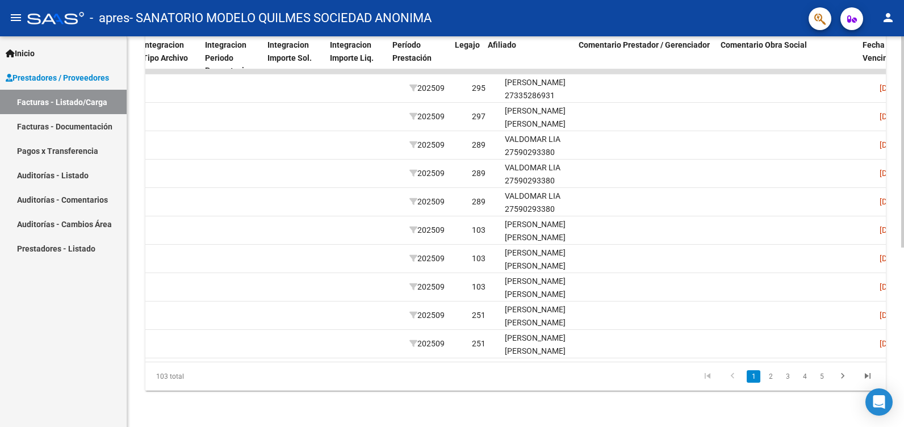
scroll to position [0, 1233]
